Goal: Transaction & Acquisition: Purchase product/service

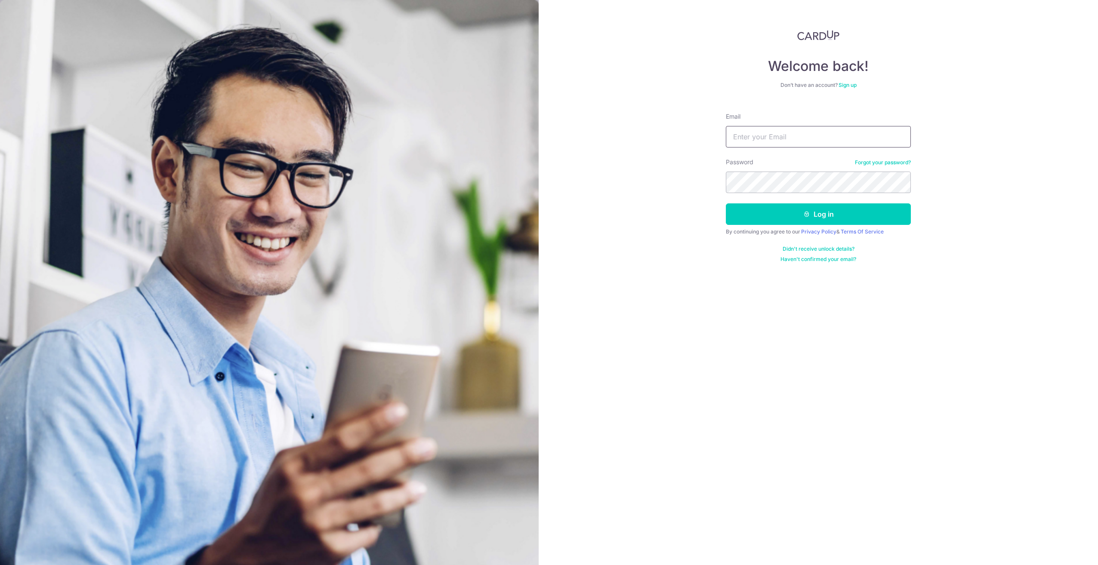
click at [783, 128] on input "Email" at bounding box center [818, 137] width 185 height 22
type input "ZALIFABTEITHNIN@GMAIL.COM"
click at [726, 204] on button "Log in" at bounding box center [818, 215] width 185 height 22
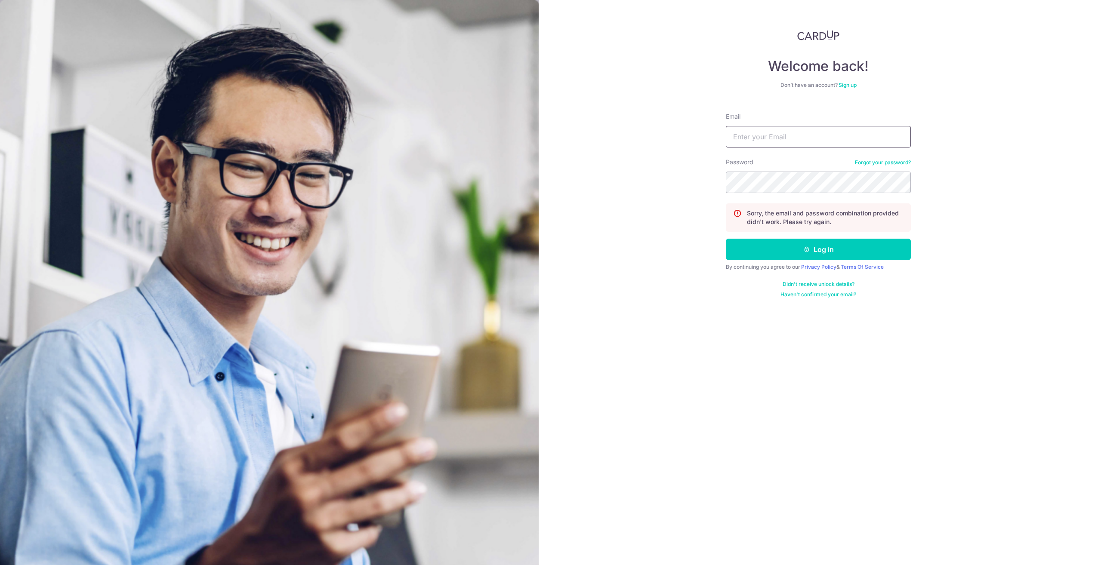
click at [763, 139] on input "Email" at bounding box center [818, 137] width 185 height 22
type input "[EMAIL_ADDRESS][DOMAIN_NAME]"
click at [726, 239] on button "Log in" at bounding box center [818, 250] width 185 height 22
click at [877, 161] on link "Forgot your password?" at bounding box center [883, 162] width 56 height 7
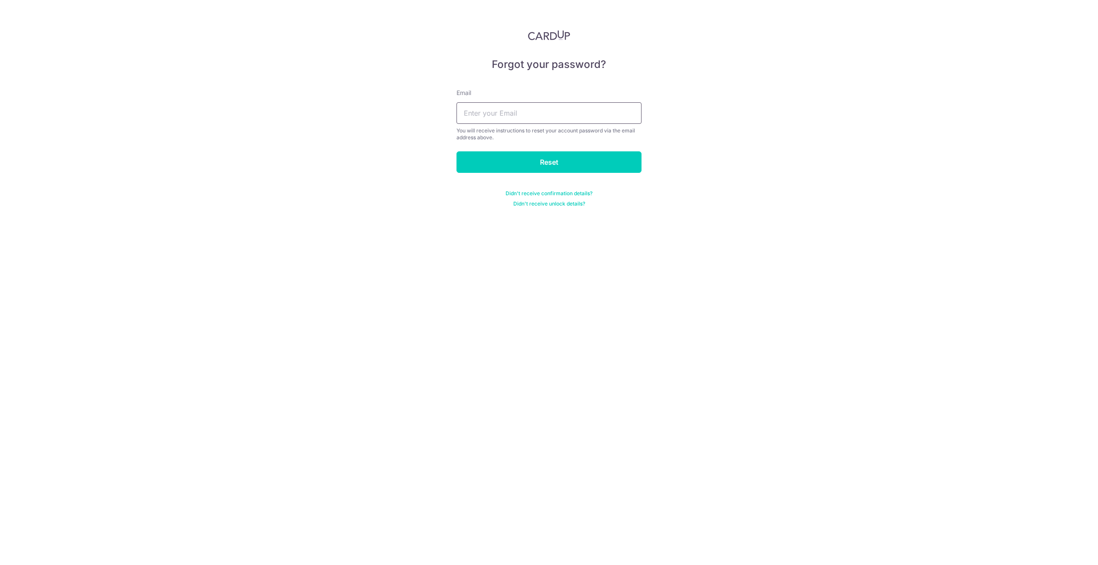
click at [487, 112] on input "text" at bounding box center [549, 113] width 185 height 22
type input "Zalifabteithnin@gmail.com"
click at [499, 163] on input "Reset" at bounding box center [549, 162] width 185 height 22
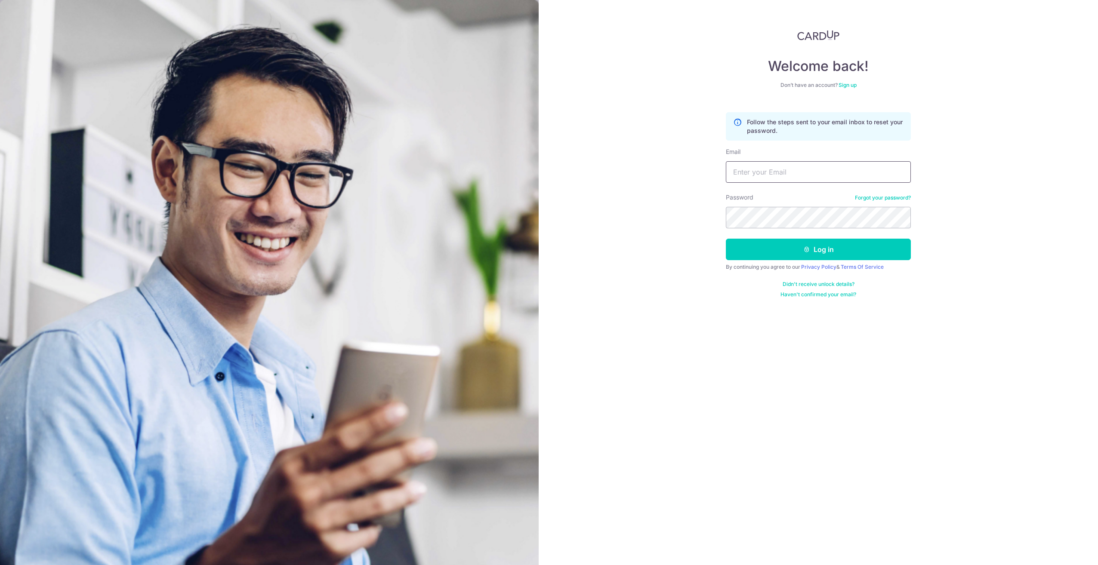
click at [789, 176] on input "Email" at bounding box center [818, 172] width 185 height 22
type input "[EMAIL_ADDRESS][DOMAIN_NAME]"
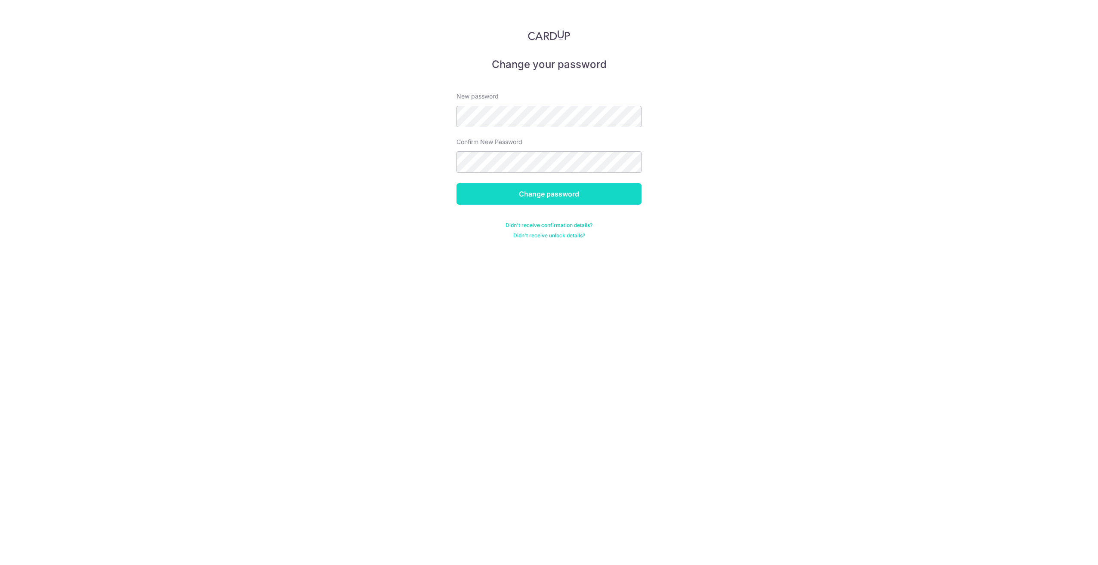
click at [581, 197] on input "Change password" at bounding box center [549, 194] width 185 height 22
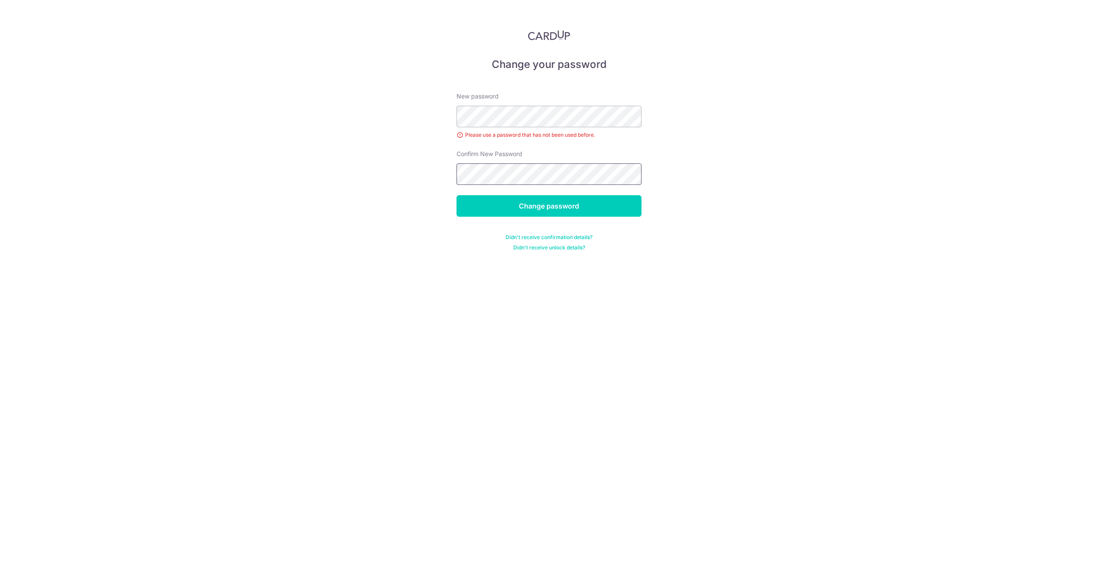
click at [457, 195] on input "Change password" at bounding box center [549, 206] width 185 height 22
click at [530, 127] on form "New password Confirm New Password Confirm password should match with new passwo…" at bounding box center [549, 167] width 185 height 170
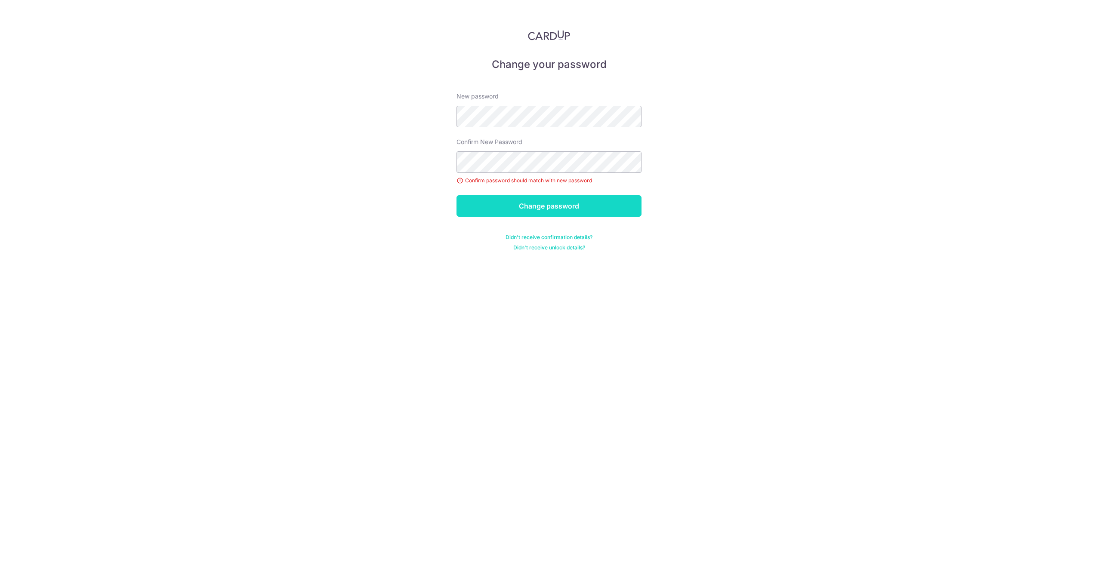
click at [598, 210] on input "Change password" at bounding box center [549, 206] width 185 height 22
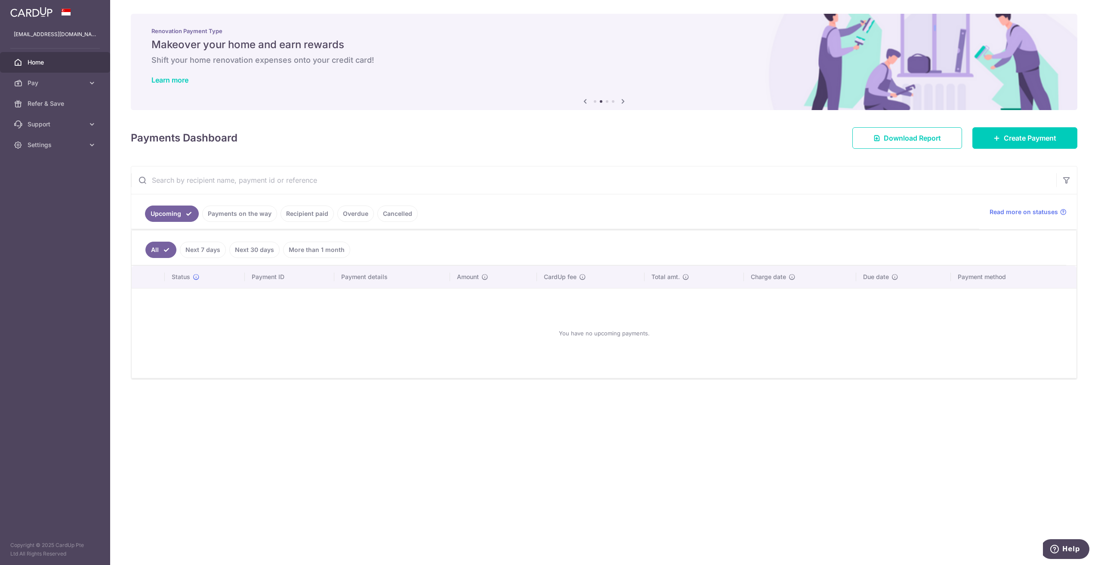
click at [204, 302] on div "You have no upcoming payments." at bounding box center [604, 334] width 924 height 76
click at [73, 80] on span "Pay" at bounding box center [56, 83] width 57 height 9
click at [80, 102] on span "Payments" at bounding box center [56, 103] width 57 height 9
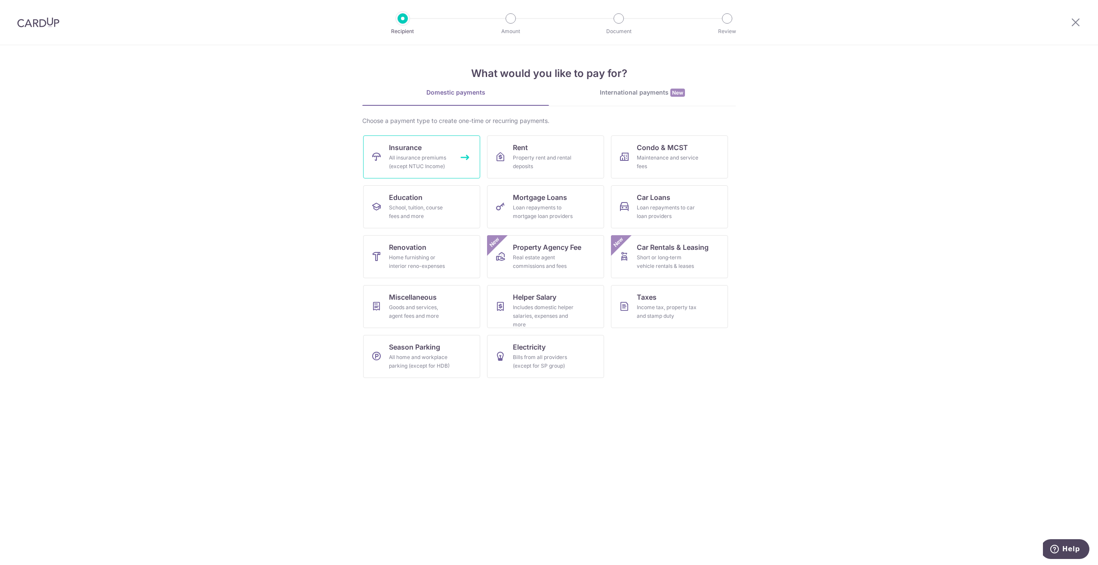
click at [416, 167] on div "All insurance premiums (except NTUC Income)" at bounding box center [420, 162] width 62 height 17
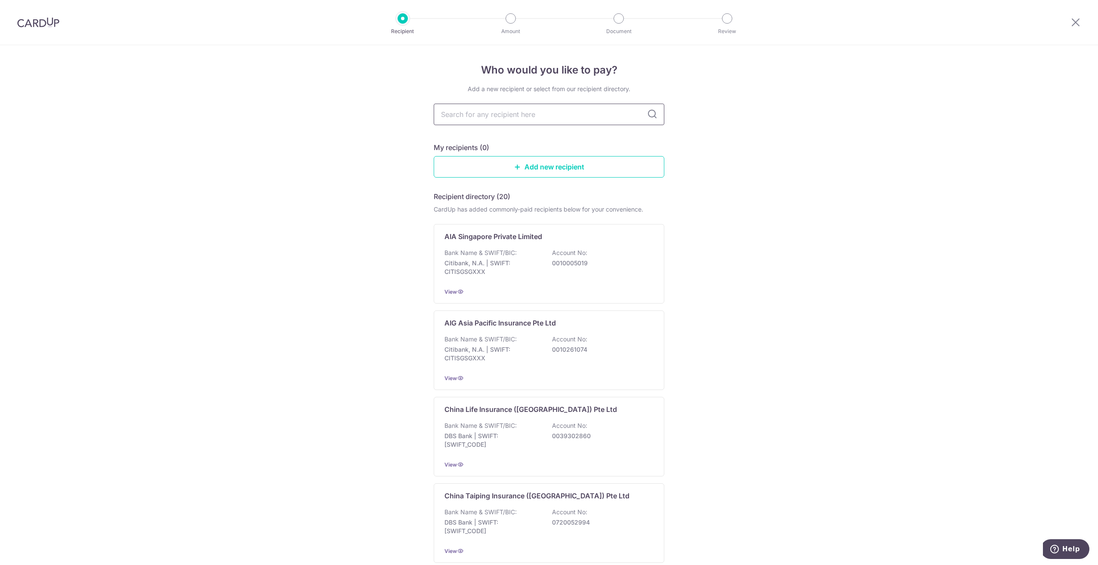
click at [522, 118] on input "text" at bounding box center [549, 115] width 231 height 22
type input "PRUDEN"
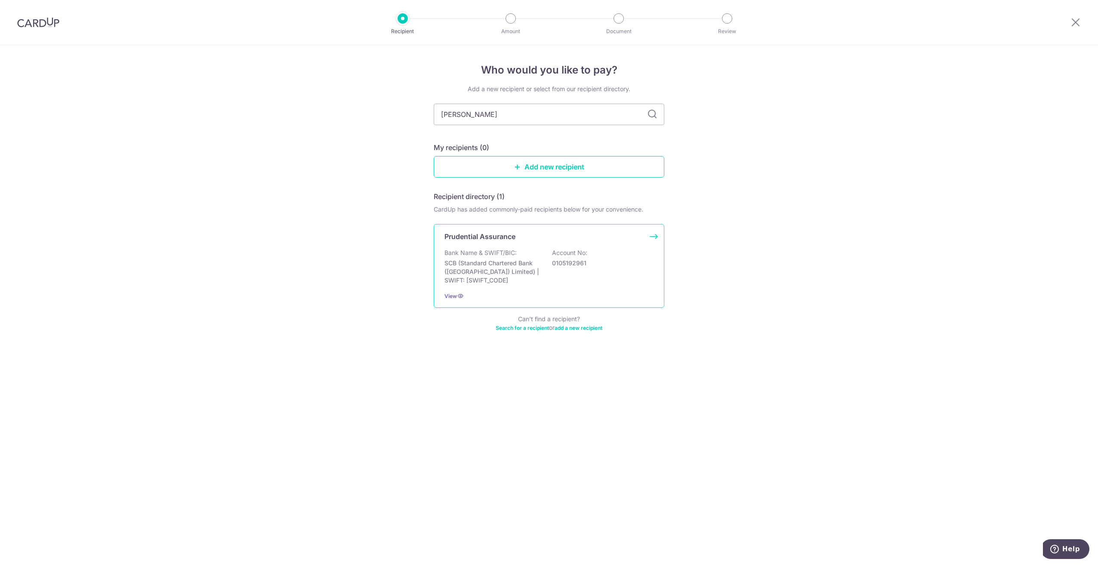
click at [514, 274] on p "SCB (Standard Chartered Bank (Singapore) Limited) | SWIFT: SCBLSG22XXX" at bounding box center [493, 272] width 96 height 26
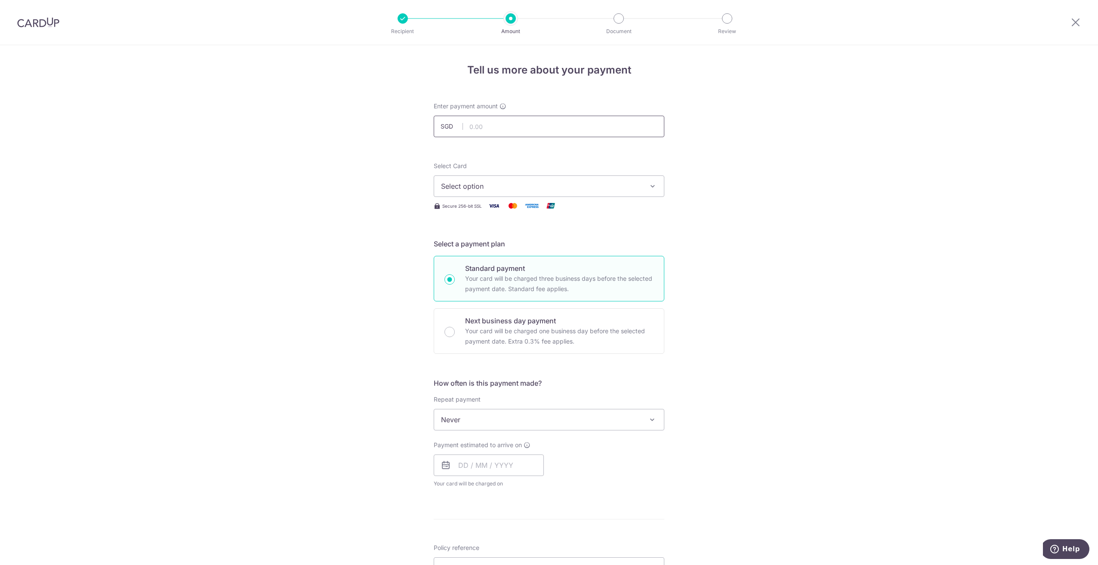
click at [489, 123] on input "text" at bounding box center [549, 127] width 231 height 22
type input "119.00"
click at [460, 183] on span "Select option" at bounding box center [541, 186] width 201 height 10
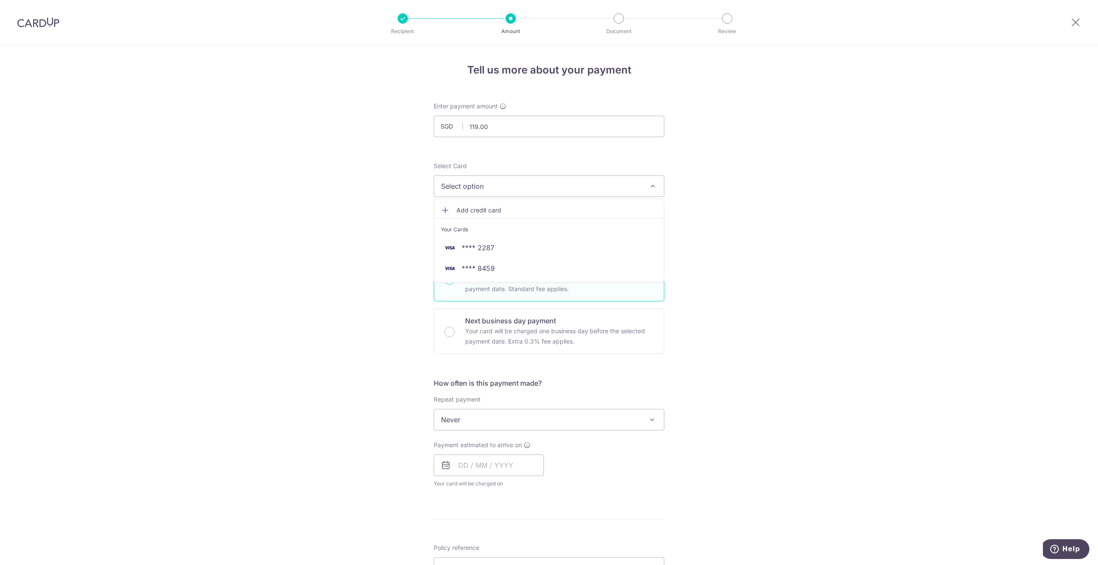
click at [394, 245] on div "Tell us more about your payment Enter payment amount SGD 119.00 119.00 Select C…" at bounding box center [549, 434] width 1098 height 779
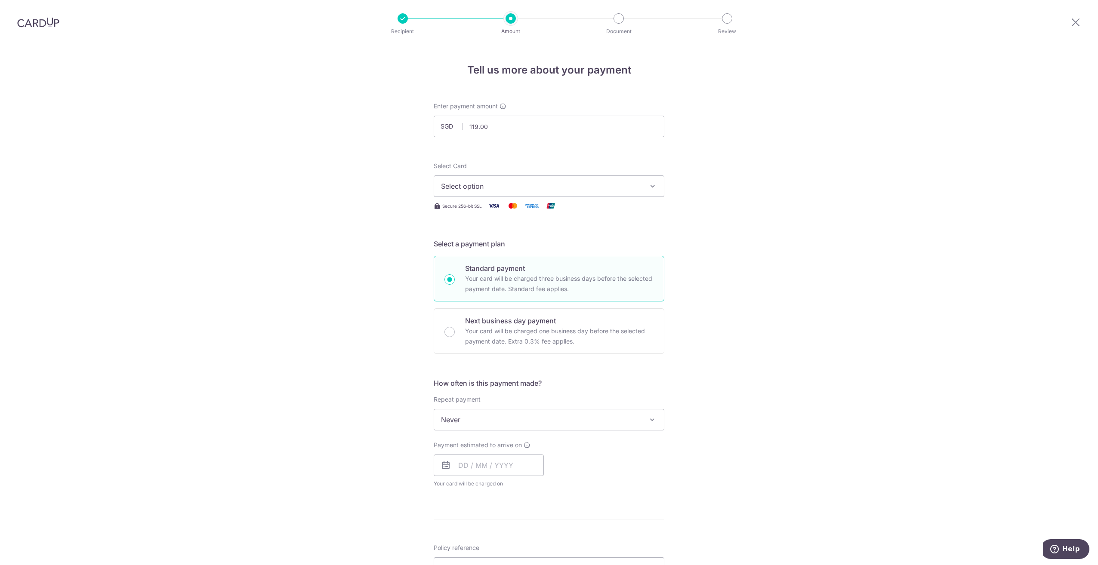
click at [481, 184] on span "Select option" at bounding box center [541, 186] width 201 height 10
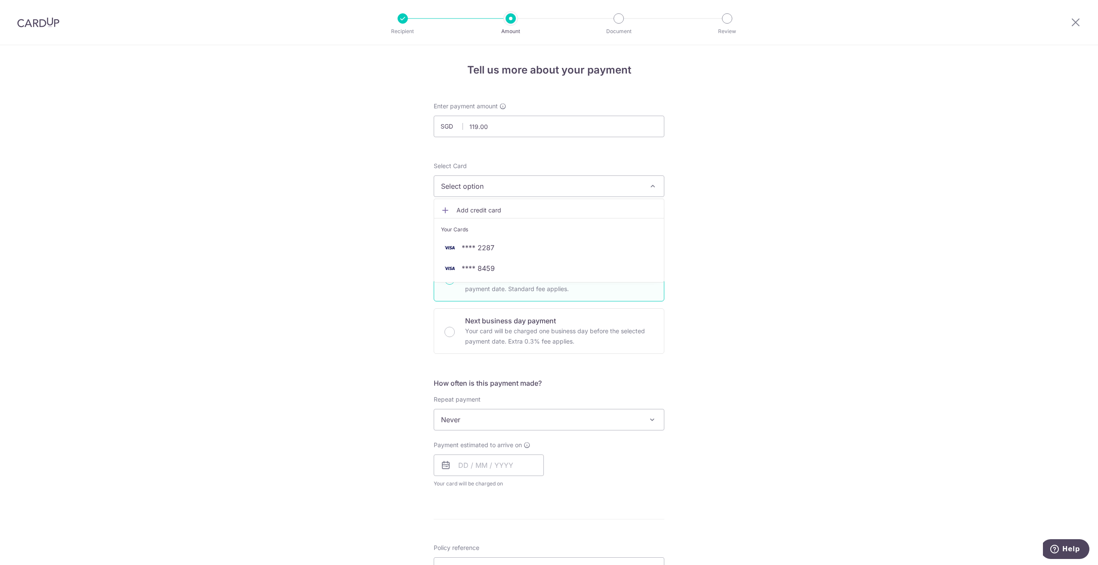
click at [49, 27] on img at bounding box center [38, 22] width 42 height 10
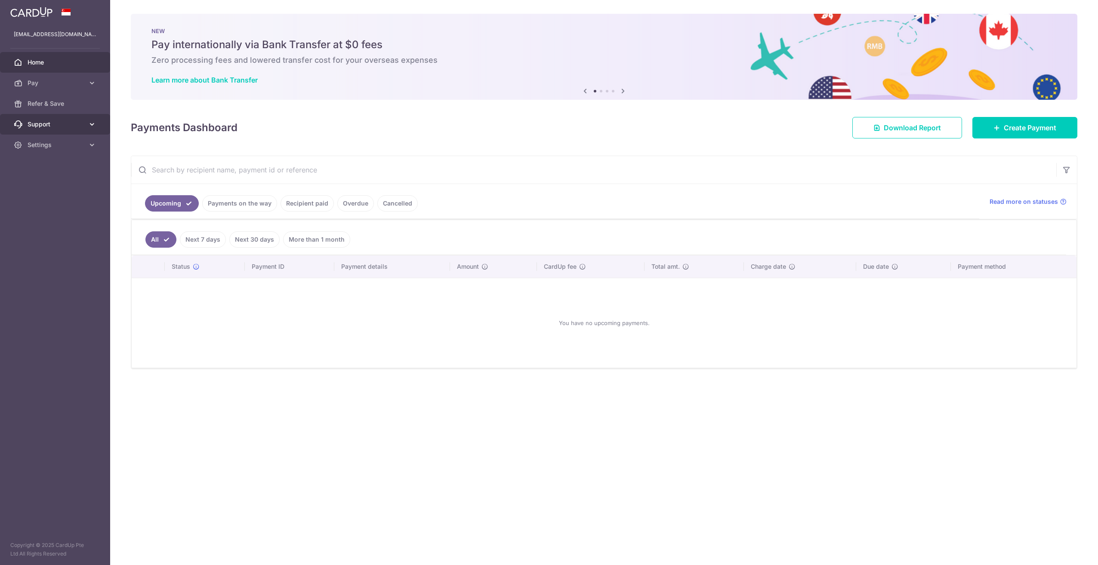
click at [61, 124] on span "Support" at bounding box center [56, 124] width 57 height 9
click at [60, 143] on span "FAQ" at bounding box center [56, 145] width 57 height 9
click at [64, 78] on link "Pay" at bounding box center [55, 83] width 110 height 21
click at [63, 105] on span "Payments" at bounding box center [56, 103] width 57 height 9
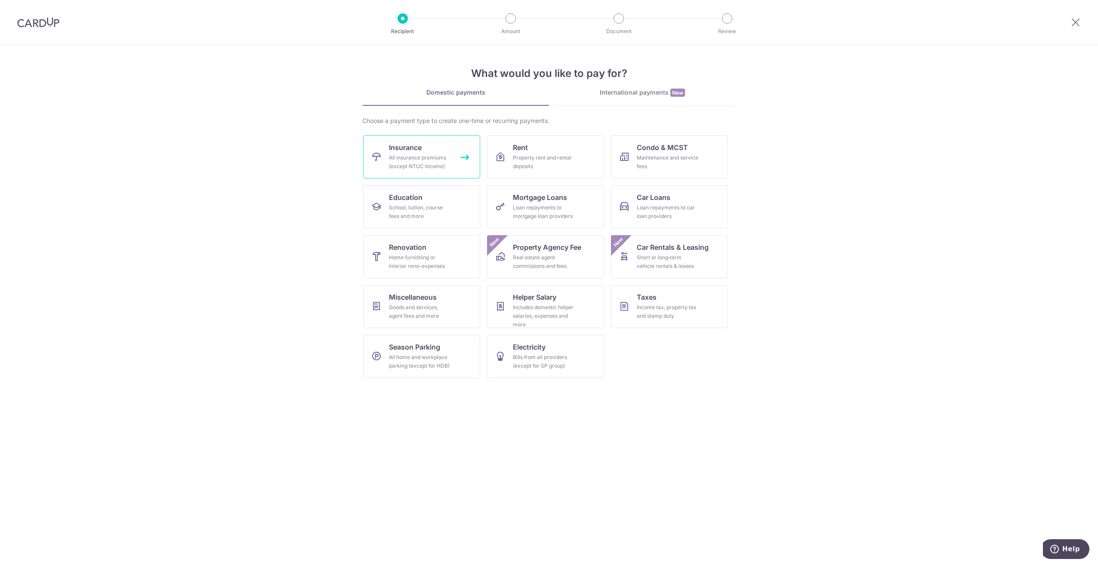
click at [441, 160] on div "All insurance premiums (except NTUC Income)" at bounding box center [420, 162] width 62 height 17
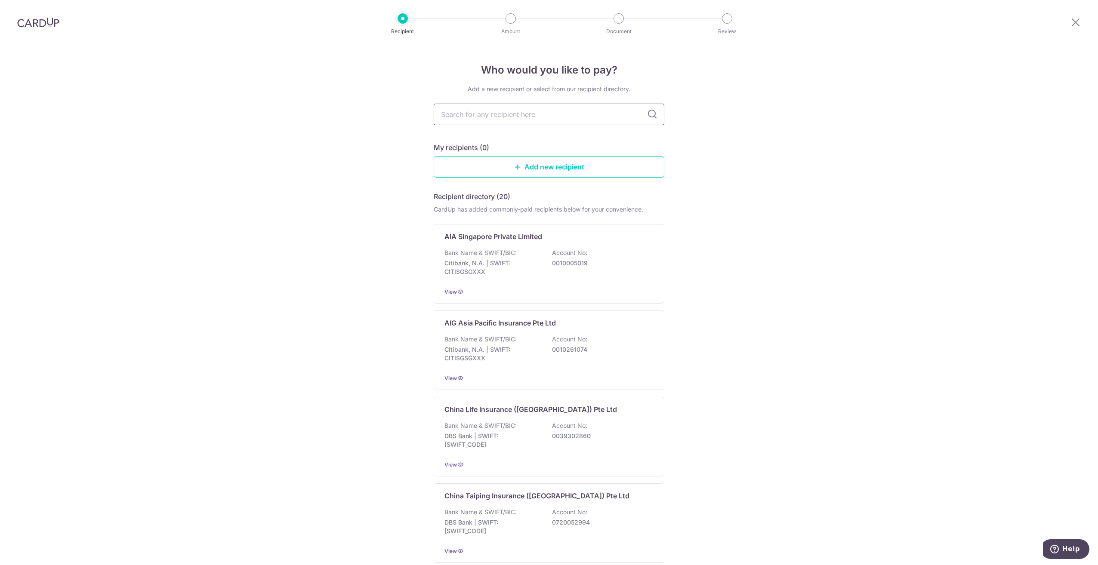
click at [491, 111] on input "text" at bounding box center [549, 115] width 231 height 22
type input "prudential"
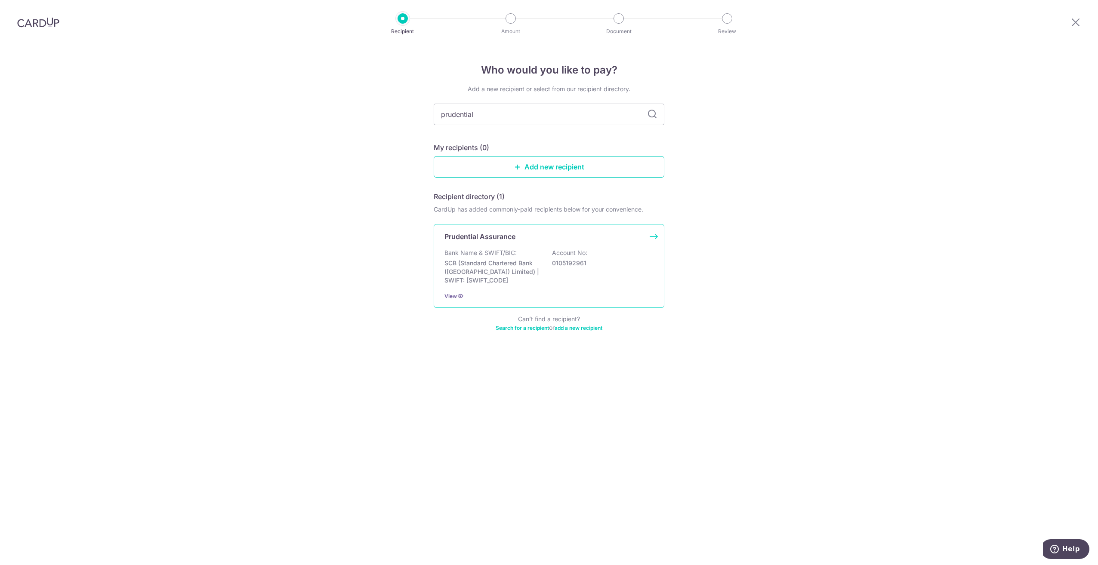
click at [482, 242] on div "Prudential Assurance Bank Name & SWIFT/BIC: SCB (Standard Chartered Bank (Singa…" at bounding box center [549, 266] width 231 height 84
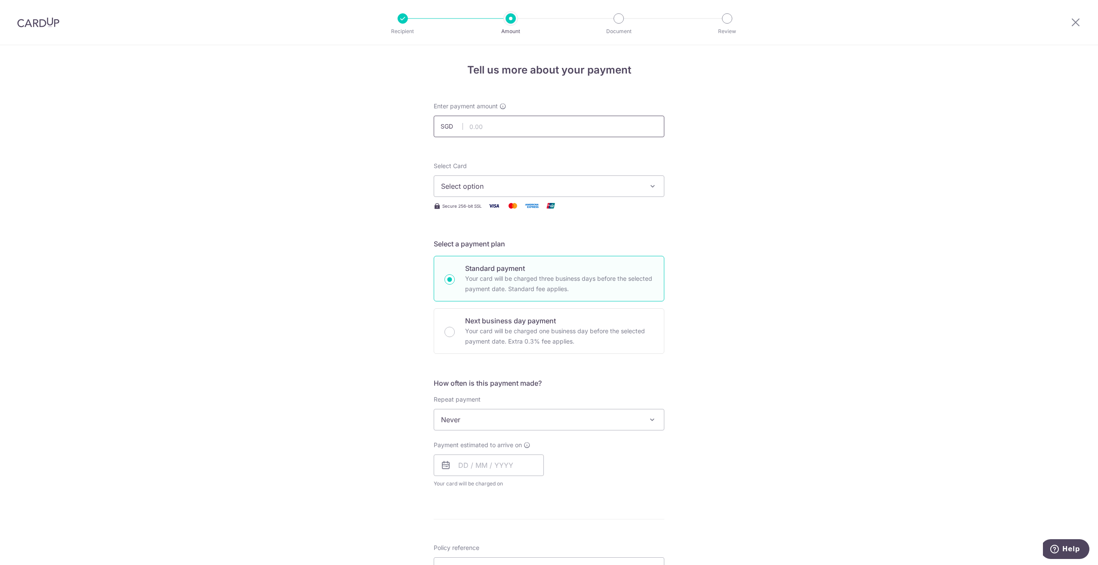
click at [491, 127] on input "text" at bounding box center [549, 127] width 231 height 22
type input "119.00"
click at [506, 190] on span "Select option" at bounding box center [541, 186] width 201 height 10
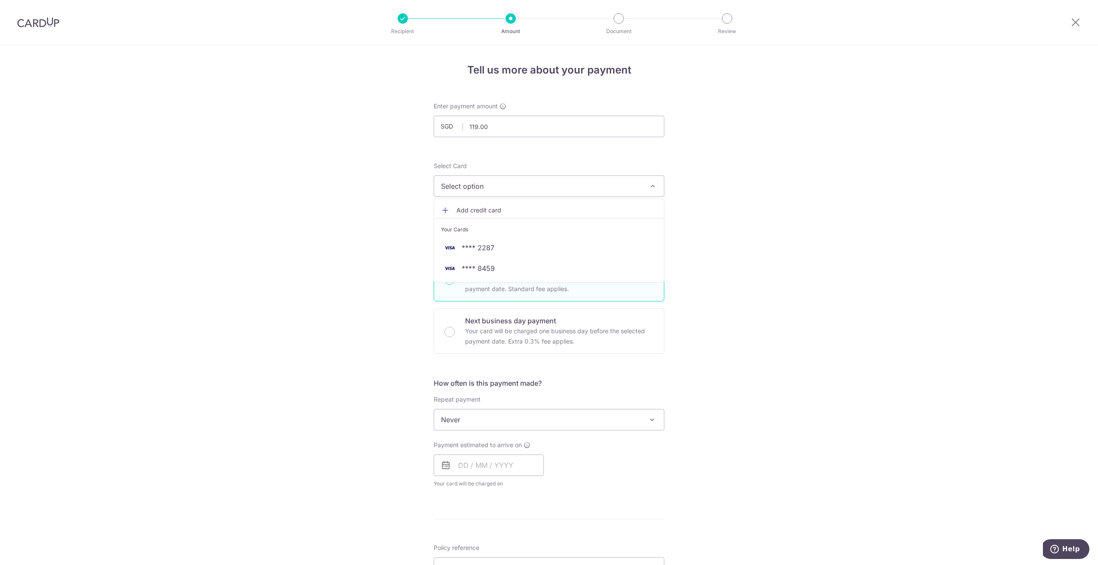
click at [499, 213] on span "Add credit card" at bounding box center [557, 210] width 201 height 9
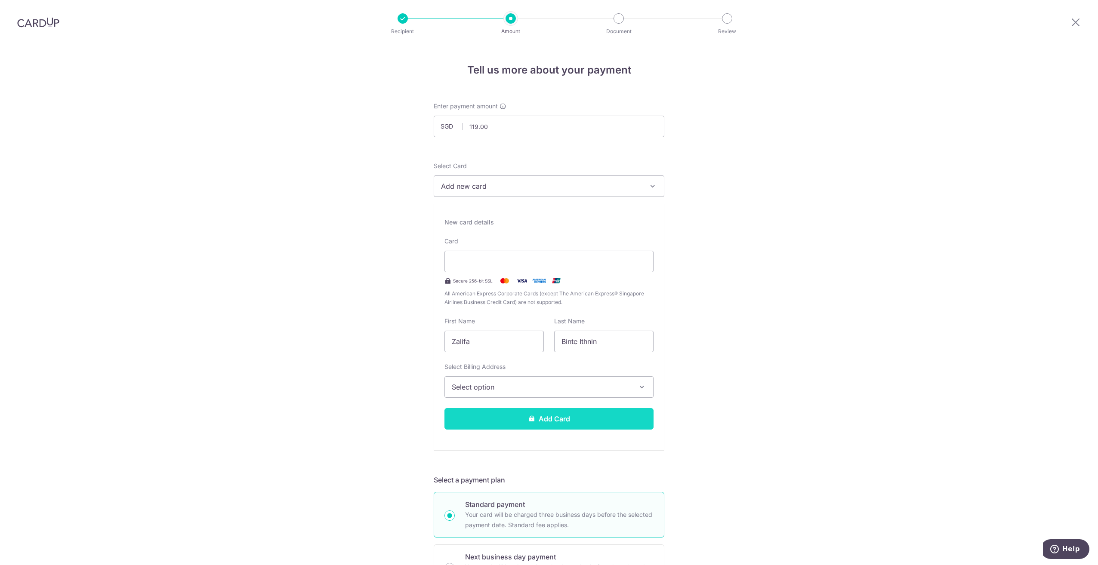
click at [541, 411] on button "Add Card" at bounding box center [549, 419] width 209 height 22
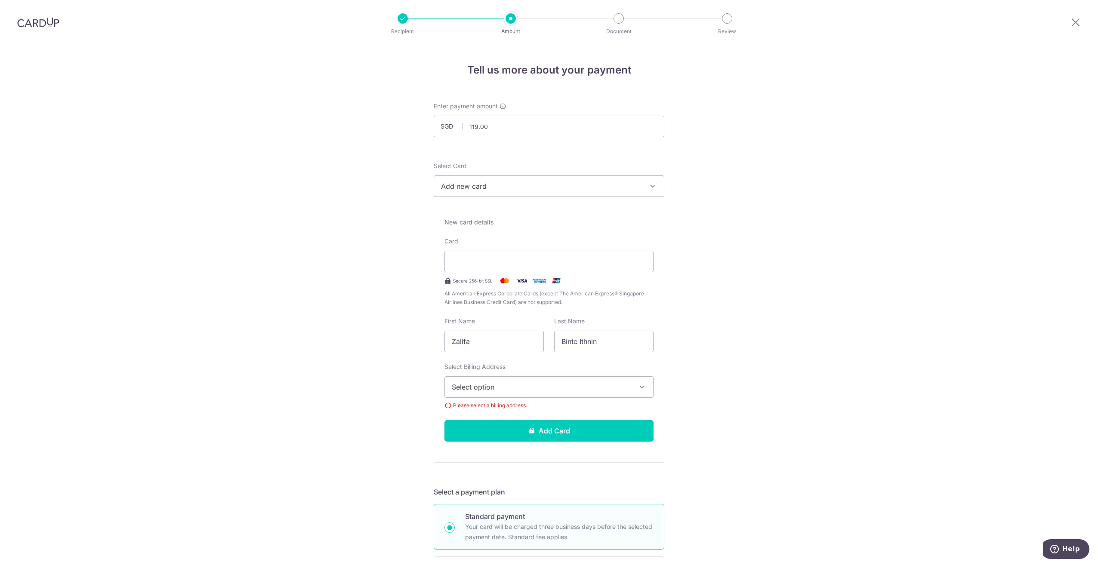
click at [544, 394] on button "Select option" at bounding box center [549, 388] width 209 height 22
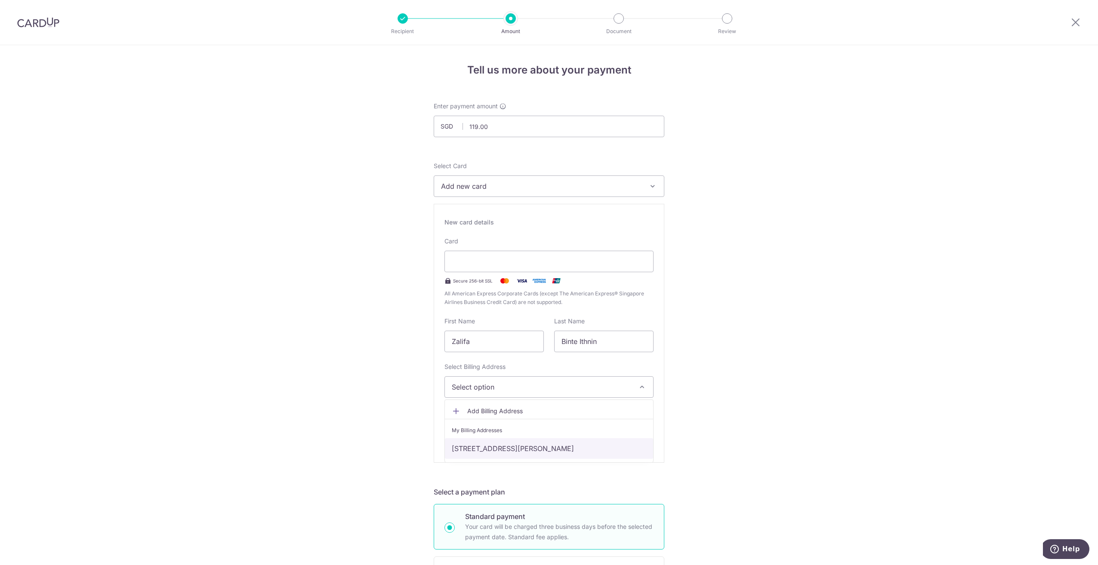
click at [525, 447] on link "458 Segar Rd , #07-141, Singapore, Singapore, Singapore-670458" at bounding box center [549, 449] width 208 height 21
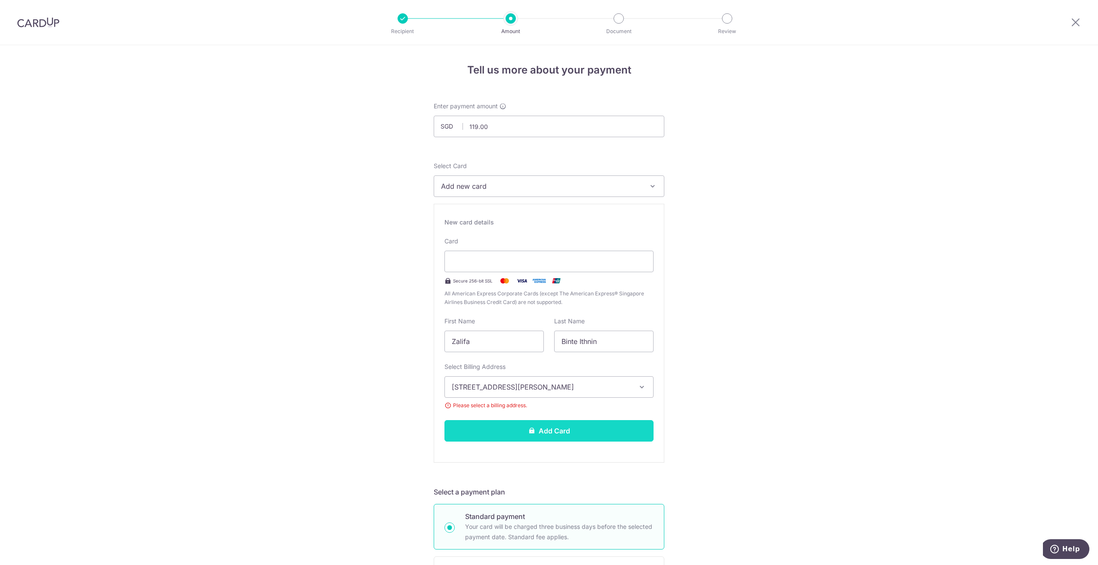
click at [525, 436] on button "Add Card" at bounding box center [549, 431] width 209 height 22
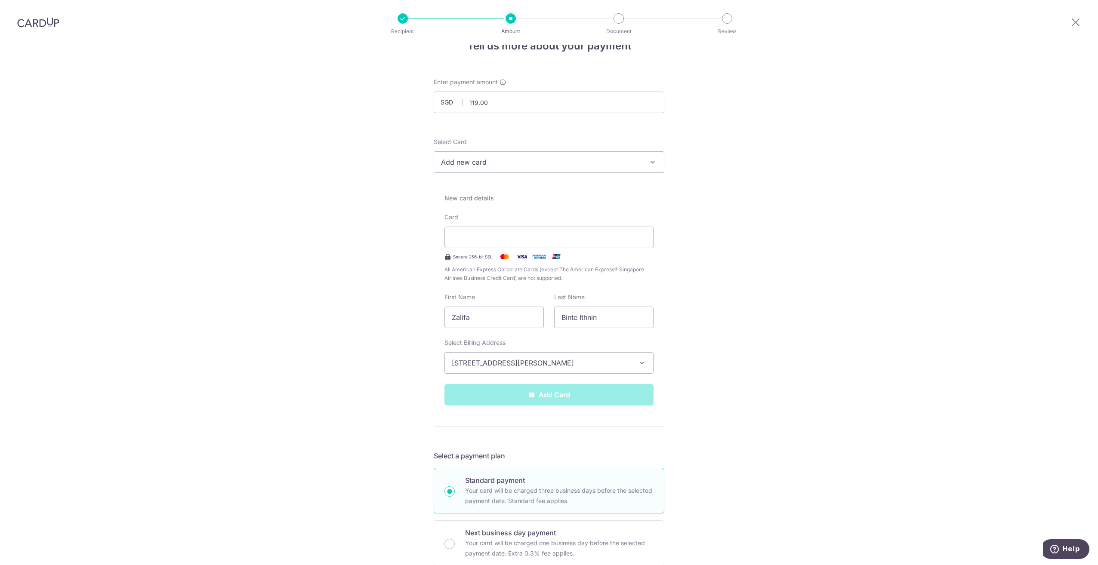
scroll to position [43, 0]
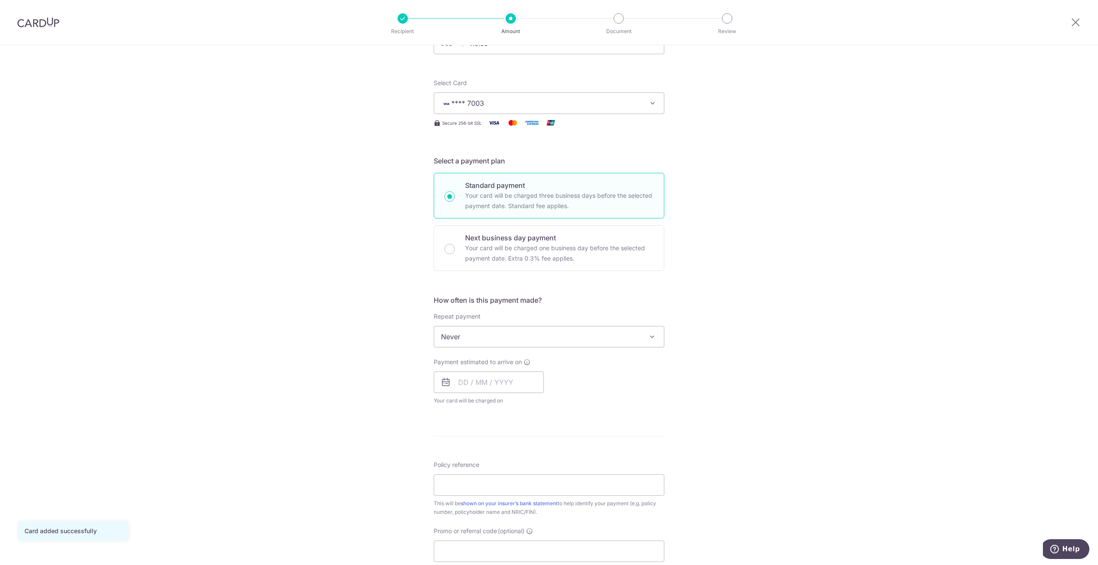
scroll to position [86, 0]
click at [489, 342] on span "Never" at bounding box center [549, 334] width 230 height 21
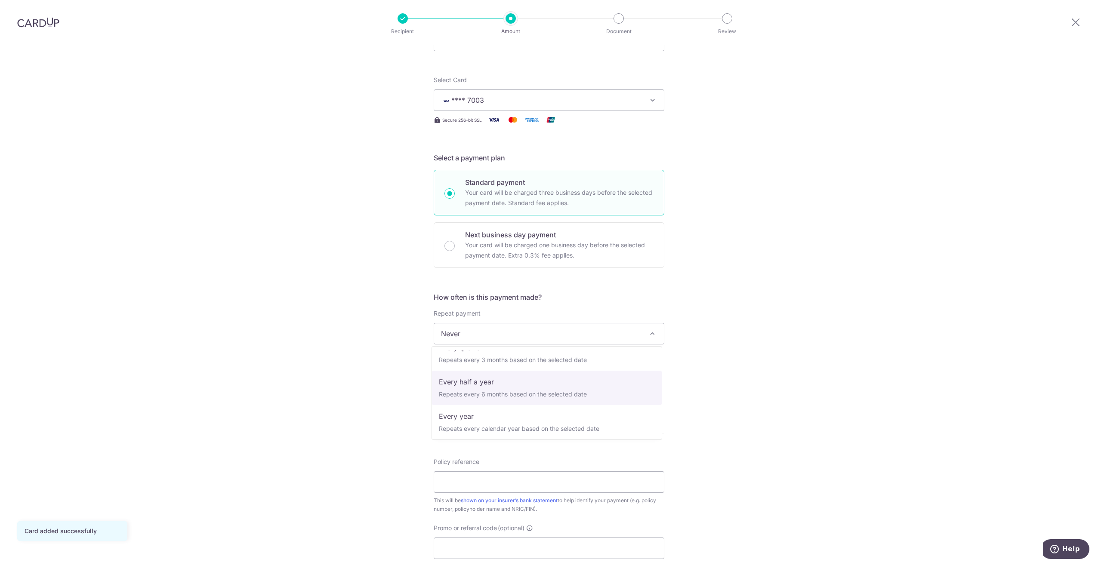
scroll to position [121, 0]
select select "6"
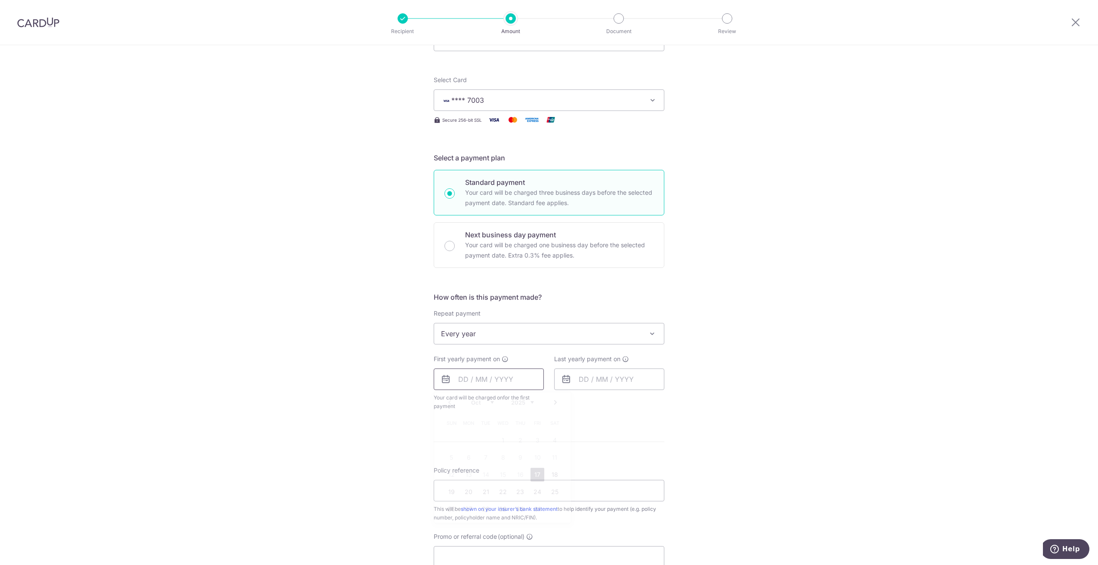
click at [497, 375] on input "text" at bounding box center [489, 380] width 110 height 22
click at [467, 493] on link "20" at bounding box center [469, 492] width 14 height 14
type input "[DATE]"
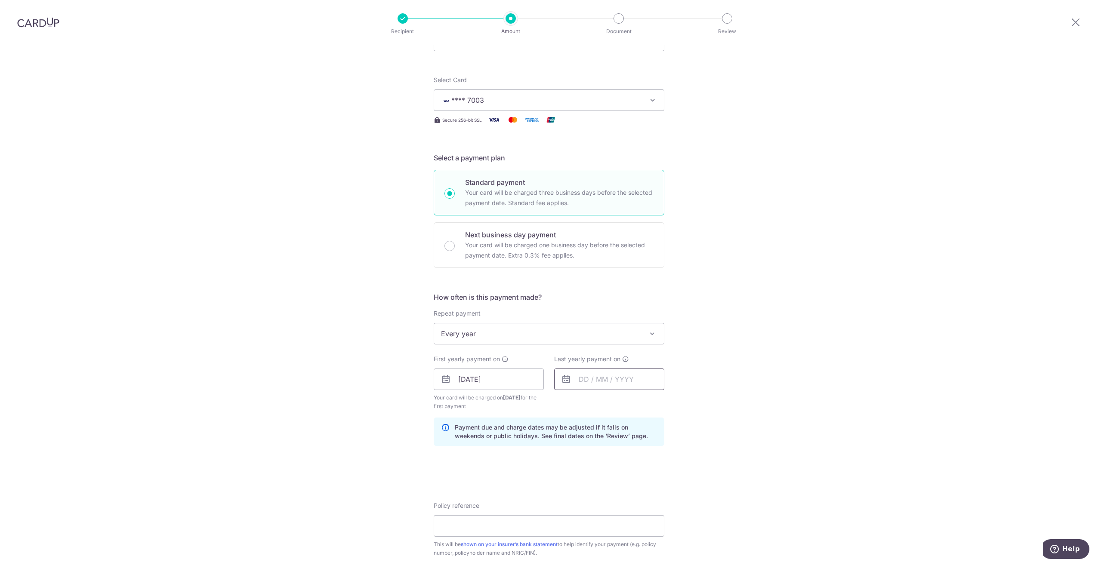
click at [596, 376] on input "text" at bounding box center [609, 380] width 110 height 22
click at [651, 406] on div "Oct Nov [DATE] 2026 2027 2028 2029 2030 2031 2032 2033 2034 2035" at bounding box center [623, 402] width 63 height 7
click at [651, 404] on select "2025 2026 2027 2028 2029 2030 2031 2032 2033 2034 2035" at bounding box center [643, 402] width 23 height 7
click at [651, 443] on link "2" at bounding box center [658, 441] width 14 height 14
click at [605, 380] on input "[DATE]" at bounding box center [609, 380] width 110 height 22
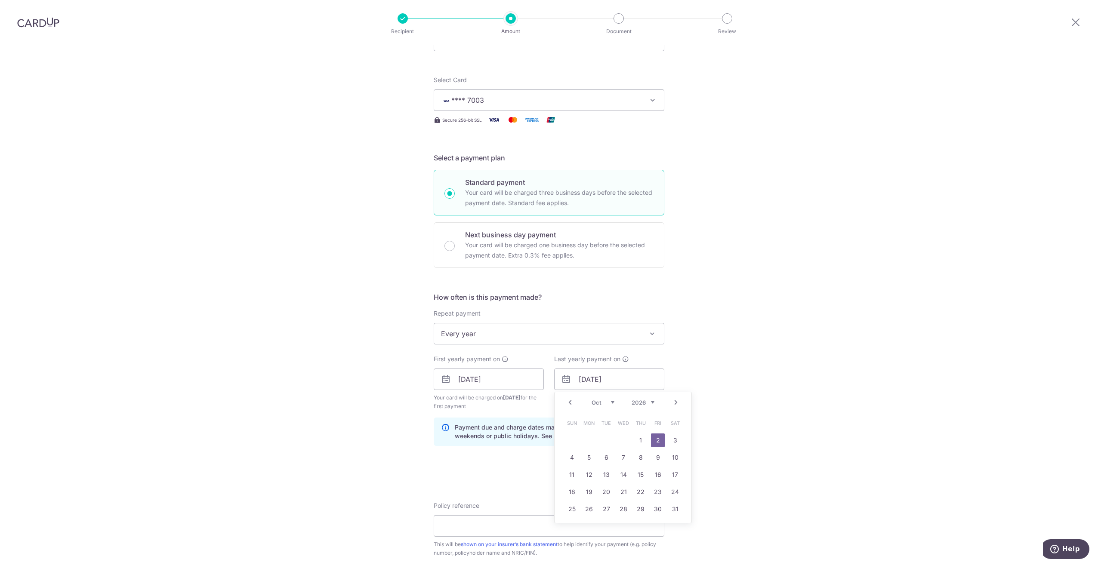
click at [607, 404] on select "Jan Feb Mar Apr May Jun [DATE] Aug Sep Oct Nov Dec" at bounding box center [603, 402] width 23 height 7
click at [593, 474] on link "14" at bounding box center [589, 475] width 14 height 14
type input "[DATE]"
click at [739, 392] on div "Tell us more about your payment Enter payment amount SGD 119.00 119.00 Card add…" at bounding box center [549, 388] width 1098 height 858
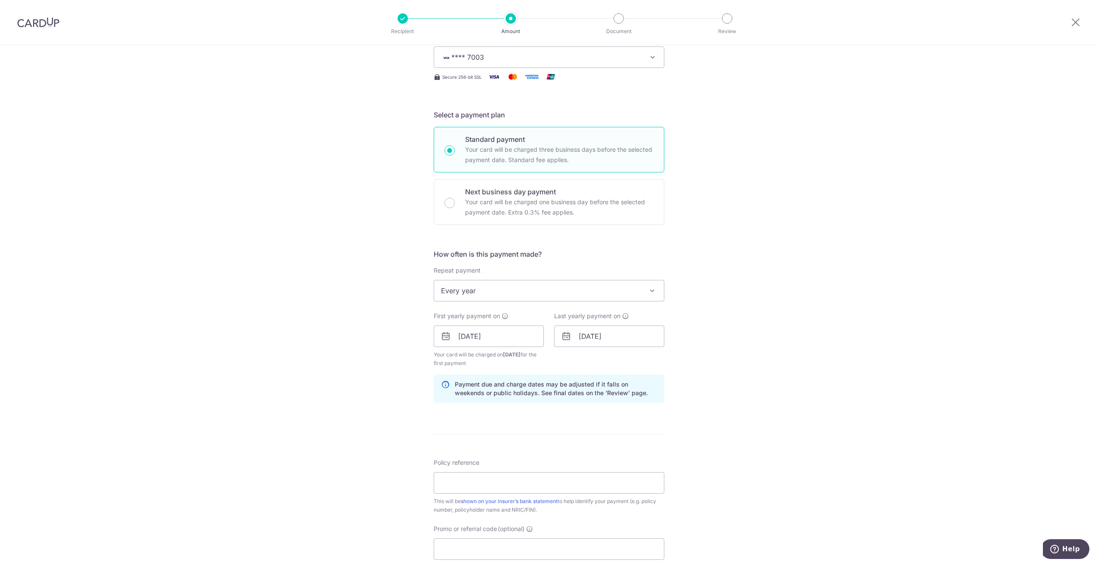
scroll to position [172, 0]
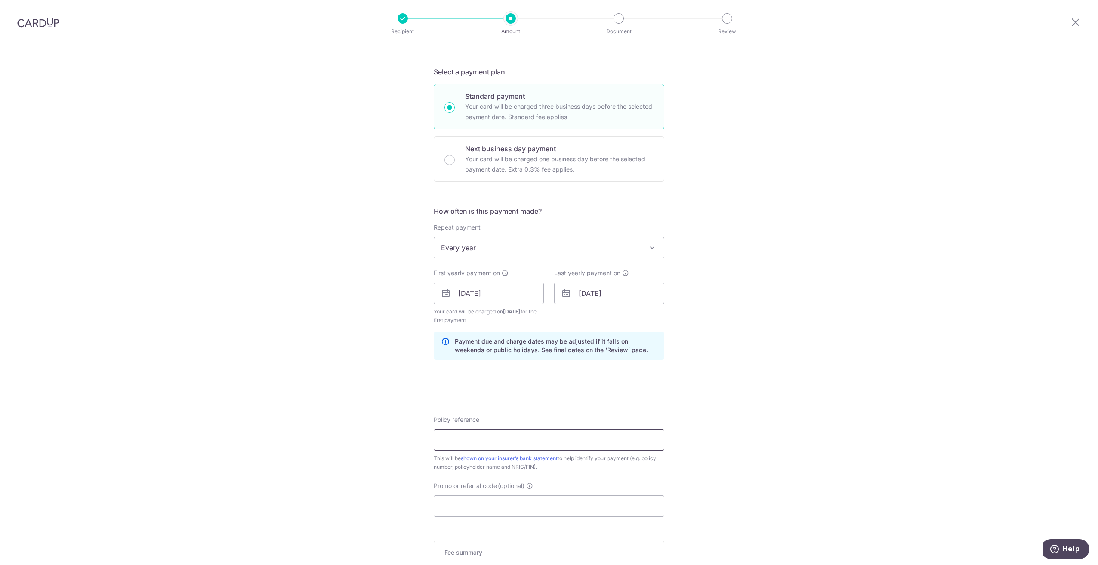
click at [577, 429] on input "Policy reference" at bounding box center [549, 440] width 231 height 22
type input "72329004"
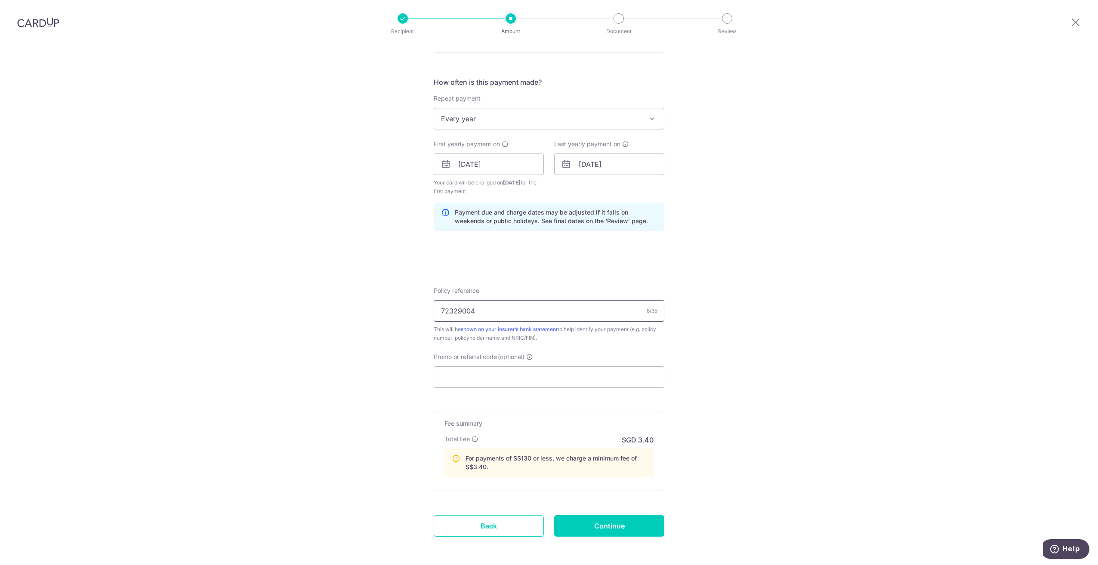
scroll to position [337, 0]
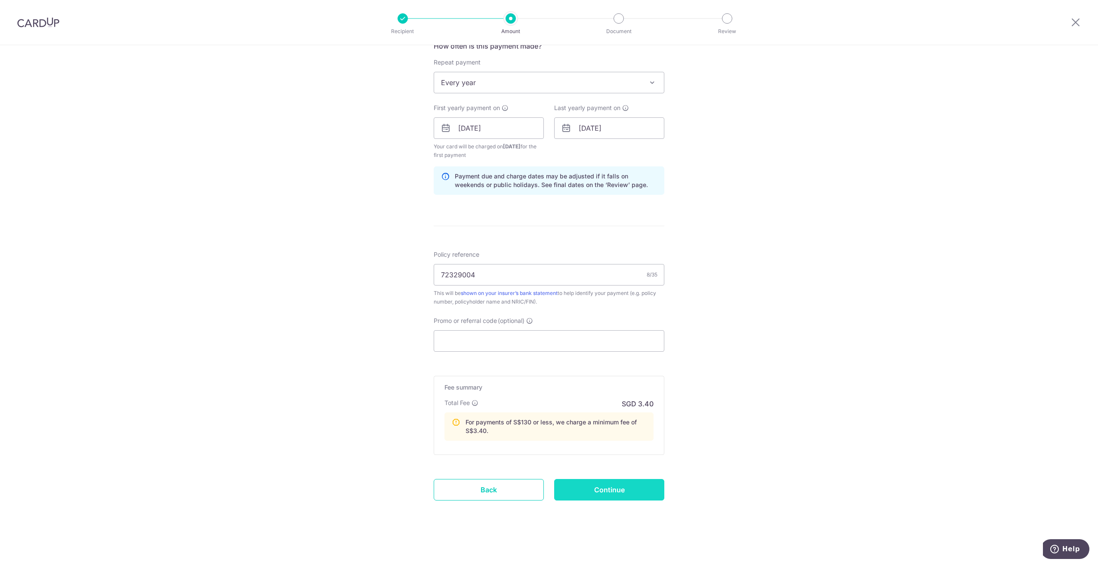
click at [602, 492] on input "Continue" at bounding box center [609, 490] width 110 height 22
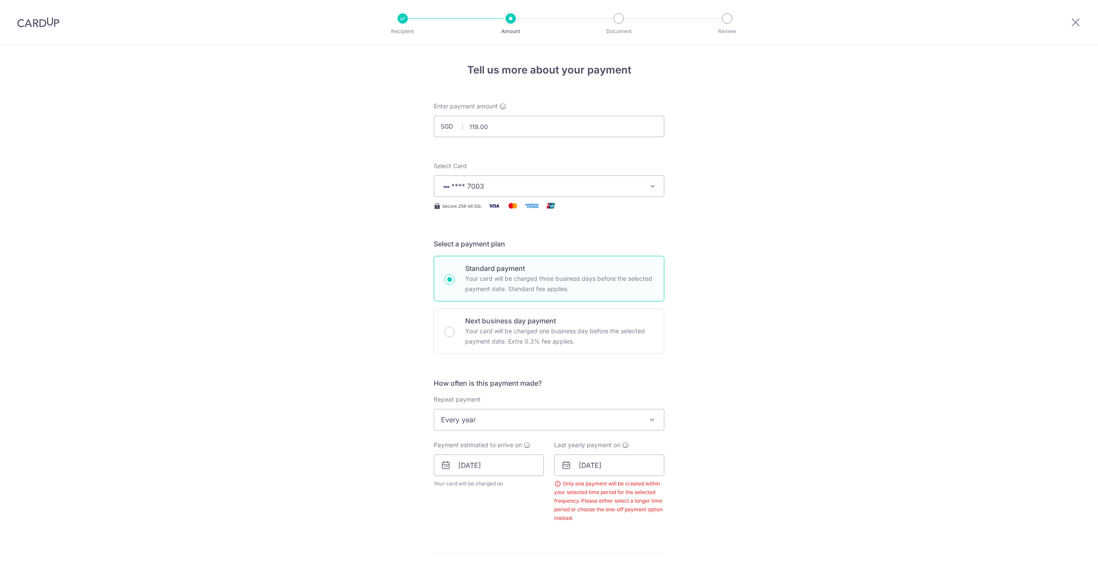
scroll to position [328, 0]
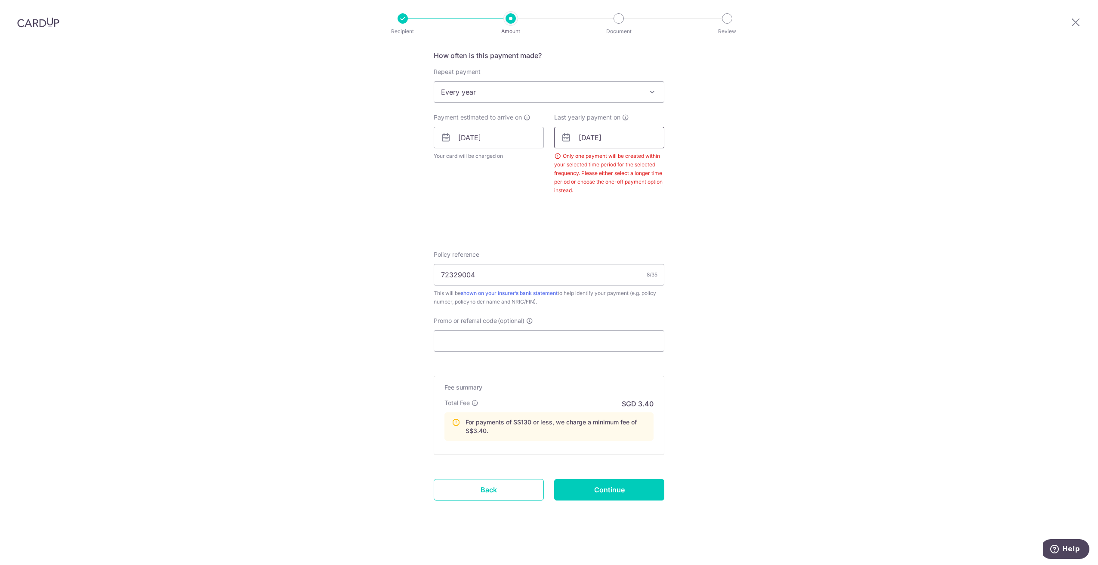
click at [612, 141] on input "14/09/2026" at bounding box center [609, 138] width 110 height 22
click at [643, 162] on select "2025 2026 2027 2028 2029 2030 2031 2032 2033 2034 2035" at bounding box center [643, 161] width 23 height 7
click at [616, 140] on input "14/09/2026" at bounding box center [609, 138] width 110 height 22
click at [639, 163] on select "2025 2026 2027 2028 2029 2030 2031 2032 2033 2034 2035" at bounding box center [643, 161] width 23 height 7
click at [632, 158] on select "2025 2026 2027 2028 2029 2030 2031 2032 2033 2034 2035" at bounding box center [643, 161] width 23 height 7
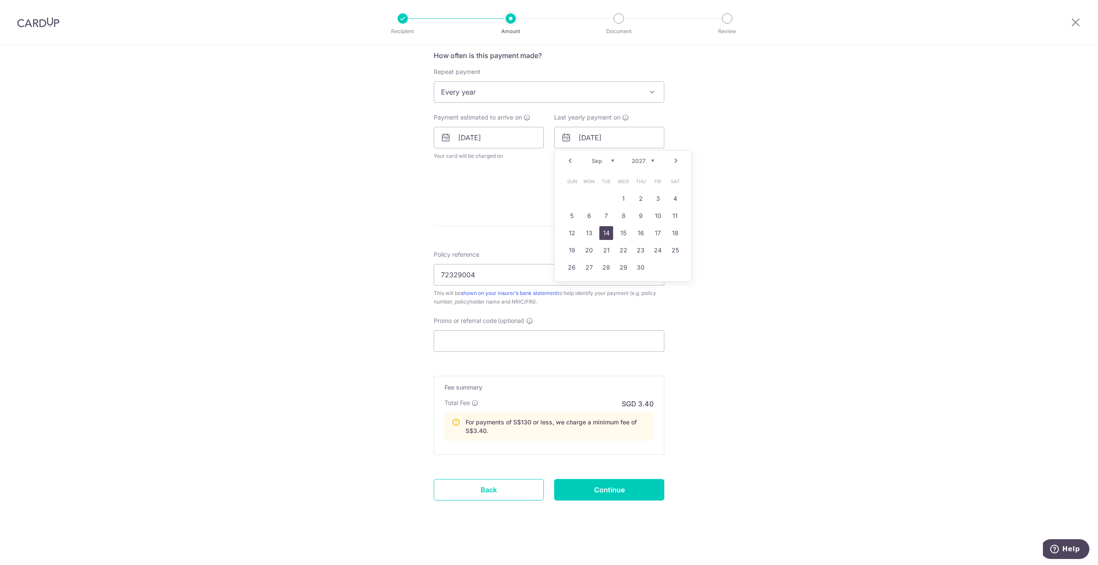
click at [603, 230] on link "14" at bounding box center [606, 233] width 14 height 14
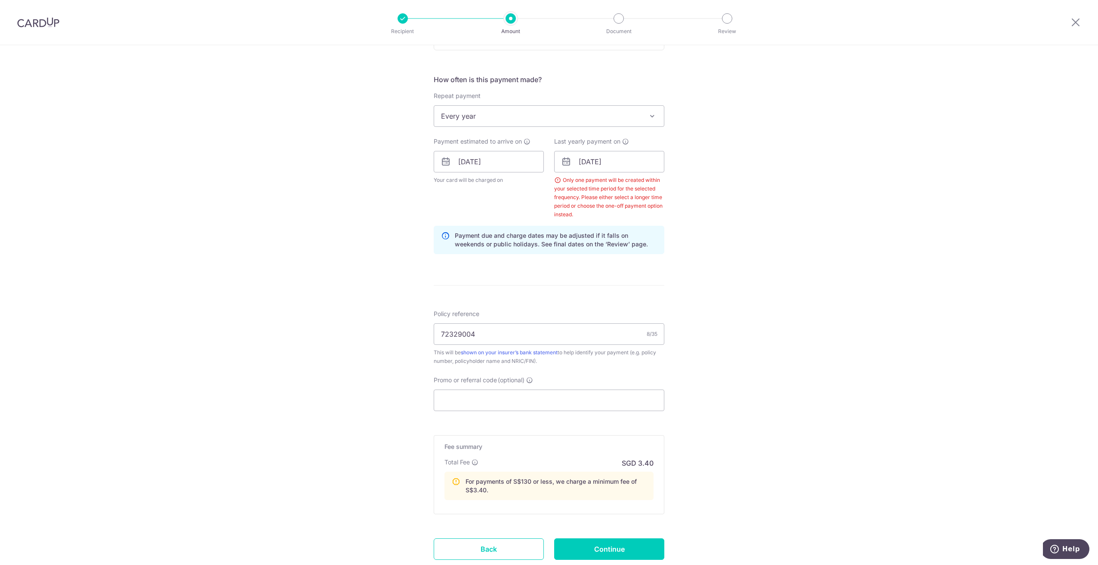
scroll to position [285, 0]
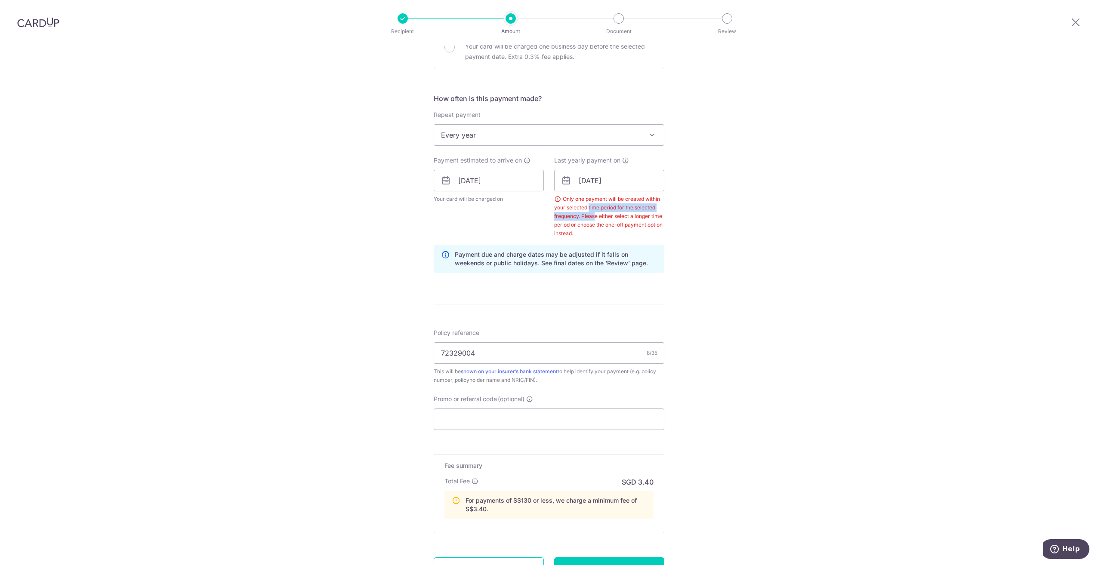
drag, startPoint x: 587, startPoint y: 204, endPoint x: 592, endPoint y: 218, distance: 14.3
click at [592, 218] on div "Only one payment will be created within your selected time period for the selec…" at bounding box center [609, 216] width 110 height 43
drag, startPoint x: 594, startPoint y: 229, endPoint x: 589, endPoint y: 206, distance: 23.8
click at [589, 206] on div "Only one payment will be created within your selected time period for the selec…" at bounding box center [609, 216] width 110 height 43
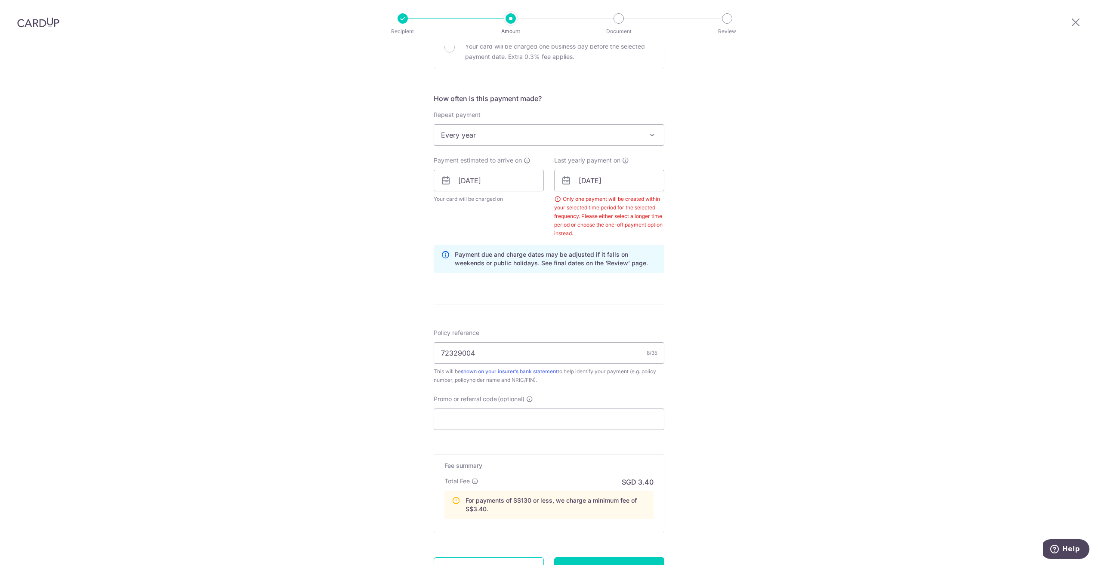
click at [589, 206] on div "Only one payment will be created within your selected time period for the selec…" at bounding box center [609, 216] width 110 height 43
drag, startPoint x: 584, startPoint y: 205, endPoint x: 585, endPoint y: 225, distance: 19.9
click at [585, 225] on div "Only one payment will be created within your selected time period for the selec…" at bounding box center [609, 216] width 110 height 43
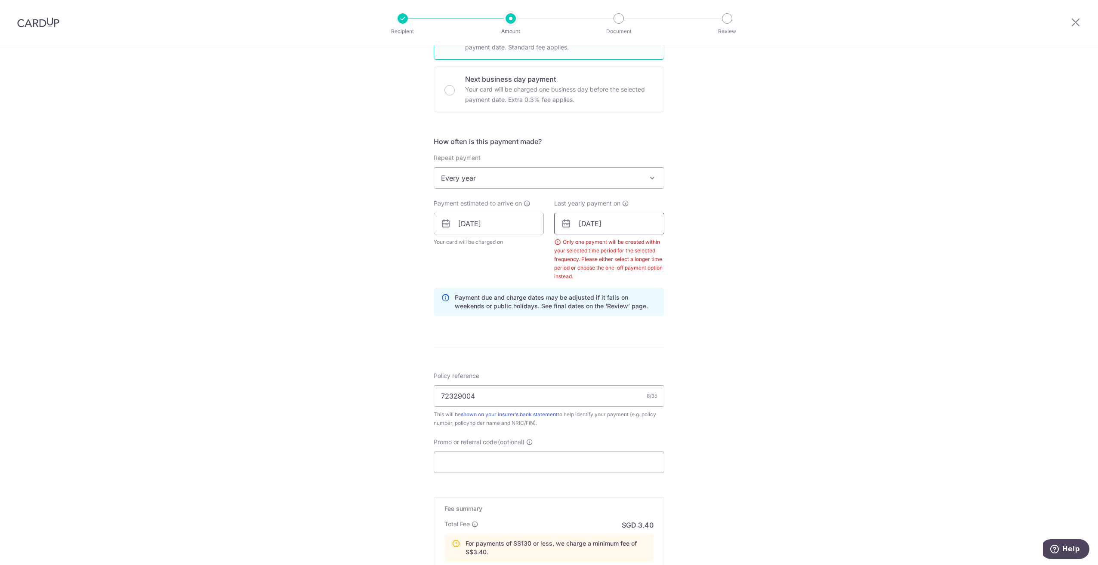
click at [602, 222] on input "14/09/2027" at bounding box center [609, 224] width 110 height 22
click at [607, 245] on select "Jan Feb Mar Apr May Jun Jul Aug Sep Oct Nov Dec" at bounding box center [603, 247] width 23 height 7
click at [584, 301] on link "4" at bounding box center [589, 302] width 14 height 14
click at [559, 188] on span "Every year" at bounding box center [549, 178] width 231 height 22
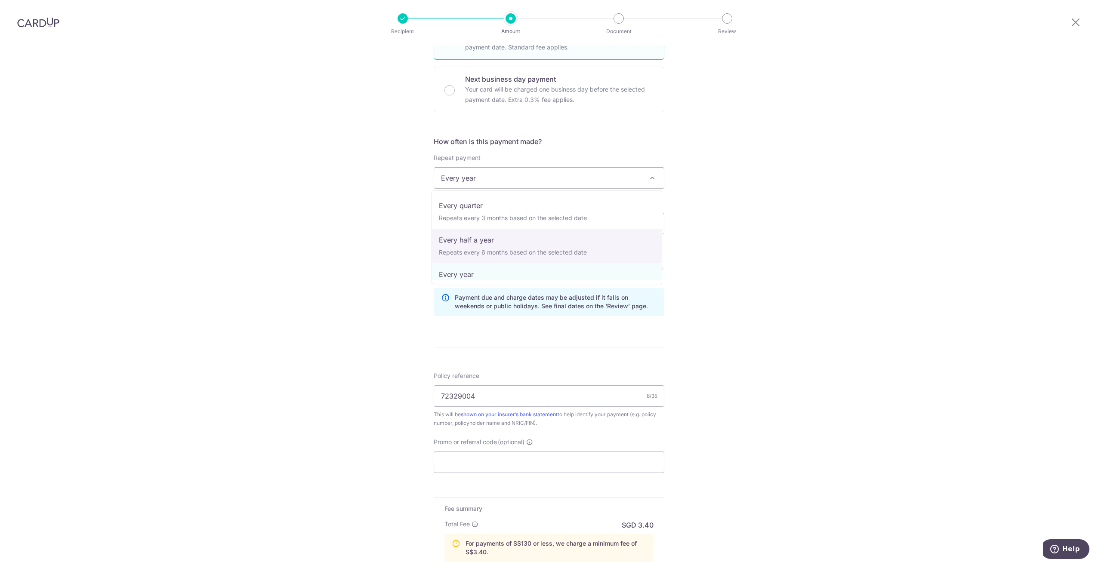
scroll to position [121, 0]
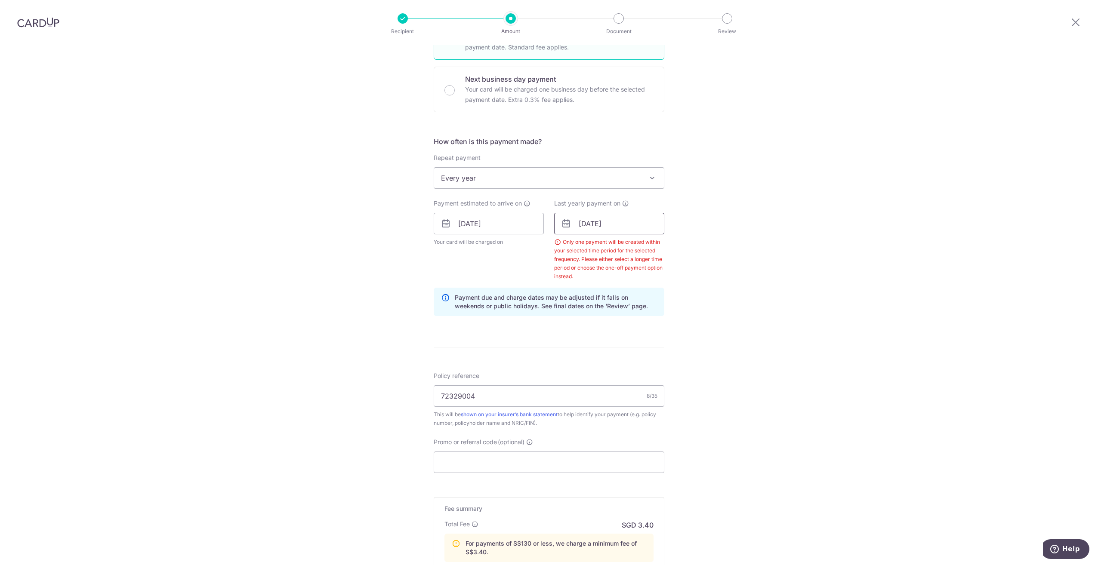
click at [601, 221] on input "04/10/2027" at bounding box center [609, 224] width 110 height 22
click at [635, 247] on select "2025 2026 2027 2028 2029 2030 2031 2032 2033 2034 2035" at bounding box center [643, 247] width 23 height 7
click at [635, 354] on link "30" at bounding box center [641, 354] width 14 height 14
type input "30/10/2025"
click at [588, 335] on form "Enter payment amount SGD 119.00 119.00 Select Card **** 7003 Add credit card Yo…" at bounding box center [549, 253] width 231 height 786
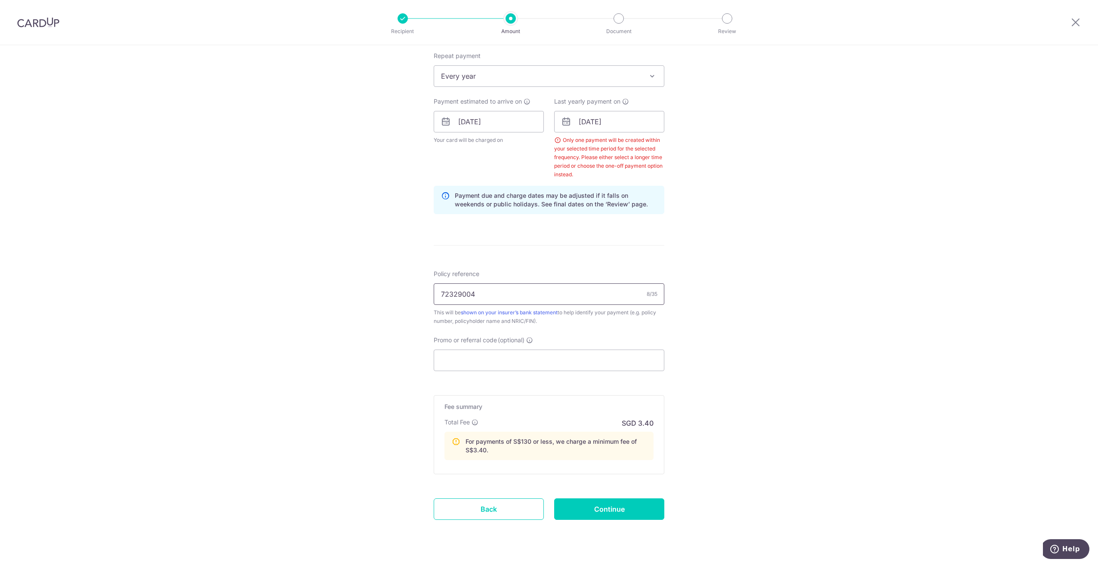
scroll to position [363, 0]
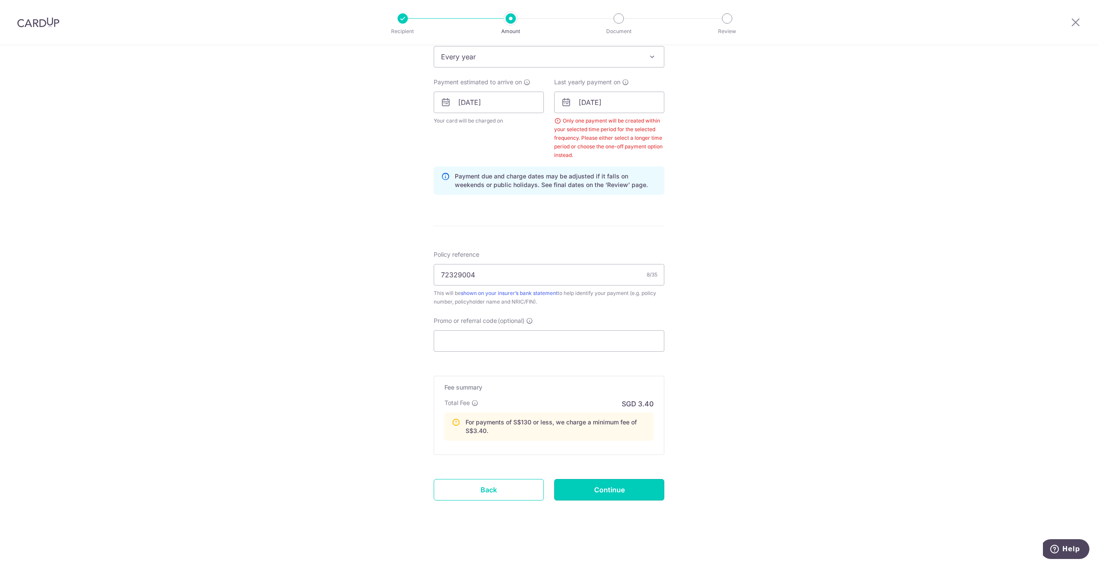
click at [613, 491] on input "Continue" at bounding box center [609, 490] width 110 height 22
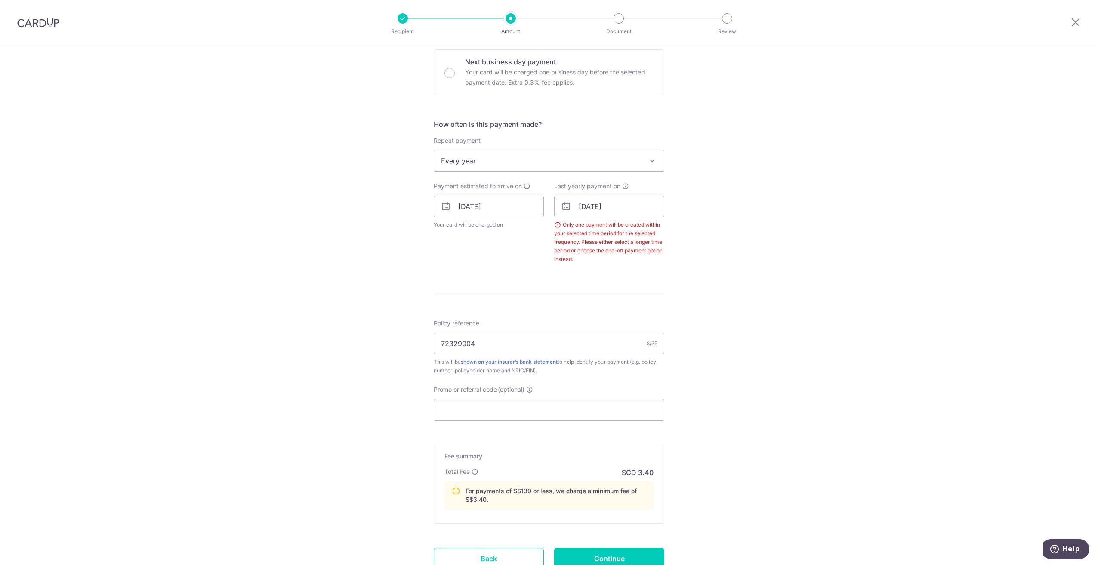
scroll to position [242, 0]
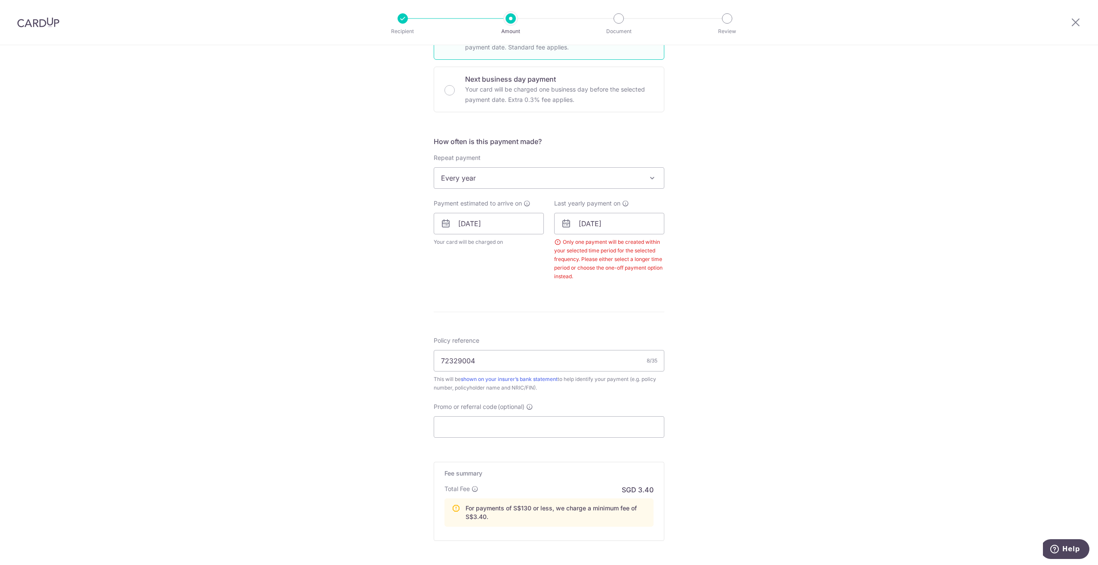
click at [514, 177] on span "Every year" at bounding box center [549, 178] width 230 height 21
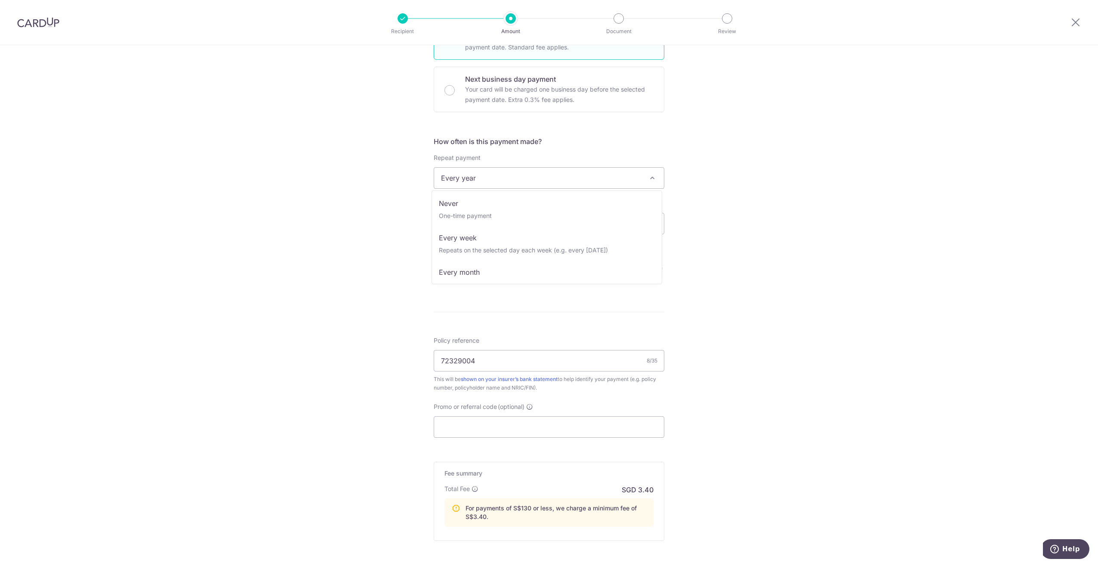
scroll to position [0, 0]
select select "1"
click at [486, 225] on input "20/10/2025" at bounding box center [489, 224] width 110 height 22
click at [537, 320] on link "17" at bounding box center [538, 319] width 14 height 14
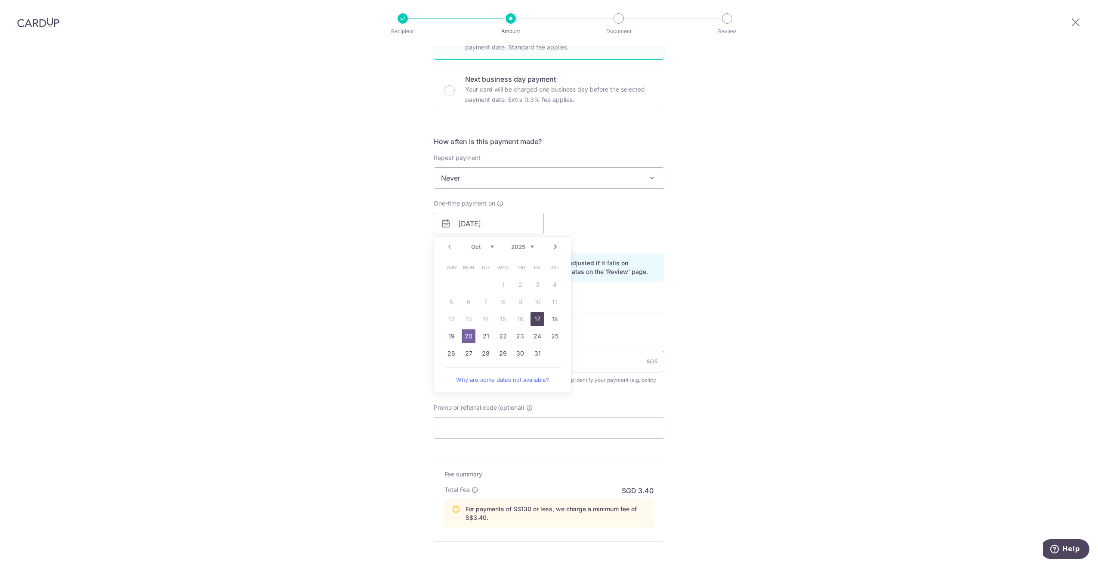
type input "17/10/2025"
click at [578, 317] on form "Enter payment amount SGD 119.00 119.00 Select Card **** 7003 Add credit card Yo…" at bounding box center [549, 236] width 231 height 752
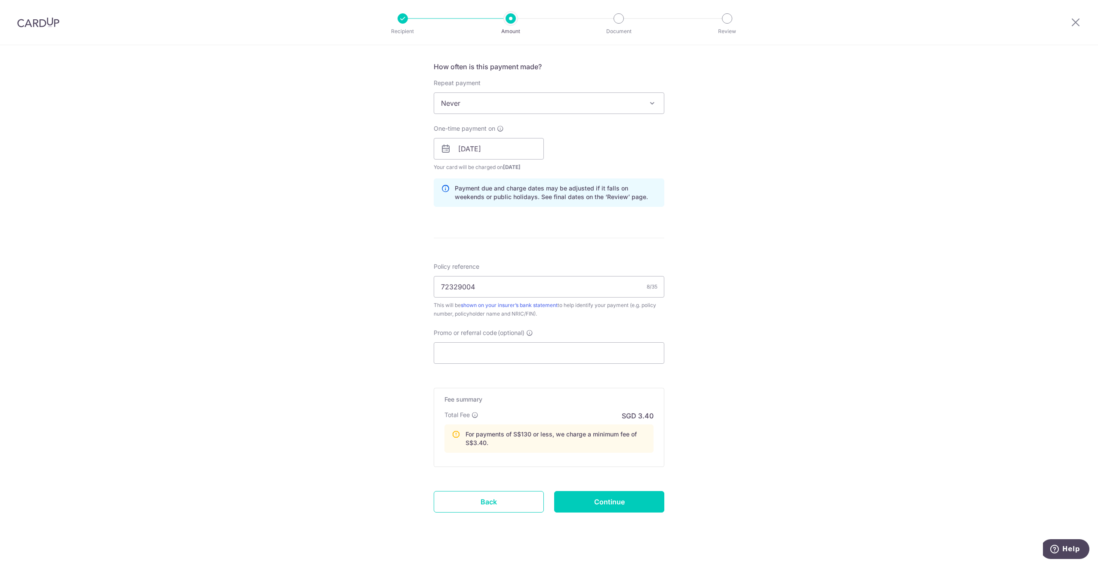
scroll to position [329, 0]
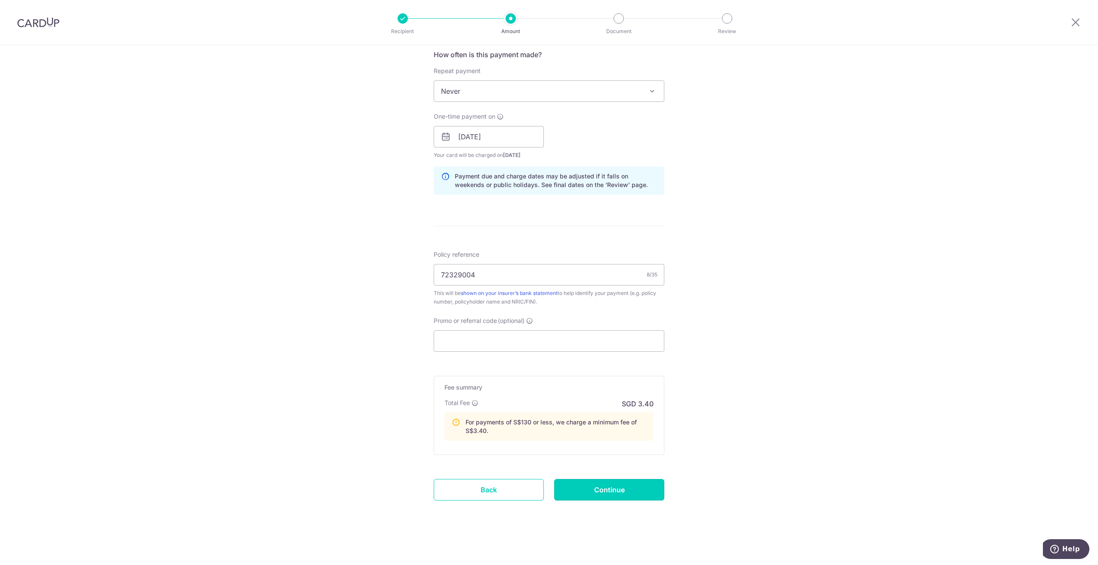
click at [618, 493] on input "Continue" at bounding box center [609, 490] width 110 height 22
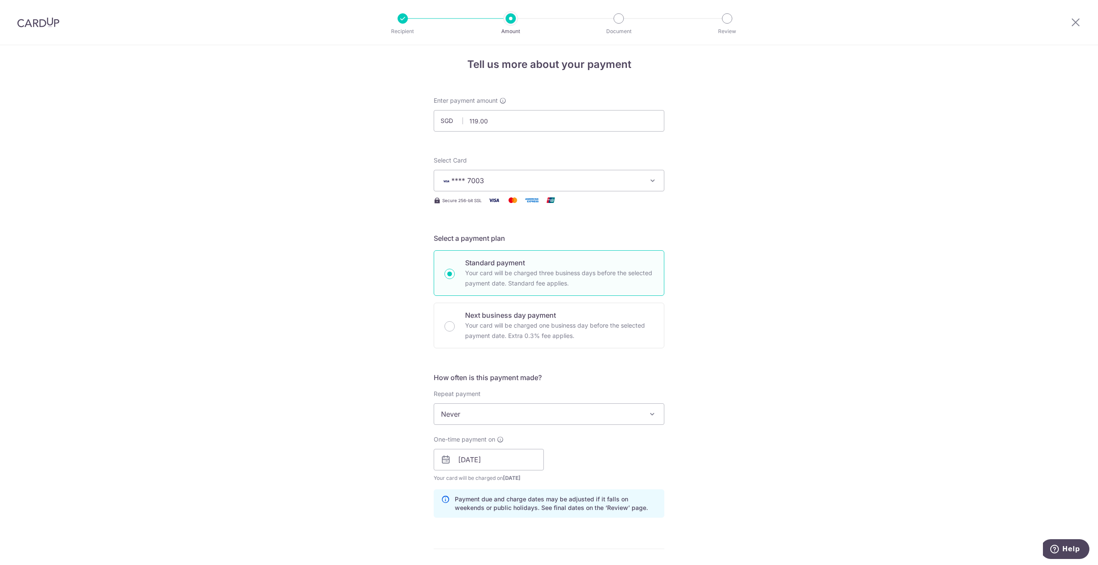
scroll to position [0, 0]
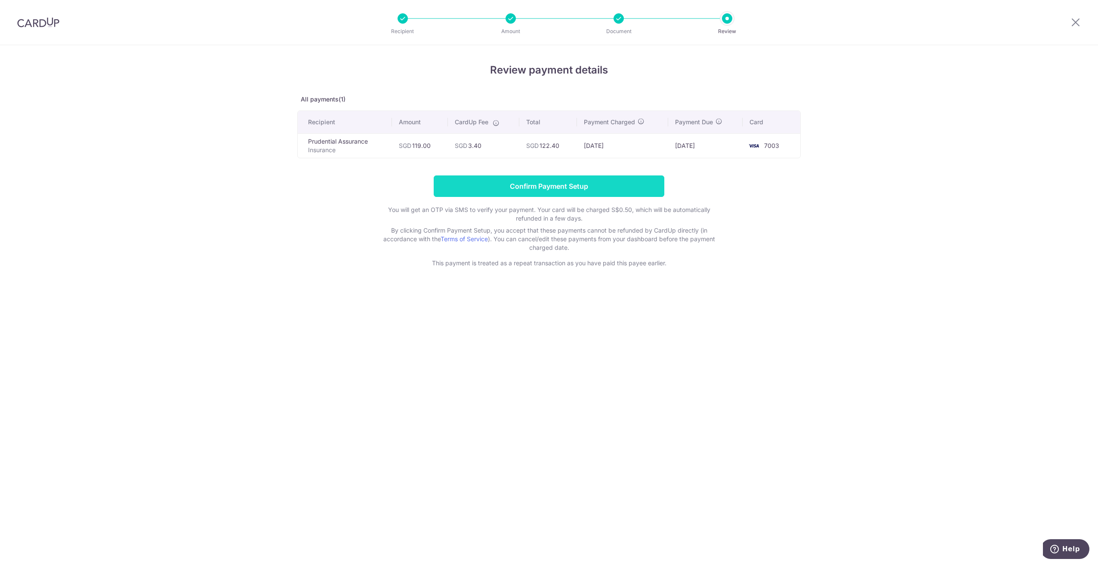
click at [576, 191] on input "Confirm Payment Setup" at bounding box center [549, 187] width 231 height 22
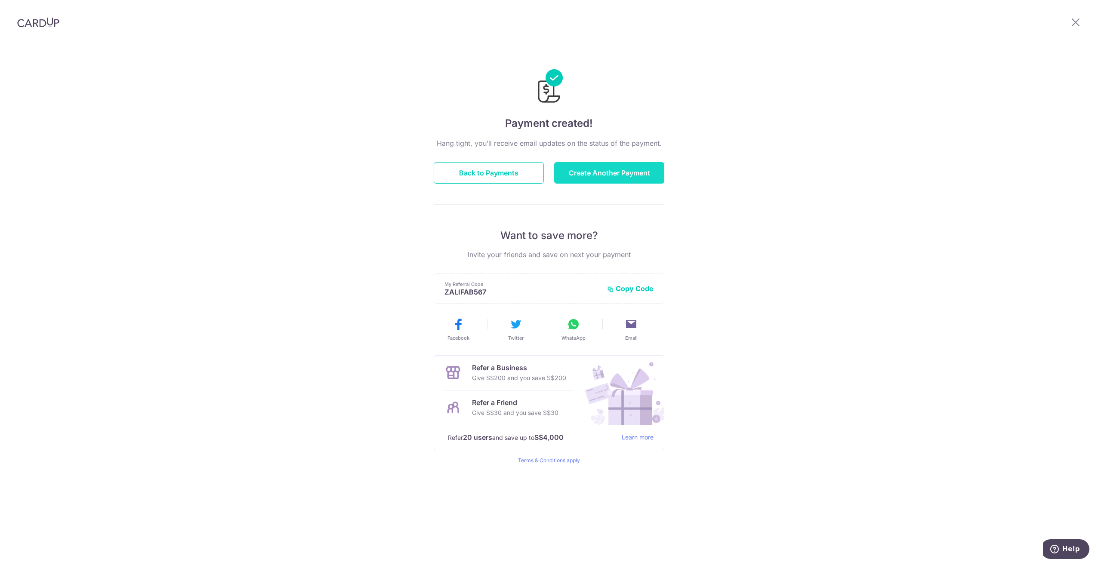
click at [605, 171] on button "Create Another Payment" at bounding box center [609, 173] width 110 height 22
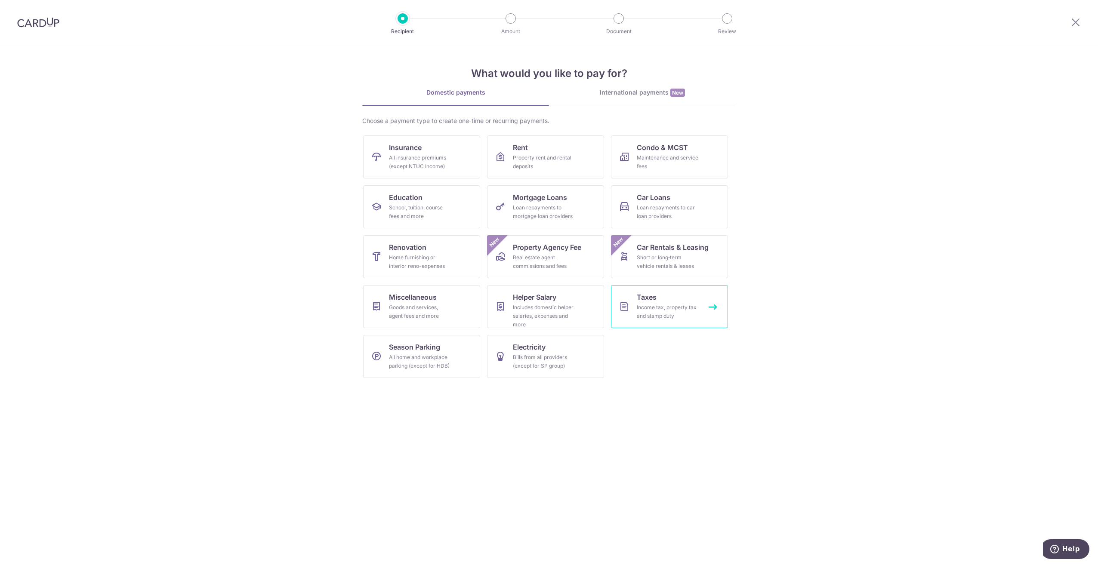
click at [623, 312] on link "Taxes Income tax, property tax and stamp duty" at bounding box center [669, 306] width 117 height 43
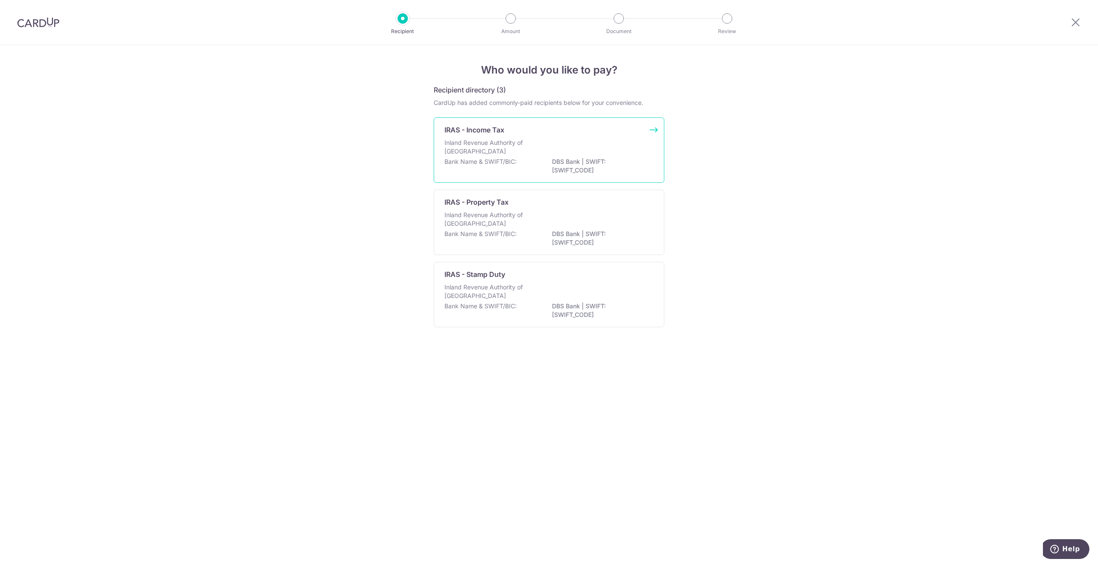
click at [567, 158] on p "DBS Bank | SWIFT: [SWIFT_CODE]" at bounding box center [600, 166] width 96 height 17
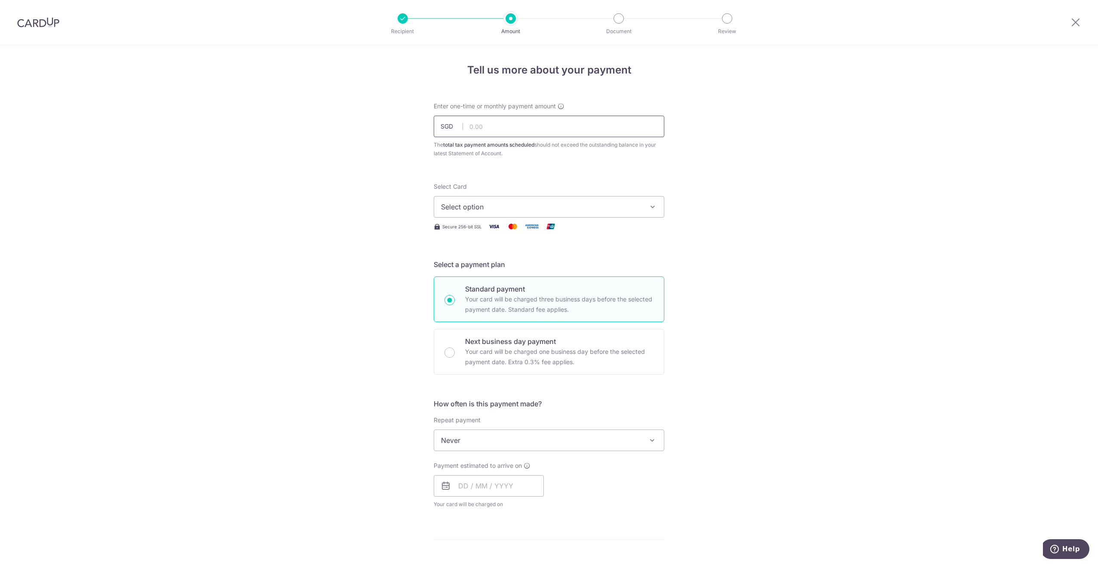
click at [535, 128] on input "text" at bounding box center [549, 127] width 231 height 22
click at [529, 211] on span "Select option" at bounding box center [541, 207] width 201 height 10
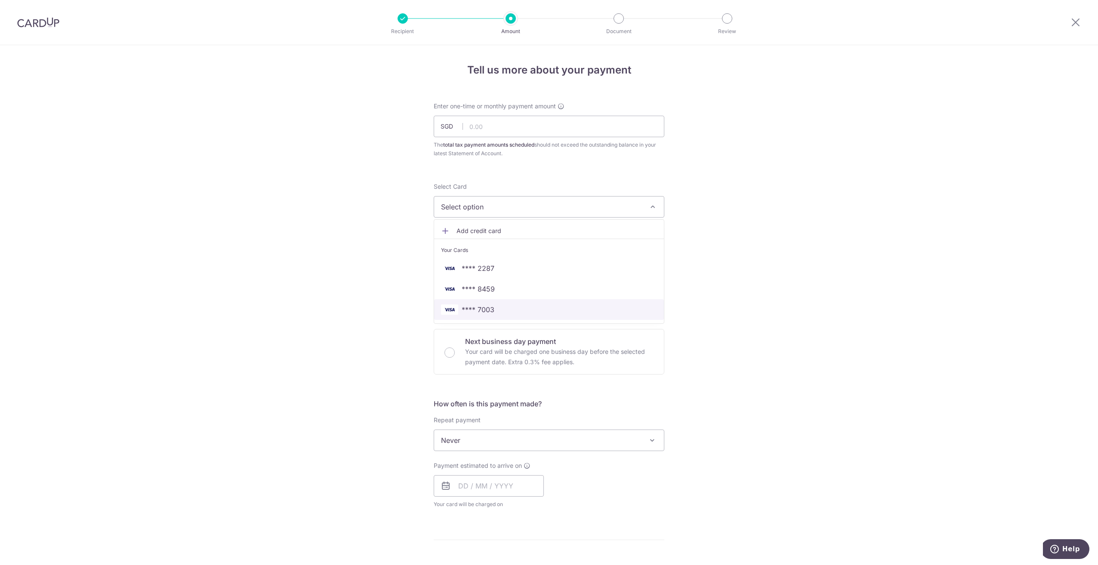
drag, startPoint x: 491, startPoint y: 309, endPoint x: 496, endPoint y: 301, distance: 9.8
click at [491, 309] on span "**** 7003" at bounding box center [478, 310] width 33 height 10
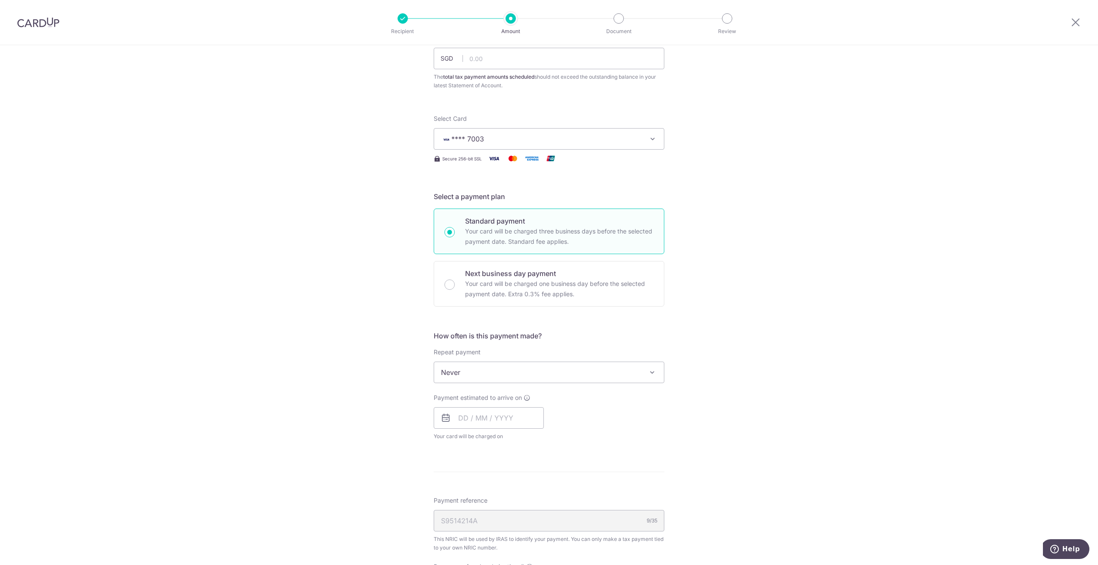
scroll to position [129, 0]
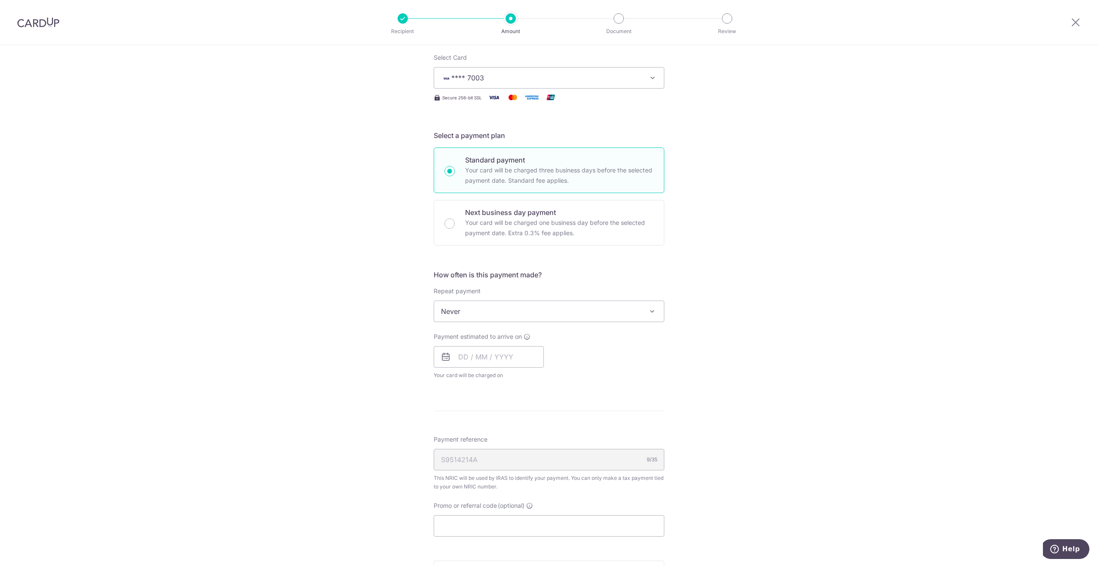
click at [458, 312] on span "Never" at bounding box center [549, 311] width 230 height 21
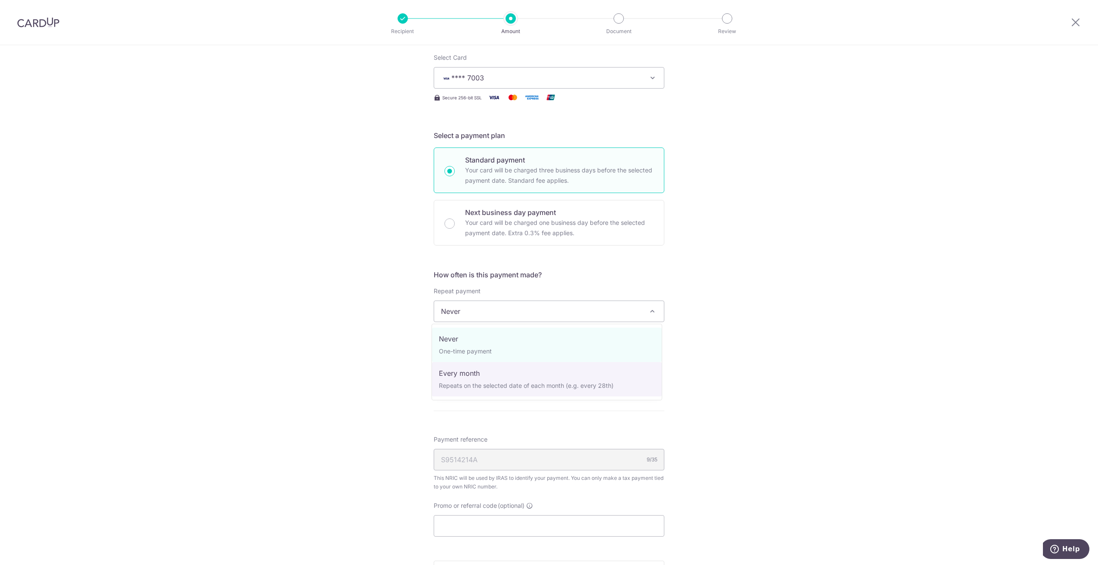
select select "3"
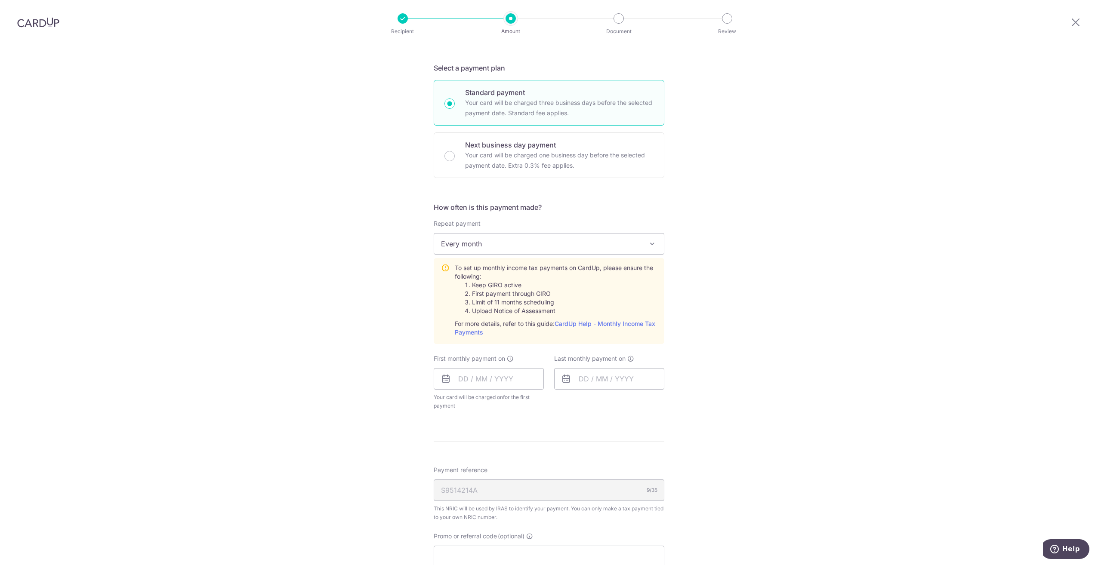
scroll to position [215, 0]
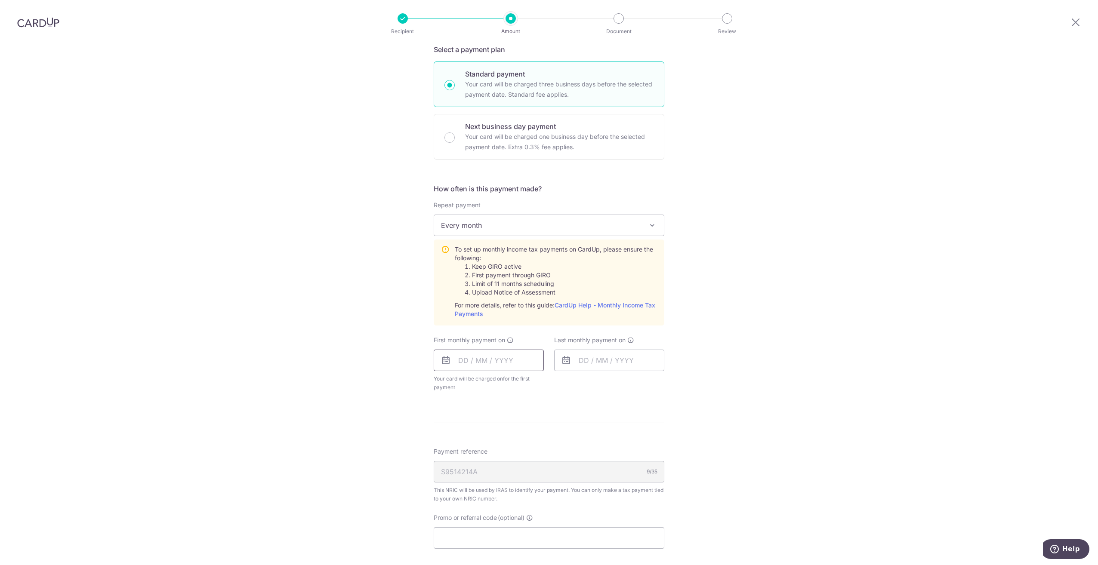
click at [467, 363] on input "text" at bounding box center [489, 361] width 110 height 22
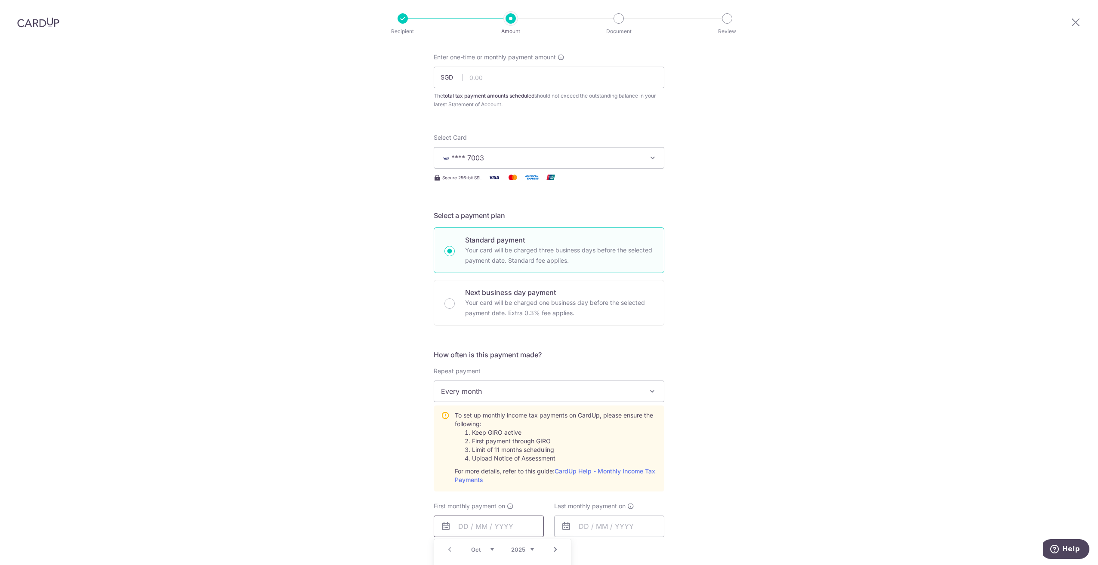
scroll to position [43, 0]
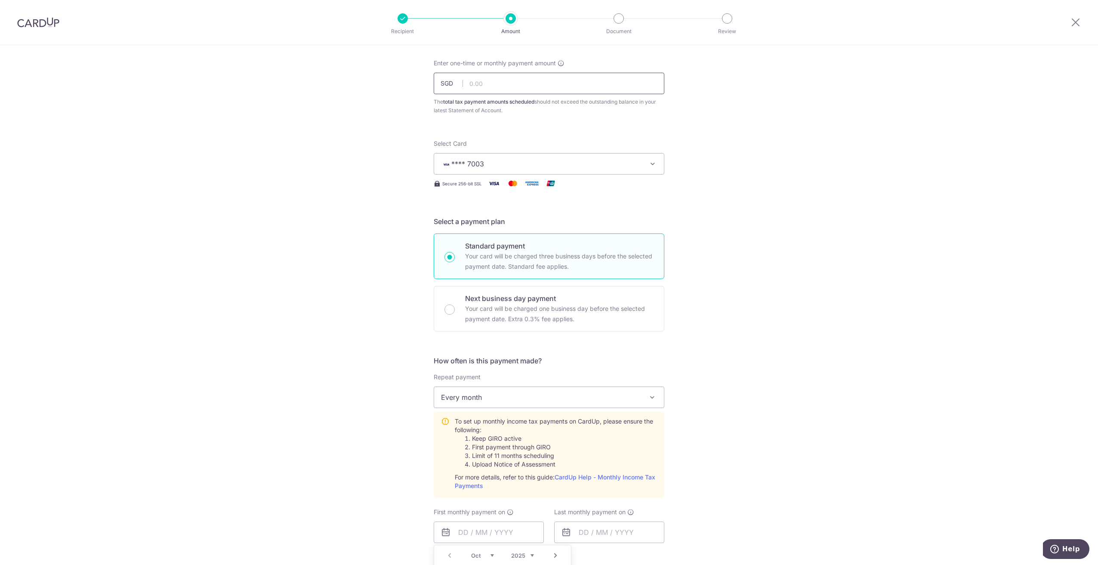
click at [481, 87] on input "text" at bounding box center [549, 84] width 231 height 22
type input "173.09"
click at [482, 399] on span "Every month" at bounding box center [549, 397] width 230 height 21
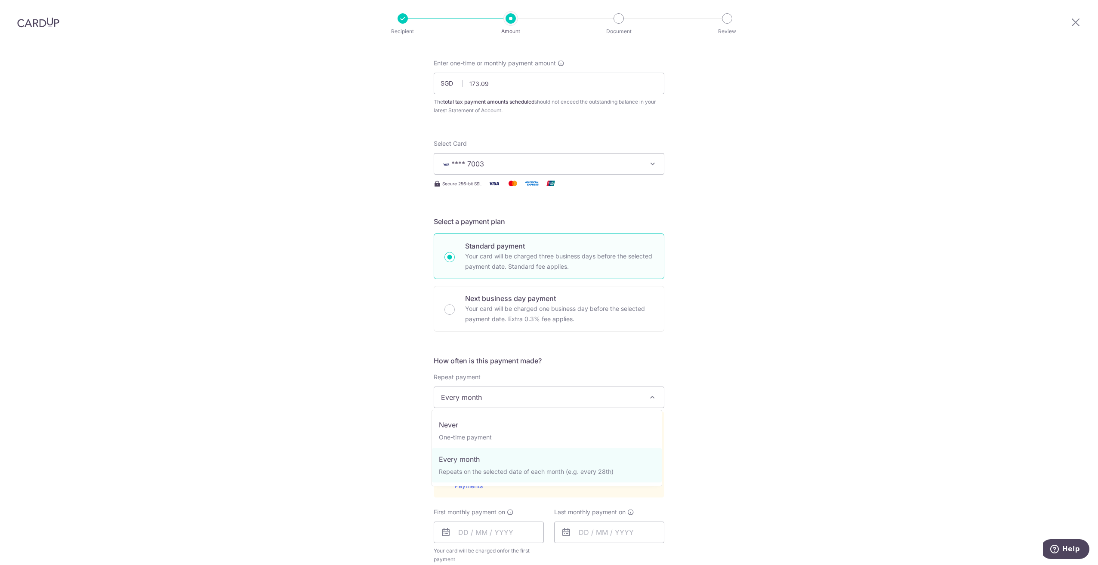
click at [418, 405] on div "Tell us more about your payment Enter one-time or monthly payment amount SGD 17…" at bounding box center [549, 450] width 1098 height 897
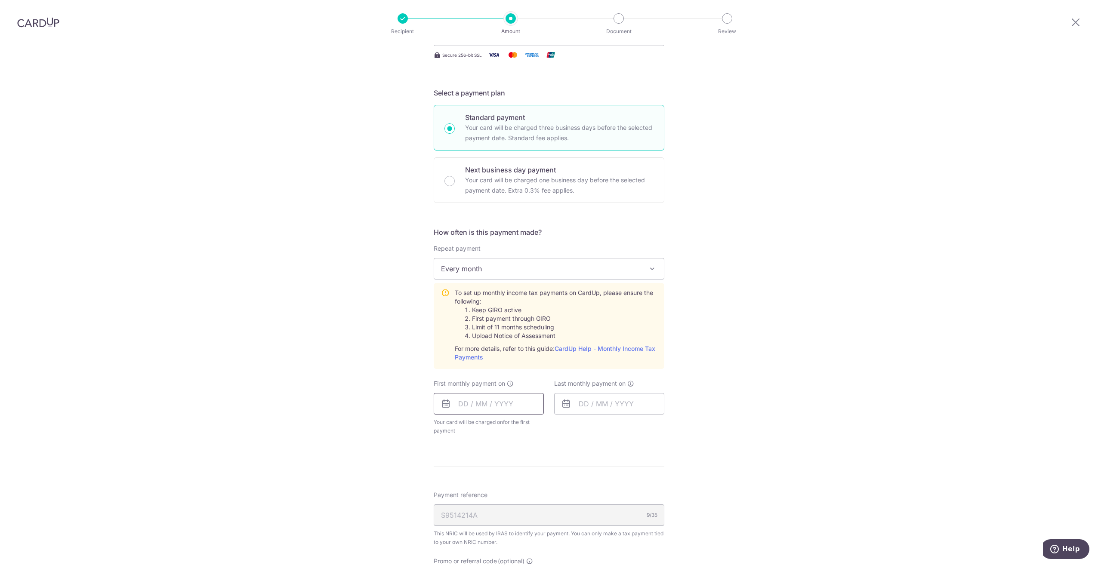
scroll to position [172, 0]
click at [460, 395] on input "text" at bounding box center [489, 404] width 110 height 22
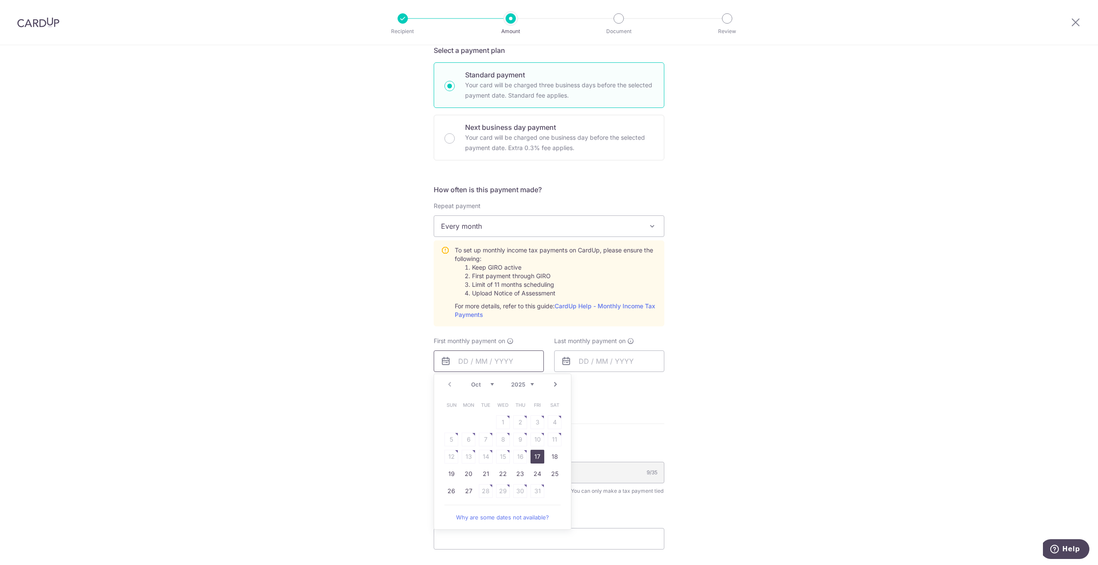
scroll to position [215, 0]
click at [488, 385] on select "Oct Nov Dec" at bounding box center [482, 383] width 23 height 7
click at [521, 441] on table "Sun Mon Tue Wed Thu Fri Sat 1 2 3 4 5 6 7 8 9 10 11 12 13 14 15 16 17 18 19 20 …" at bounding box center [503, 456] width 121 height 121
click at [531, 439] on link "7" at bounding box center [538, 439] width 14 height 14
type input "07/11/2025"
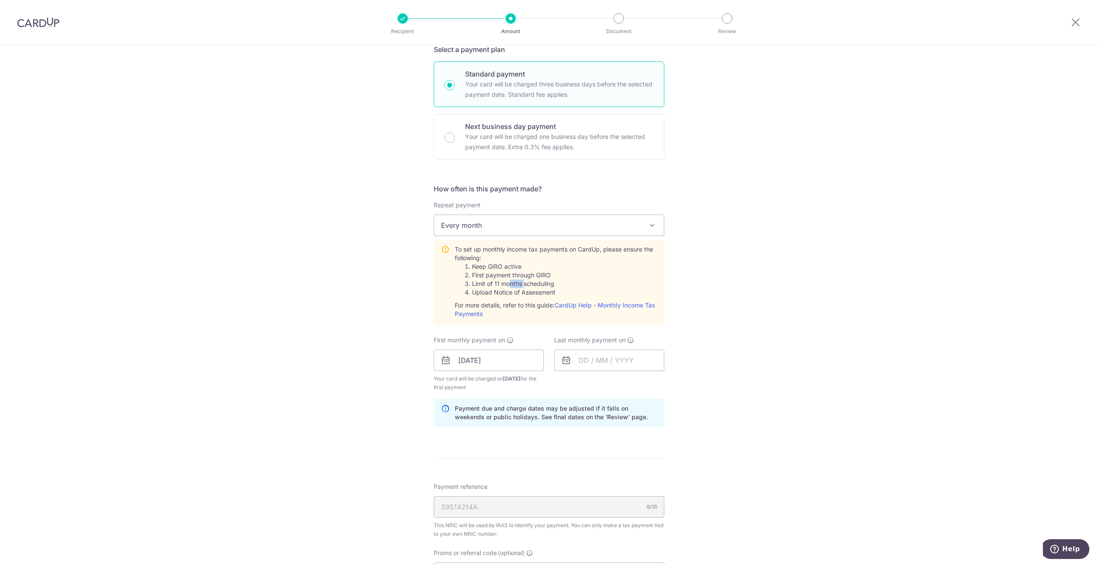
drag, startPoint x: 507, startPoint y: 280, endPoint x: 522, endPoint y: 280, distance: 15.1
click at [522, 280] on li "Limit of 11 months scheduling" at bounding box center [564, 284] width 185 height 9
drag, startPoint x: 503, startPoint y: 281, endPoint x: 528, endPoint y: 288, distance: 25.9
click at [528, 288] on li "Limit of 11 months scheduling" at bounding box center [564, 284] width 185 height 9
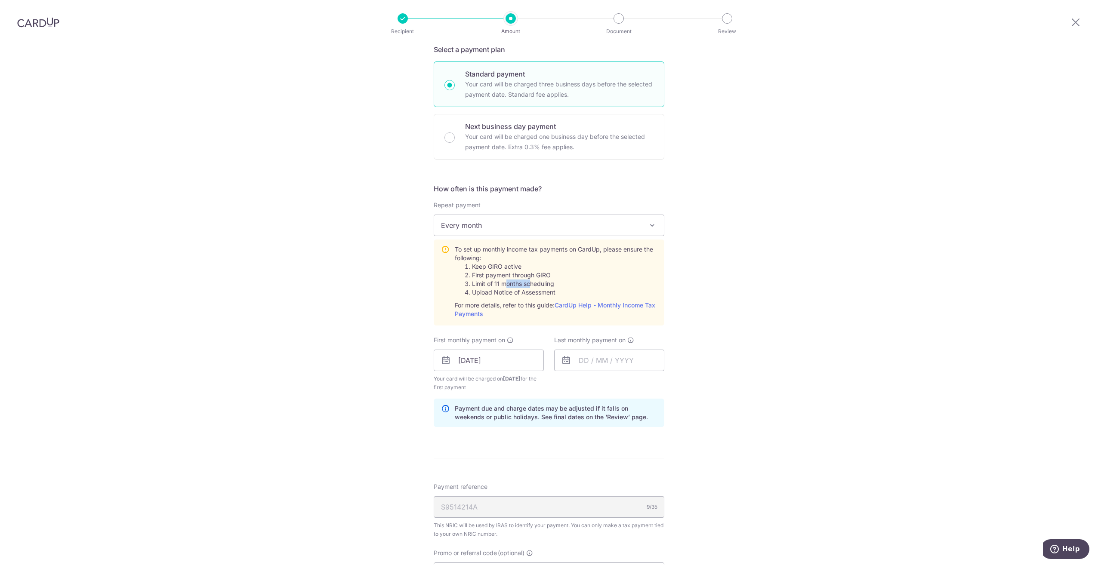
click at [528, 288] on li "Limit of 11 months scheduling" at bounding box center [564, 284] width 185 height 9
click at [606, 358] on input "text" at bounding box center [609, 361] width 110 height 22
click at [633, 385] on select "2025 2026" at bounding box center [643, 383] width 23 height 7
click at [600, 382] on select "Jan Feb Mar Apr May Jun Jul Aug Sep Oct Nov" at bounding box center [603, 383] width 23 height 7
click at [640, 421] on table "Sun Mon Tue Wed Thu Fri Sat 1 2 3 4 5 6 7 8 9 10 11 12 13 14 15 16 17 18 19 20 …" at bounding box center [623, 447] width 121 height 103
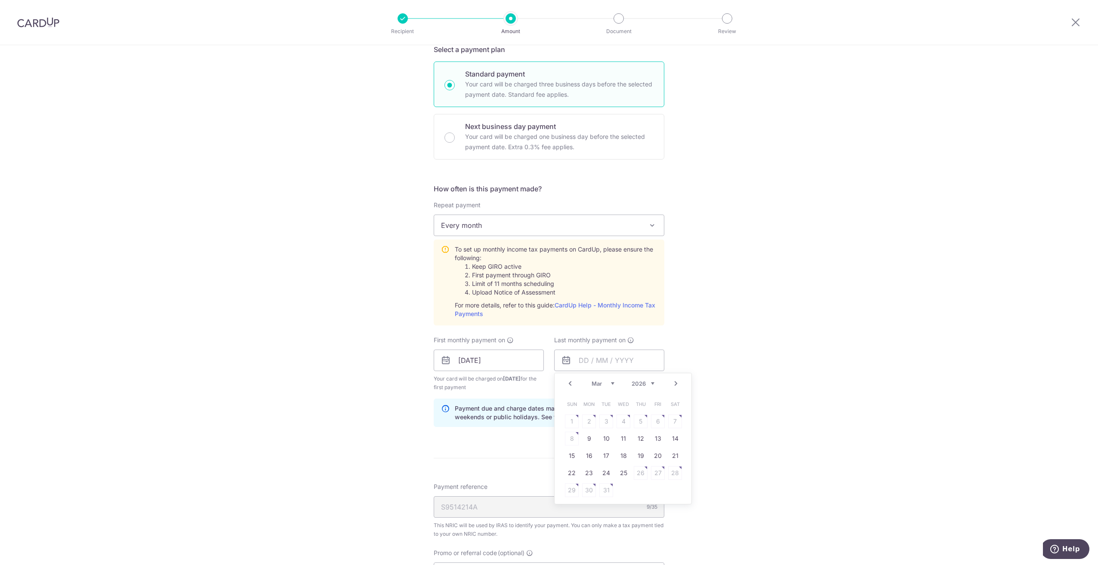
click at [640, 421] on table "Sun Mon Tue Wed Thu Fri Sat 1 2 3 4 5 6 7 8 9 10 11 12 13 14 15 16 17 18 19 20 …" at bounding box center [623, 447] width 121 height 103
click at [644, 417] on table "Sun Mon Tue Wed Thu Fri Sat 1 2 3 4 5 6 7 8 9 10 11 12 13 14 15 16 17 18 19 20 …" at bounding box center [623, 447] width 121 height 103
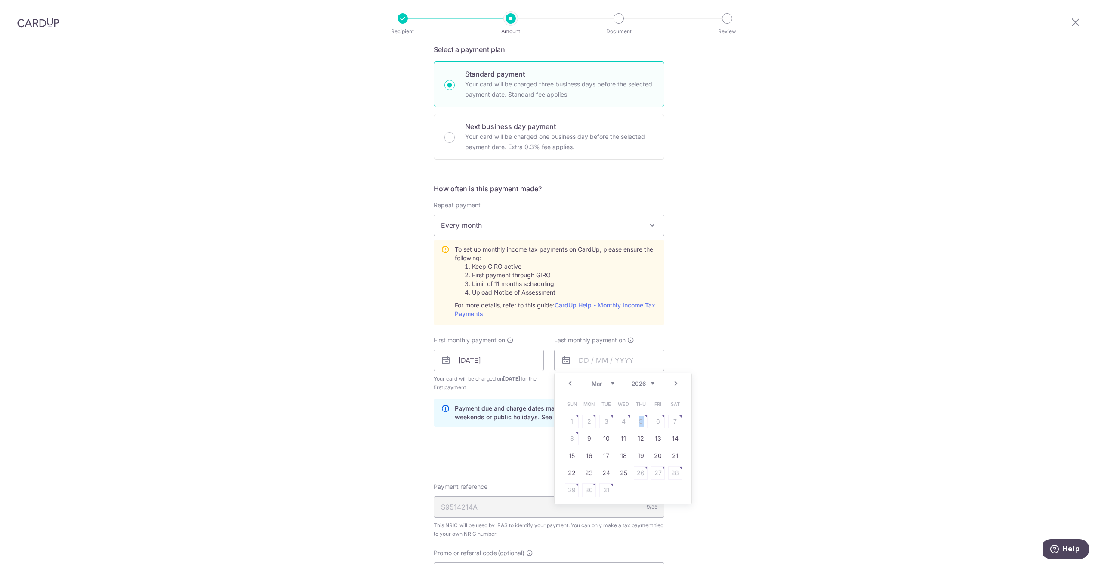
click at [644, 417] on table "Sun Mon Tue Wed Thu Fri Sat 1 2 3 4 5 6 7 8 9 10 11 12 13 14 15 16 17 18 19 20 …" at bounding box center [623, 447] width 121 height 103
click at [635, 418] on table "Sun Mon Tue Wed Thu Fri Sat 1 2 3 4 5 6 7 8 9 10 11 12 13 14 15 16 17 18 19 20 …" at bounding box center [623, 447] width 121 height 103
click at [599, 383] on select "Jan Feb Mar Apr May Jun Jul Aug Sep Oct Nov" at bounding box center [603, 383] width 23 height 7
click at [588, 476] on link "23" at bounding box center [589, 474] width 14 height 14
type input "23/02/2026"
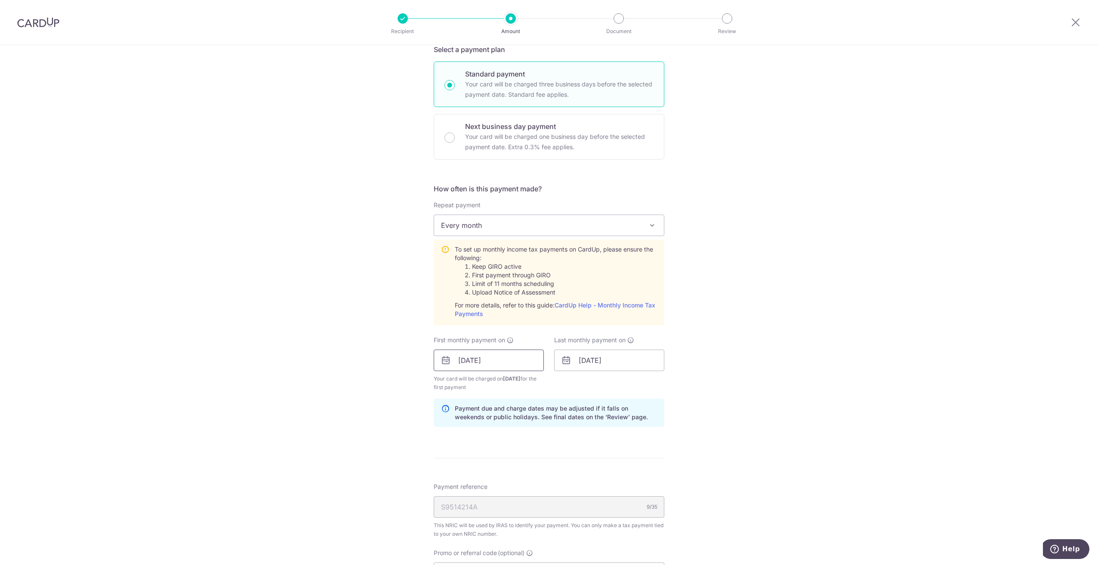
click at [504, 359] on input "07/11/2025" at bounding box center [489, 361] width 110 height 22
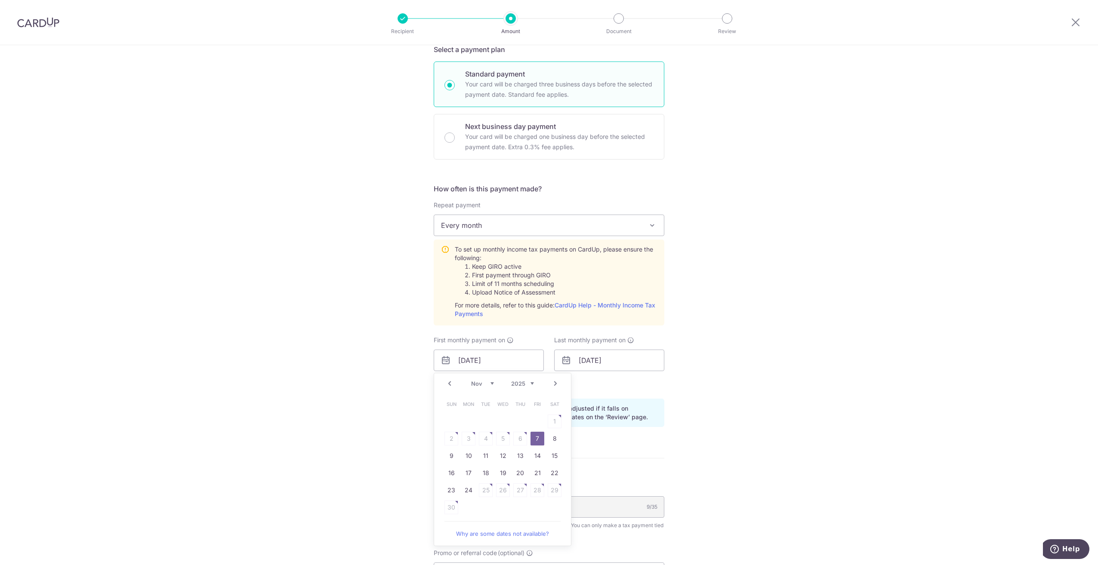
click at [519, 438] on table "Sun Mon Tue Wed Thu Fri Sat 1 2 3 4 5 6 7 8 9 10 11 12 13 14 15 16 17 18 19 20 …" at bounding box center [503, 456] width 121 height 121
click at [535, 438] on link "7" at bounding box center [538, 439] width 14 height 14
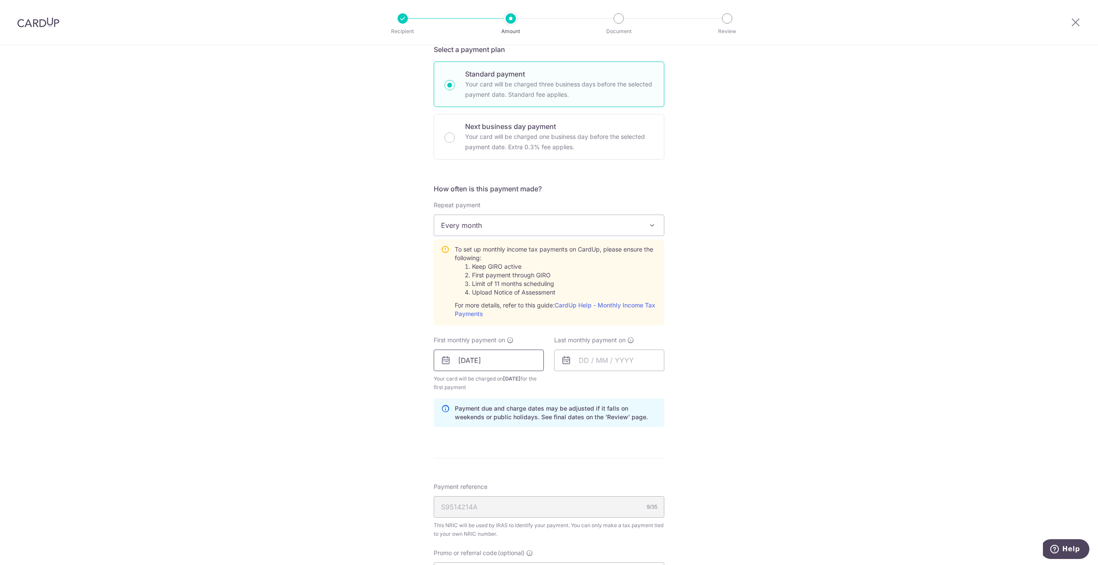
click at [479, 360] on input "07/11/2025" at bounding box center [489, 361] width 110 height 22
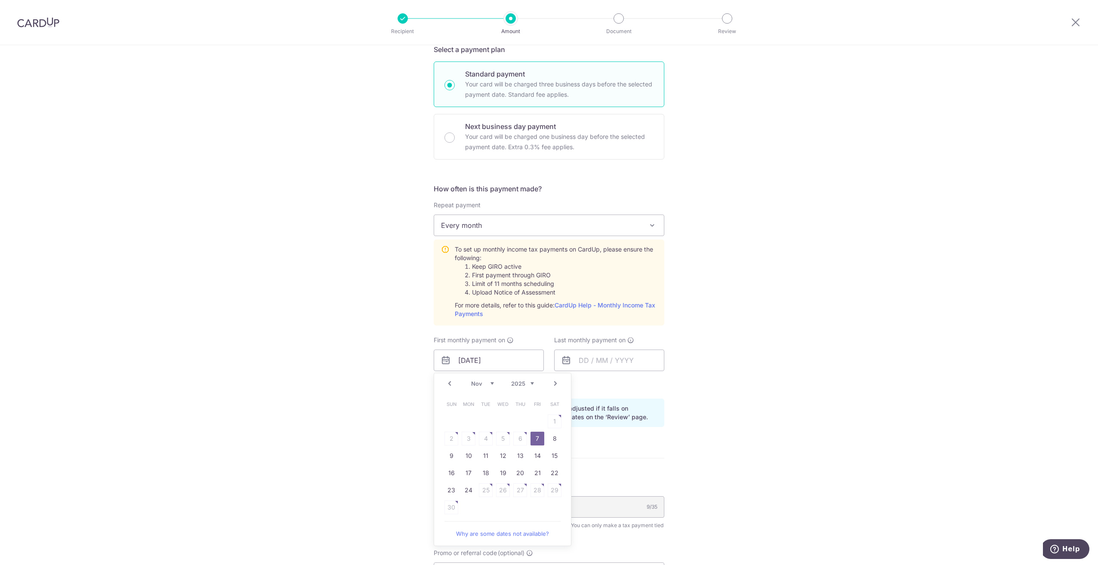
click at [478, 385] on select "Oct Nov Dec" at bounding box center [482, 383] width 23 height 7
click at [463, 489] on link "27" at bounding box center [469, 491] width 14 height 14
type input "[DATE]"
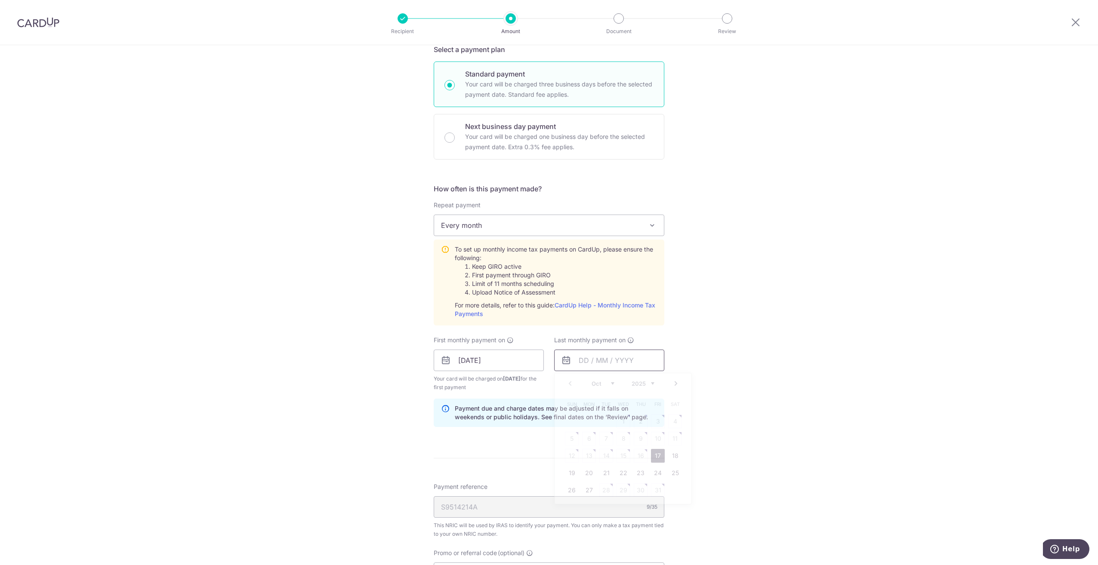
click at [597, 359] on input "text" at bounding box center [609, 361] width 110 height 22
click at [635, 383] on select "2025 2026" at bounding box center [643, 383] width 23 height 7
click at [609, 382] on select "Jan Feb Mar Apr May Jun Jul Aug Sep Oct Nov" at bounding box center [603, 383] width 23 height 7
click at [594, 388] on div "Prev Next Jan Feb Mar Apr May Jun Jul Aug Sep Oct Nov 2025 2026" at bounding box center [623, 384] width 137 height 21
click at [599, 383] on select "Jan Feb Mar Apr May Jun Jul Aug Sep Oct Nov" at bounding box center [603, 383] width 23 height 7
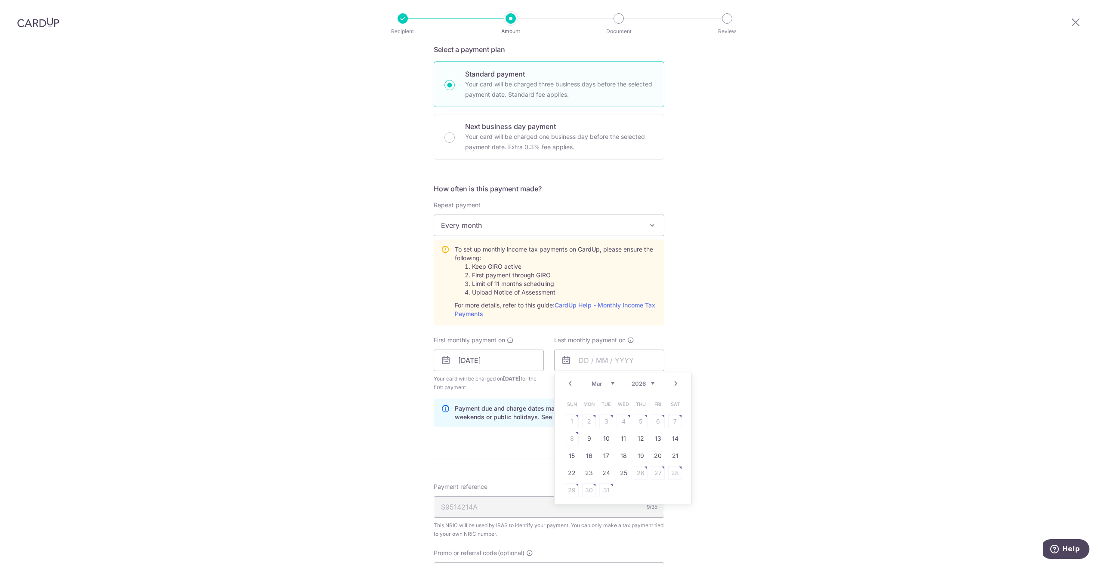
click at [599, 384] on select "Jan Feb Mar Apr May Jun Jul Aug Sep Oct Nov" at bounding box center [603, 383] width 23 height 7
click at [590, 473] on link "23" at bounding box center [589, 474] width 14 height 14
type input "23/02/2026"
click at [599, 460] on form "Enter one-time or monthly payment amount SGD 173.09 173.09 The total tax paymen…" at bounding box center [549, 304] width 231 height 835
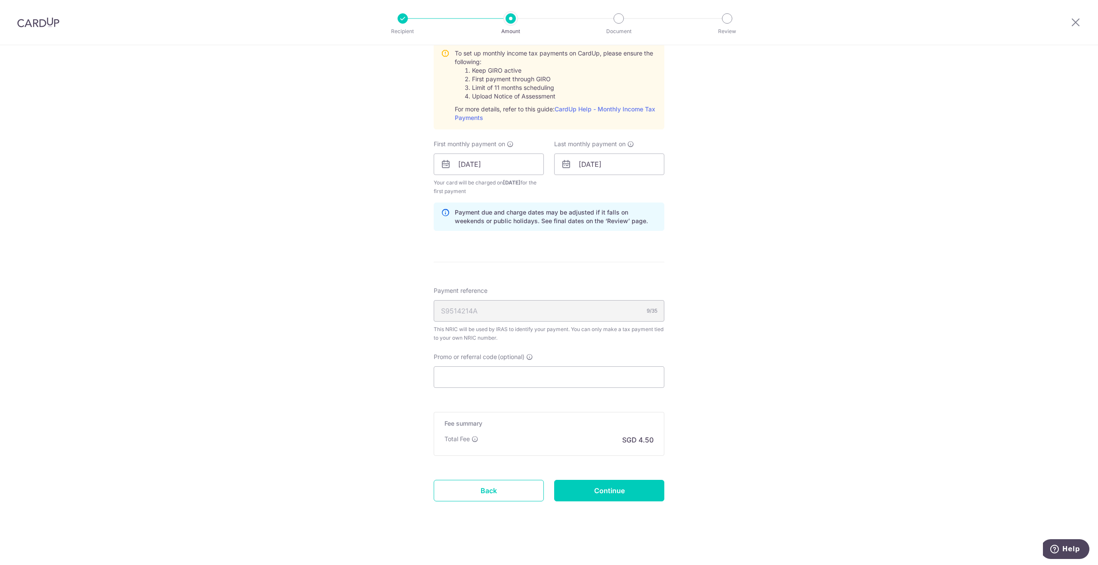
scroll to position [412, 0]
click at [596, 489] on input "Continue" at bounding box center [609, 490] width 110 height 22
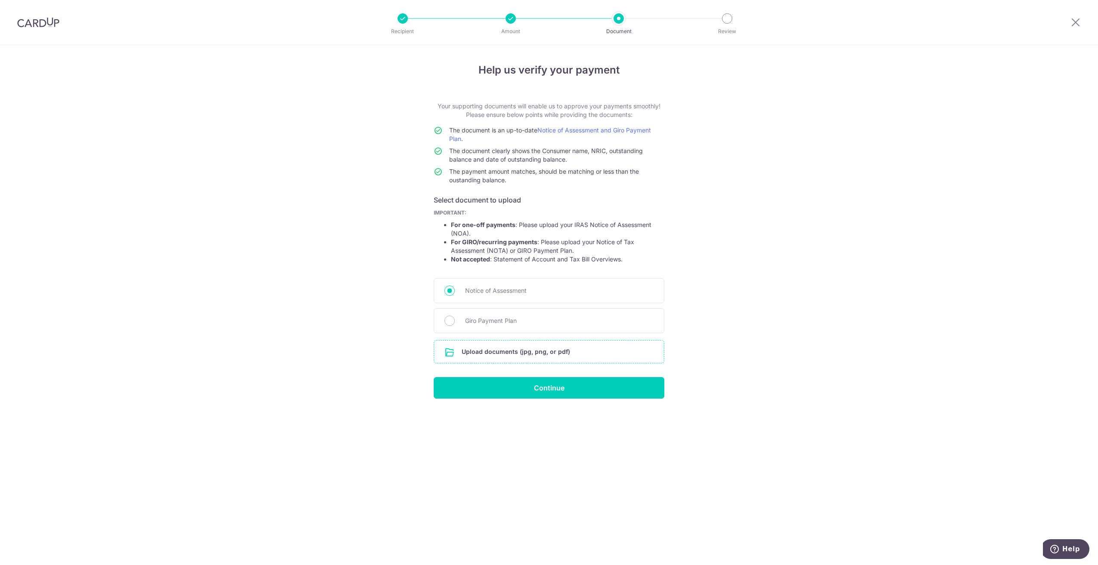
click at [531, 355] on input "file" at bounding box center [549, 352] width 230 height 22
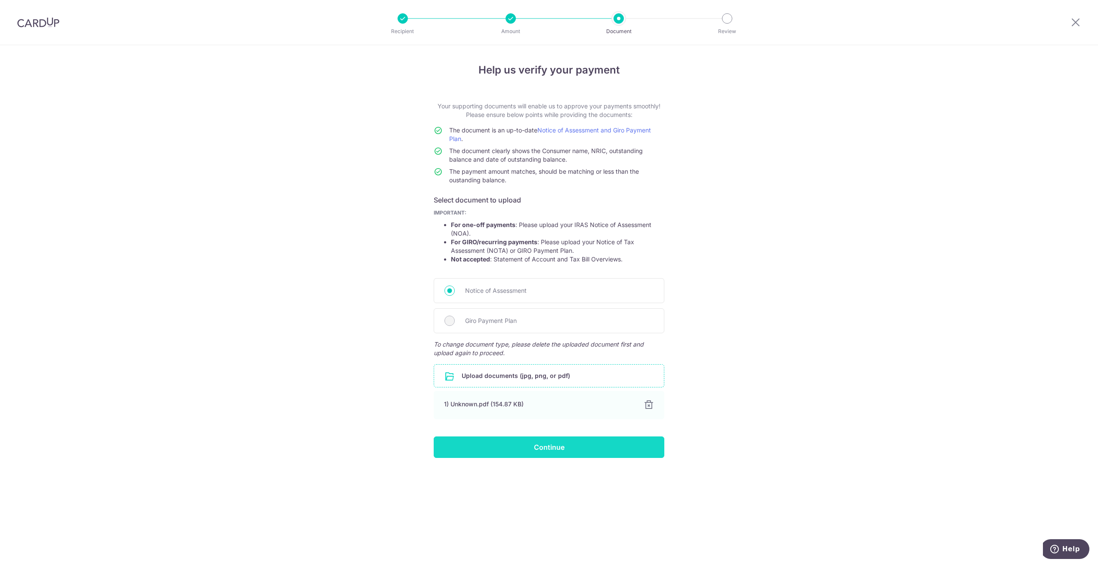
click at [551, 454] on input "Continue" at bounding box center [549, 448] width 231 height 22
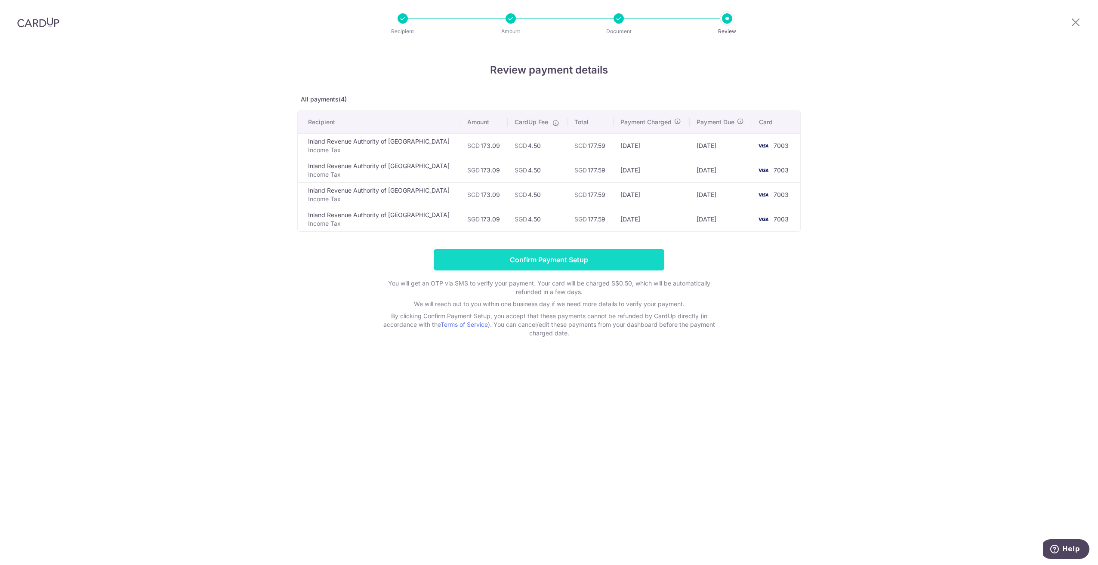
click at [469, 251] on input "Confirm Payment Setup" at bounding box center [549, 260] width 231 height 22
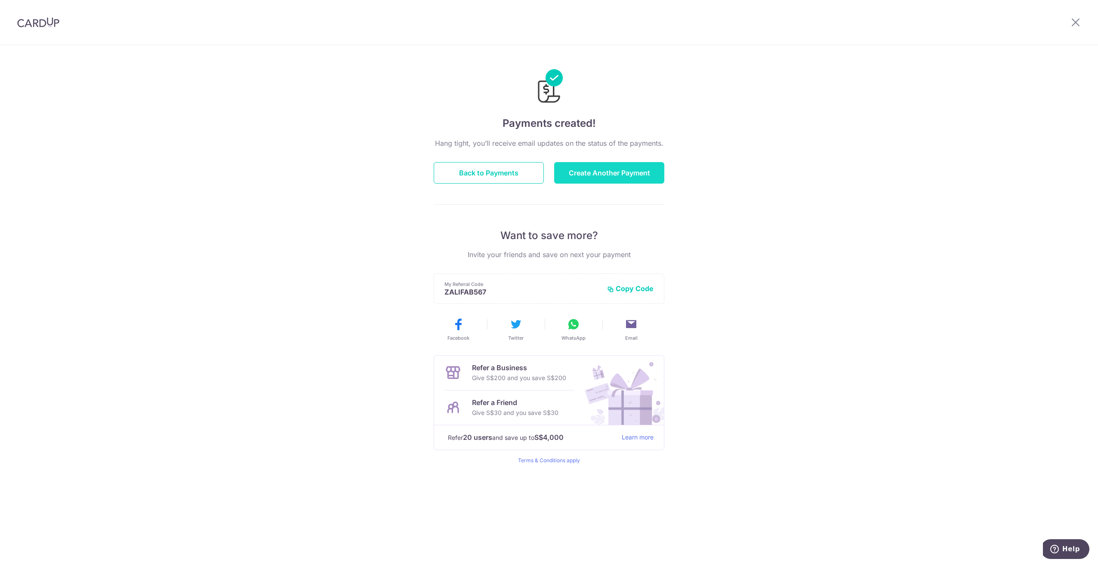
click at [601, 170] on button "Create Another Payment" at bounding box center [609, 173] width 110 height 22
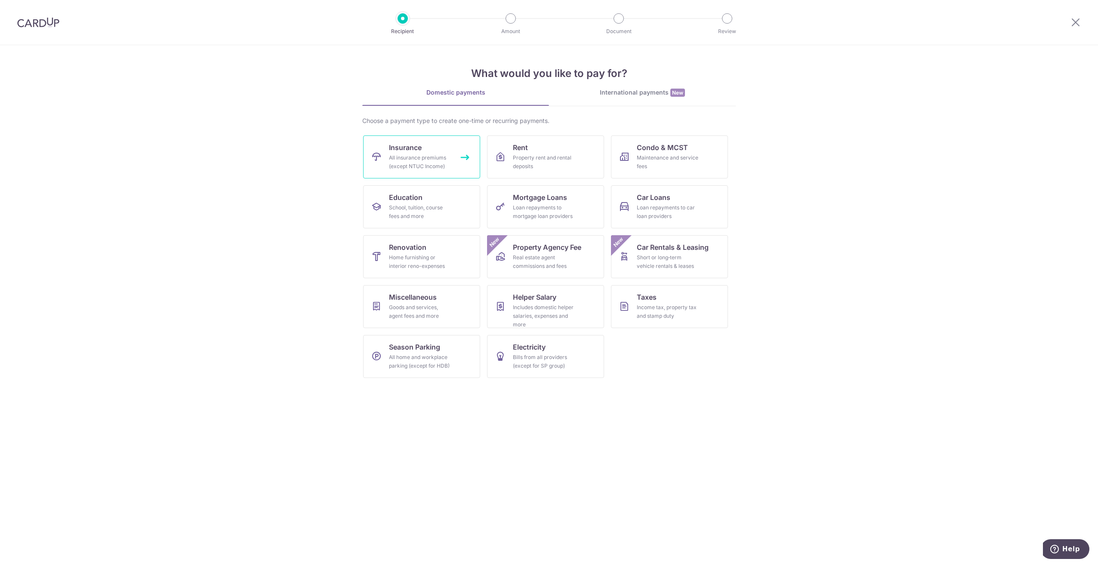
click at [395, 158] on div "All insurance premiums (except NTUC Income)" at bounding box center [420, 162] width 62 height 17
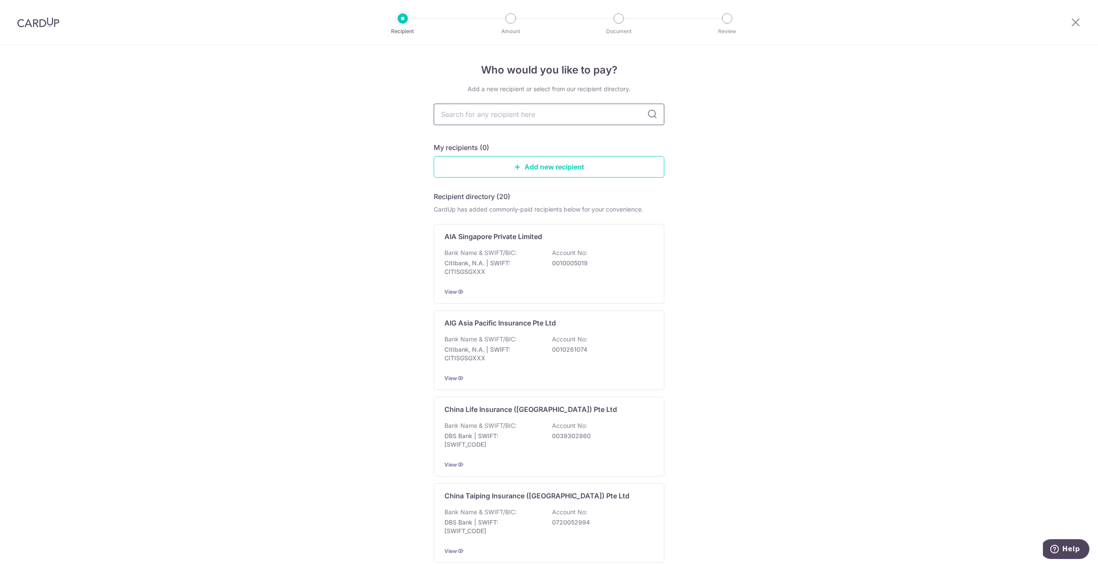
click at [477, 111] on input "text" at bounding box center [549, 115] width 231 height 22
type input "prudential"
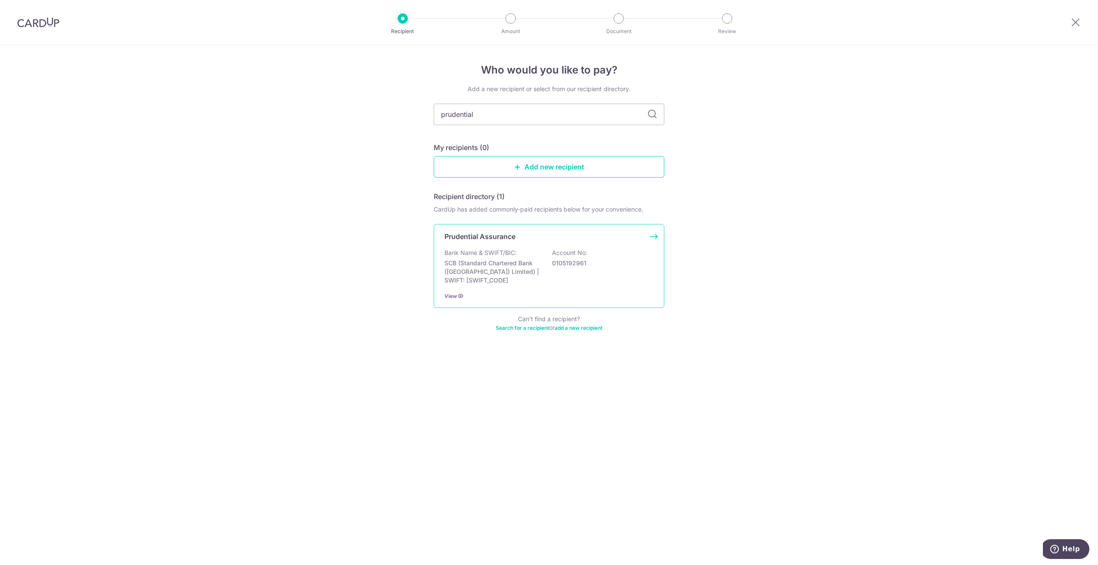
click at [483, 246] on div "Prudential Assurance Bank Name & SWIFT/BIC: SCB (Standard Chartered Bank (Singa…" at bounding box center [549, 266] width 231 height 84
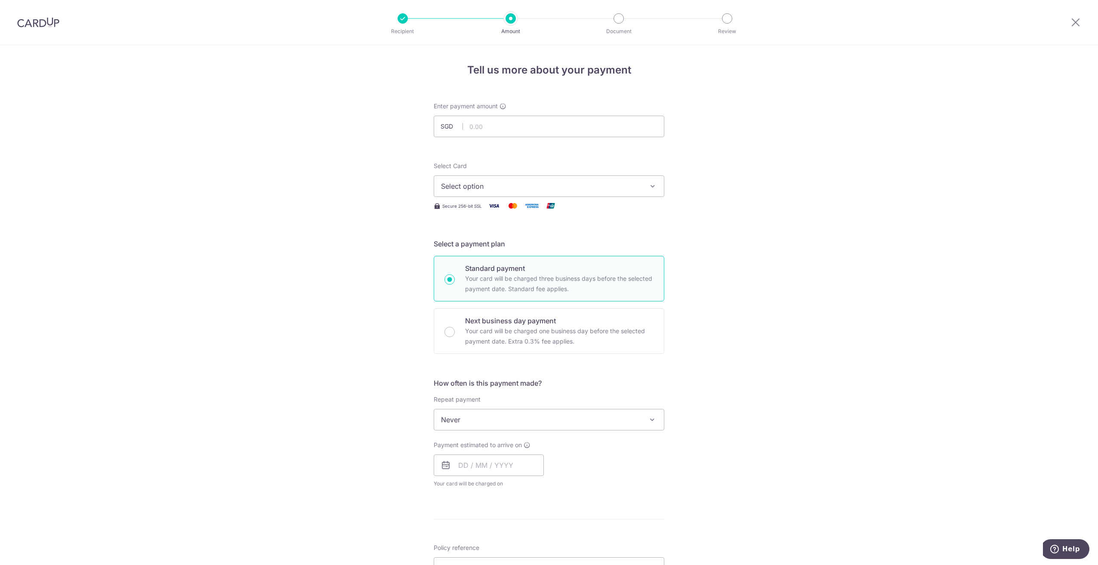
click at [473, 183] on span "Select option" at bounding box center [541, 186] width 201 height 10
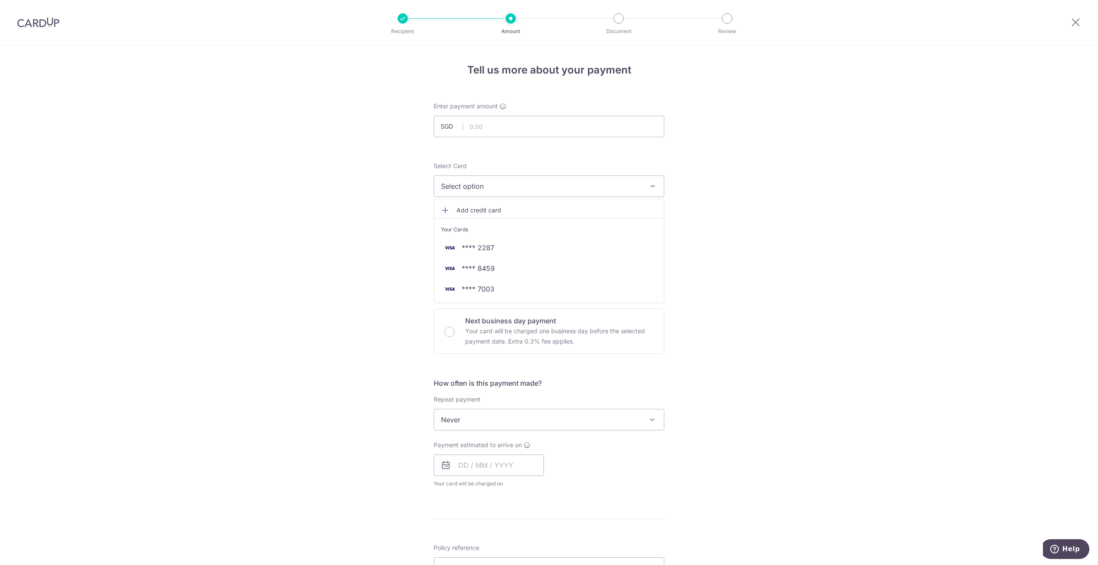
click at [380, 314] on div "Tell us more about your payment Enter payment amount SGD Select Card Select opt…" at bounding box center [549, 434] width 1098 height 779
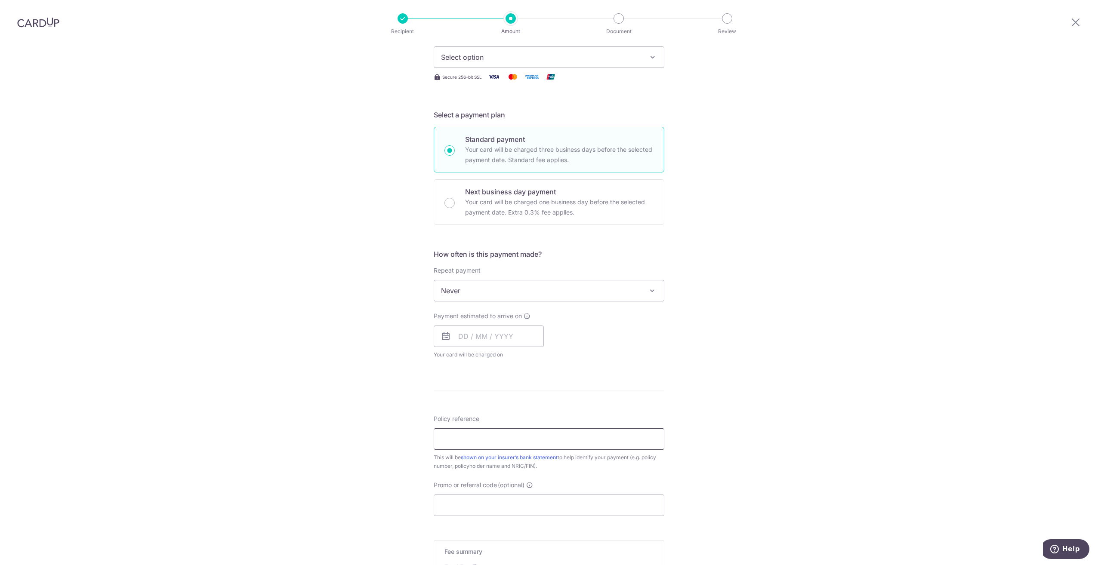
click at [474, 439] on input "Policy reference" at bounding box center [549, 440] width 231 height 22
paste input "85571307"
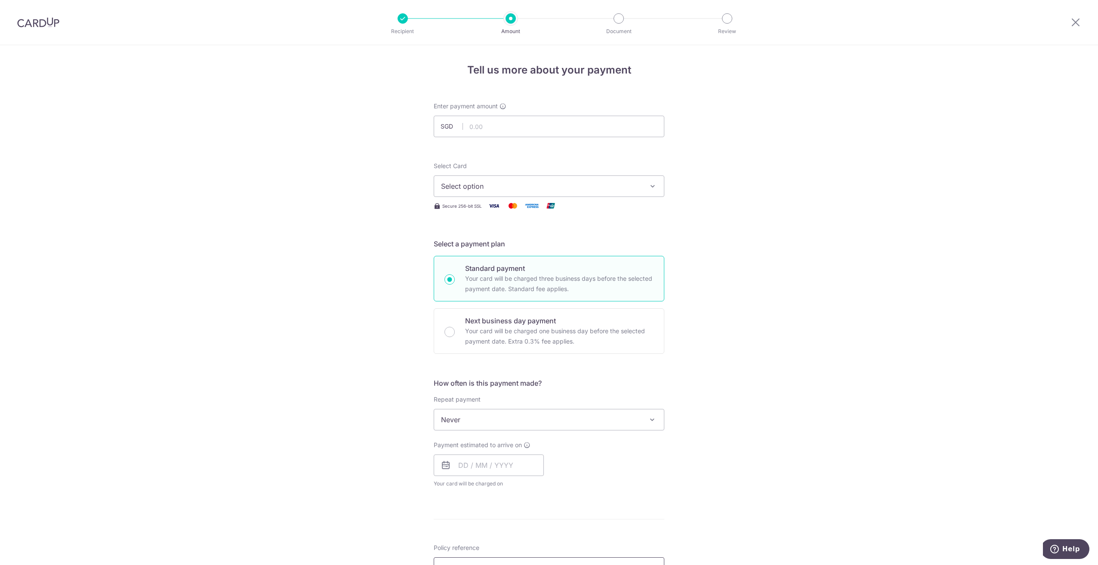
type input "85571307"
click at [489, 127] on input "text" at bounding box center [549, 127] width 231 height 22
type input "306.03"
click at [594, 182] on span "Select option" at bounding box center [541, 186] width 201 height 10
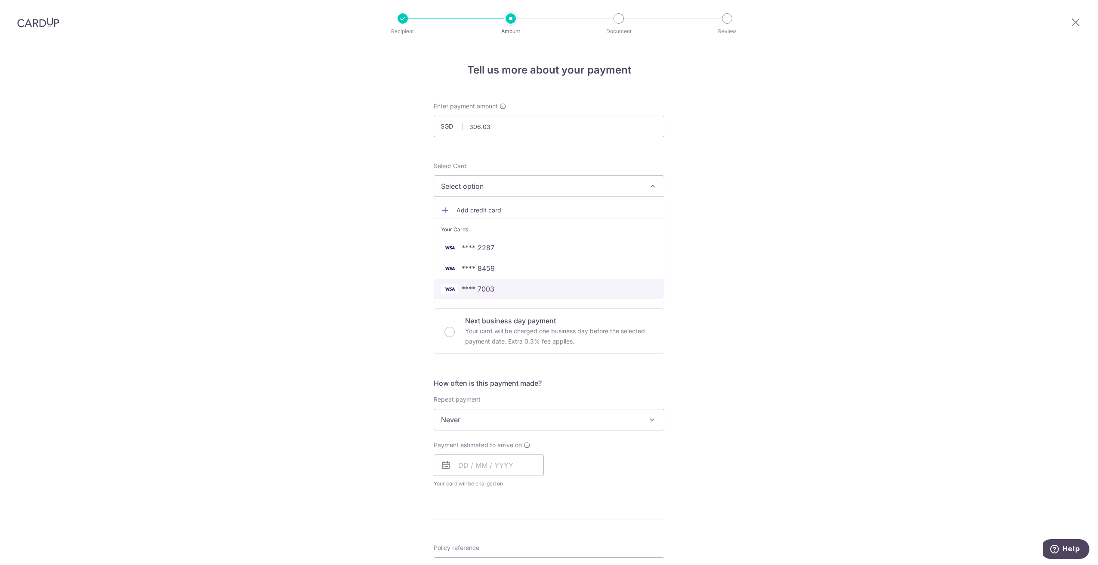
click at [529, 290] on span "**** 7003" at bounding box center [549, 289] width 216 height 10
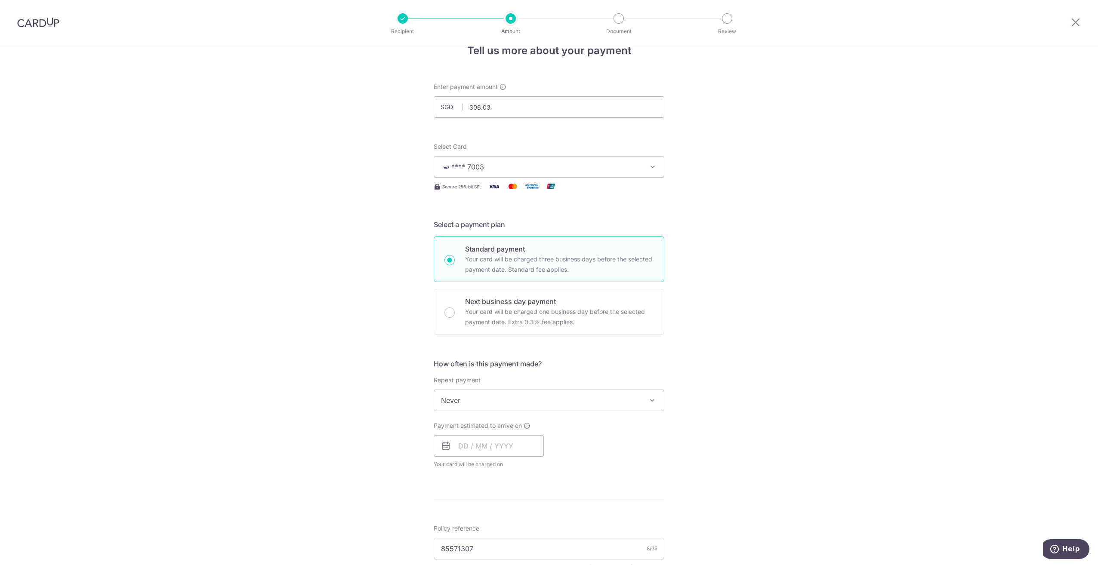
scroll to position [86, 0]
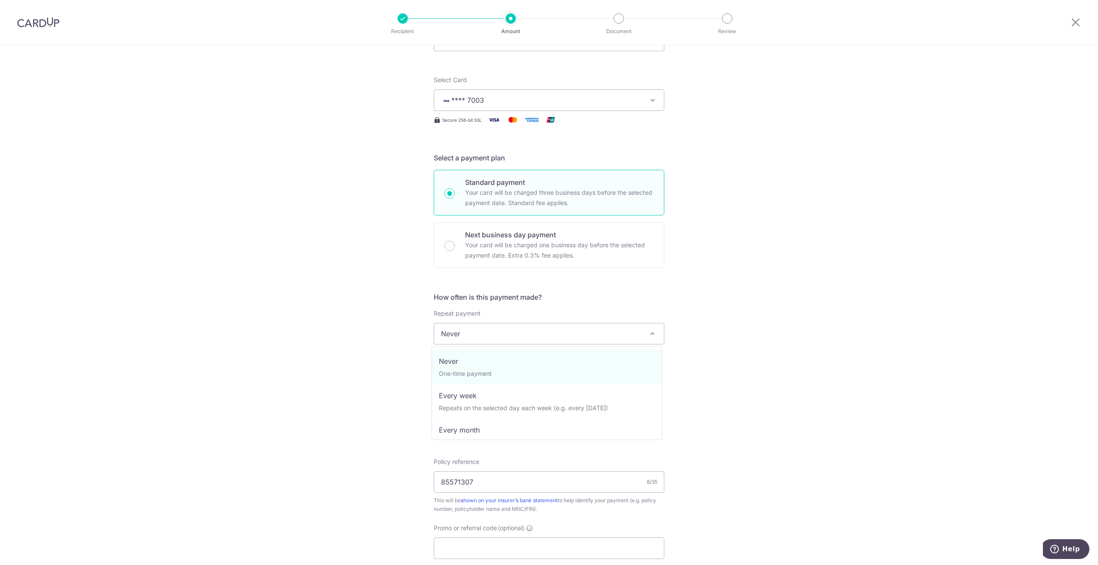
click at [499, 331] on span "Never" at bounding box center [549, 334] width 230 height 21
select select "3"
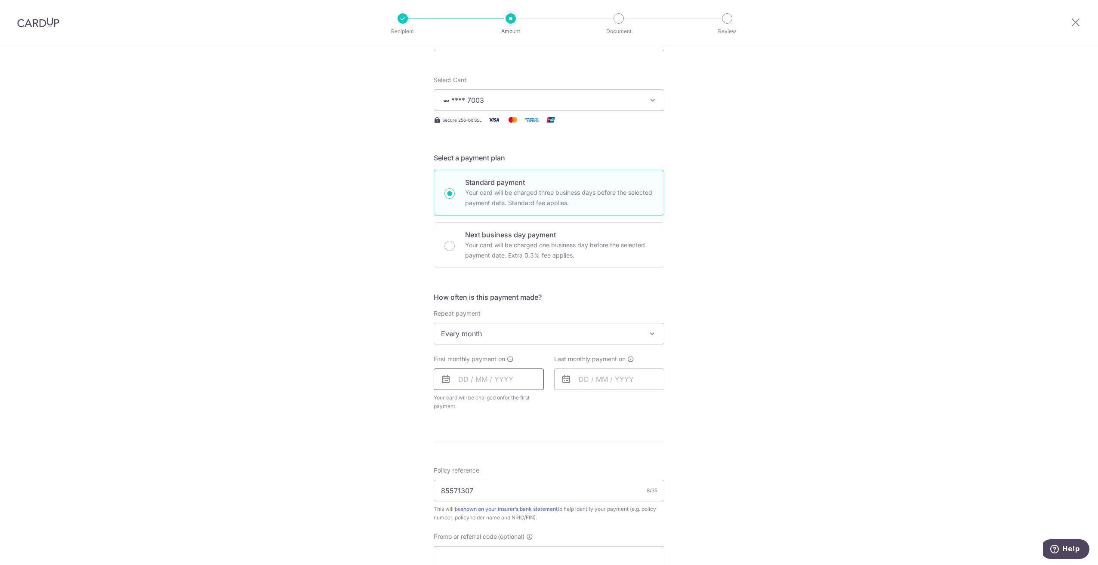
click at [471, 386] on input "text" at bounding box center [489, 380] width 110 height 22
click at [481, 402] on select "Oct Nov Dec" at bounding box center [482, 402] width 23 height 7
click at [620, 383] on input "text" at bounding box center [609, 380] width 110 height 22
click at [640, 405] on select "2025 2026 2027 2028 2029 2030 2031 2032 2033 2034 2035" at bounding box center [643, 402] width 23 height 7
click at [600, 404] on select "Jan Feb Mar Apr May Jun Jul Aug Sep Oct Nov Dec" at bounding box center [603, 402] width 23 height 7
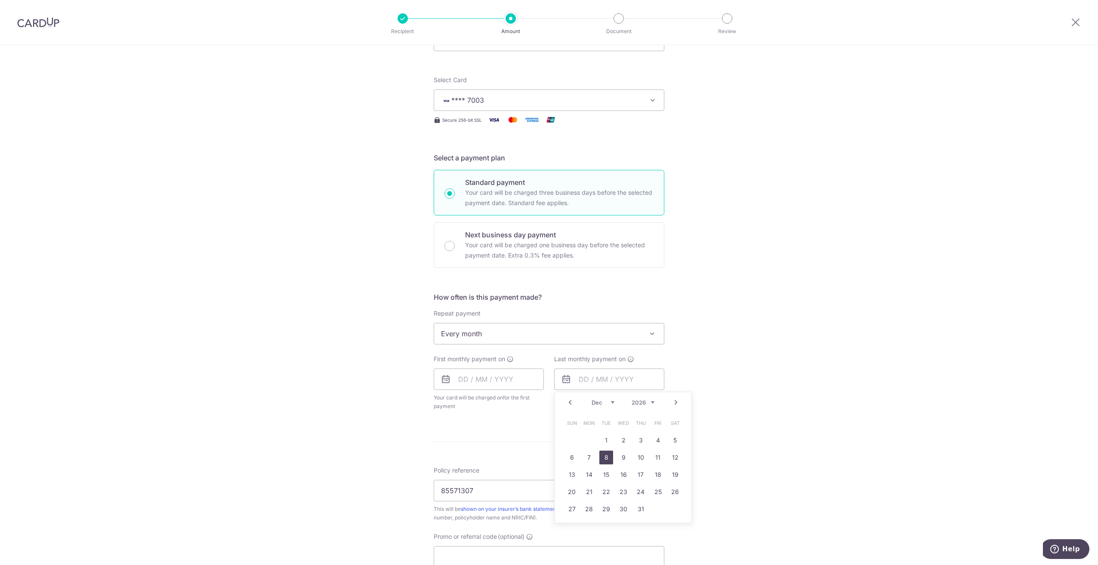
click at [599, 460] on link "8" at bounding box center [606, 458] width 14 height 14
type input "08/12/2026"
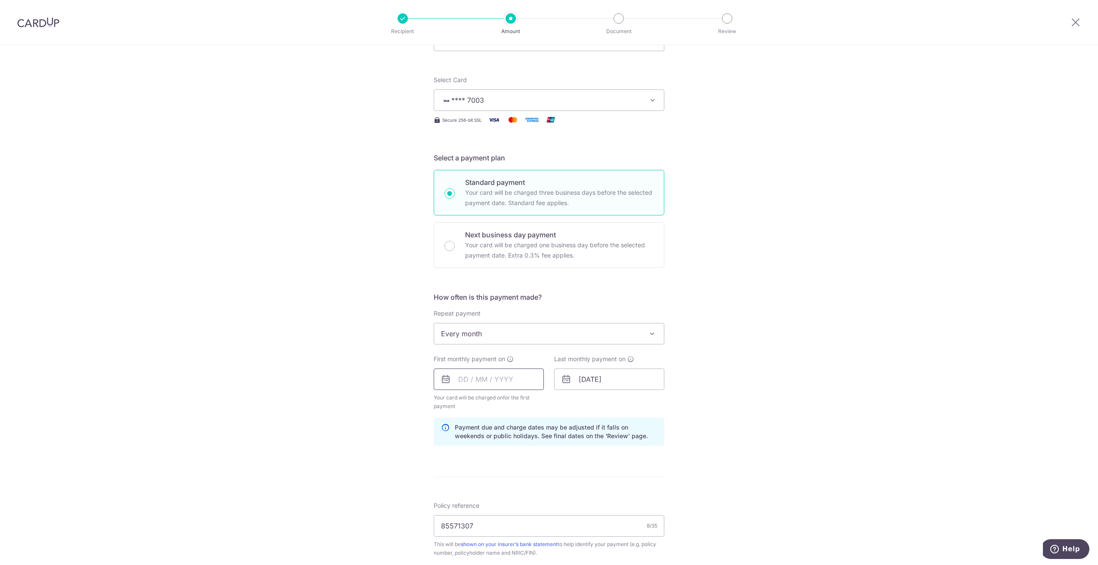
click at [516, 379] on input "text" at bounding box center [489, 380] width 110 height 22
click at [484, 404] on select "Oct Nov Dec" at bounding box center [482, 402] width 23 height 7
click at [463, 458] on link "3" at bounding box center [469, 458] width 14 height 14
click at [482, 374] on input "03/11/2025" at bounding box center [489, 380] width 110 height 22
click at [535, 479] on link "14" at bounding box center [538, 475] width 14 height 14
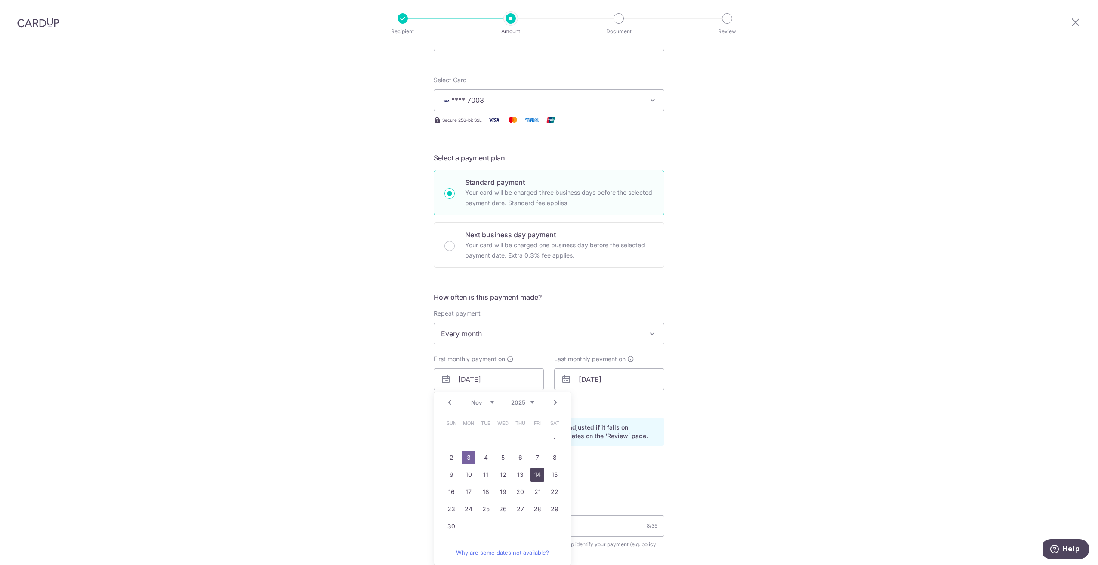
type input "14/11/2025"
click at [691, 454] on div "Tell us more about your payment Enter payment amount SGD 306.03 306.03 Select C…" at bounding box center [549, 370] width 1098 height 822
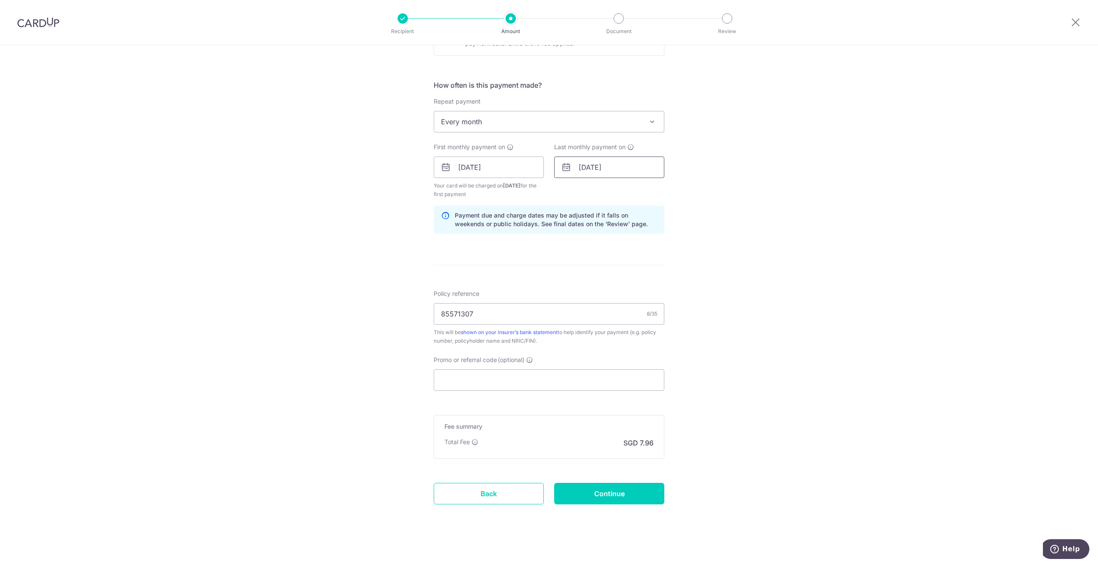
scroll to position [302, 0]
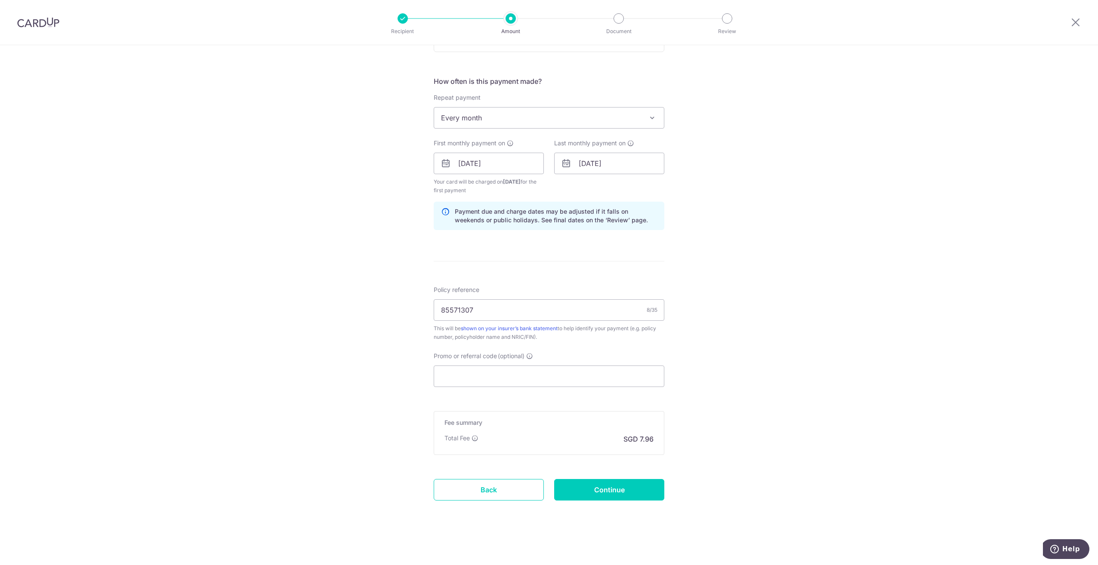
click at [625, 501] on form "Enter payment amount SGD 306.03 306.03 Select Card **** 7003 Add credit card Yo…" at bounding box center [549, 162] width 231 height 725
click at [627, 492] on input "Continue" at bounding box center [609, 490] width 110 height 22
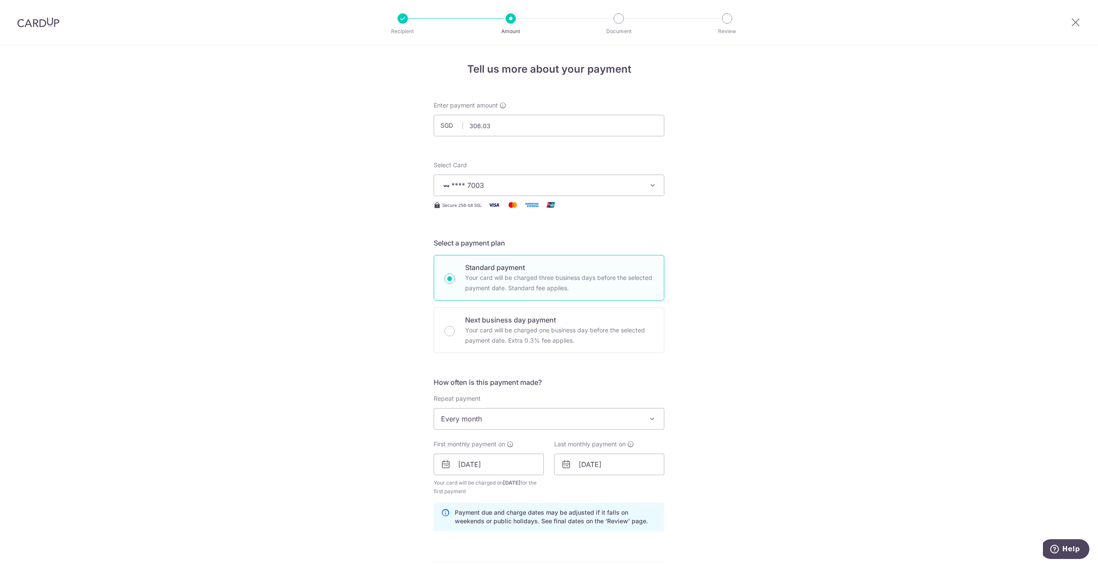
scroll to position [0, 0]
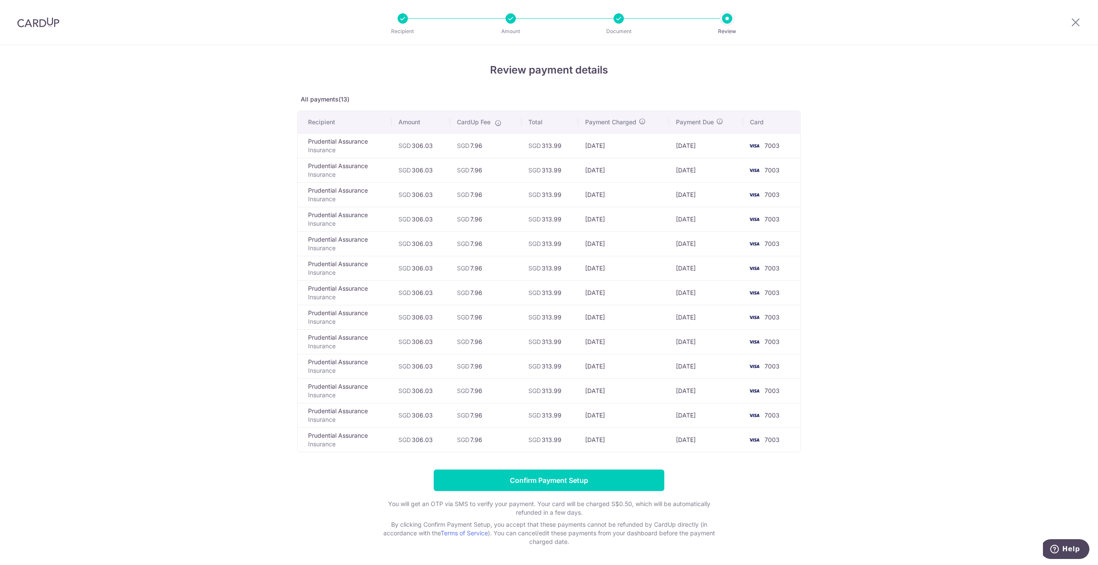
scroll to position [32, 0]
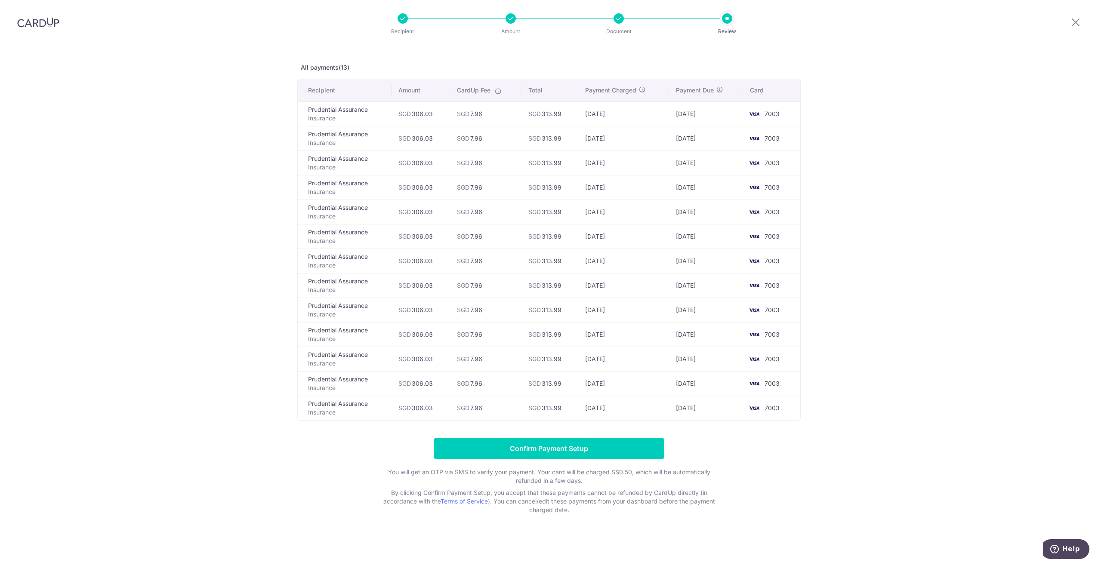
drag, startPoint x: 485, startPoint y: 405, endPoint x: 484, endPoint y: 388, distance: 16.9
click at [485, 405] on td "SGD 7.96" at bounding box center [485, 408] width 71 height 25
click at [483, 384] on td "SGD 7.96" at bounding box center [485, 383] width 71 height 25
drag, startPoint x: 481, startPoint y: 359, endPoint x: 482, endPoint y: 347, distance: 12.5
click at [481, 358] on td "SGD 7.96" at bounding box center [485, 359] width 71 height 25
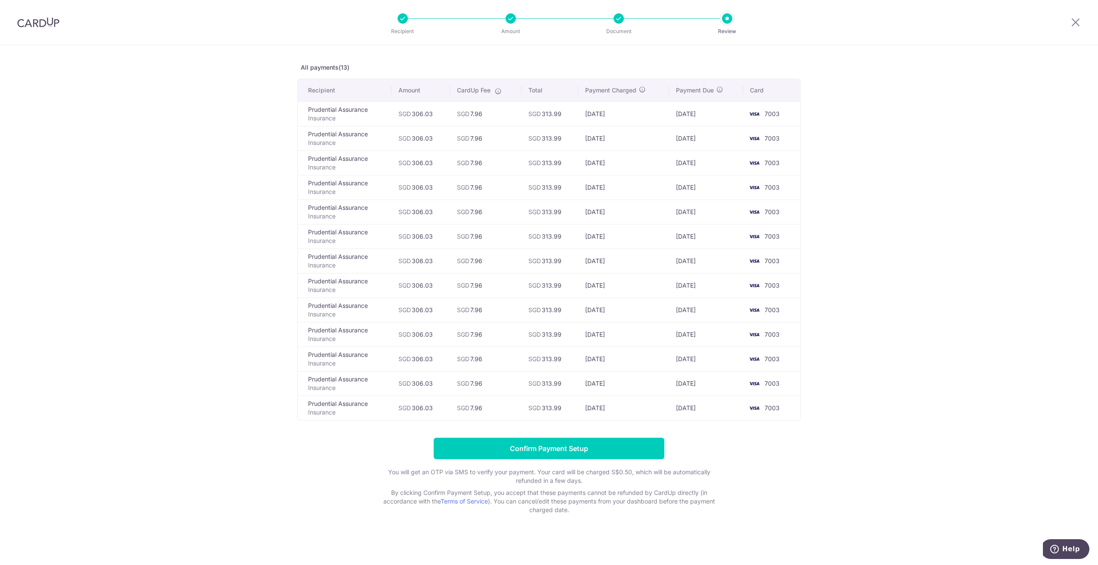
click at [482, 331] on td "SGD 7.96" at bounding box center [485, 334] width 71 height 25
drag, startPoint x: 482, startPoint y: 311, endPoint x: 478, endPoint y: 260, distance: 51.4
click at [478, 260] on tbody "Prudential Assurance Insurance SGD 306.03 SGD 7.96 SGD 313.99 [DATE] [DATE] 700…" at bounding box center [549, 261] width 503 height 319
click at [478, 260] on td "SGD 7.96" at bounding box center [485, 261] width 71 height 25
drag, startPoint x: 542, startPoint y: 259, endPoint x: 582, endPoint y: 262, distance: 40.6
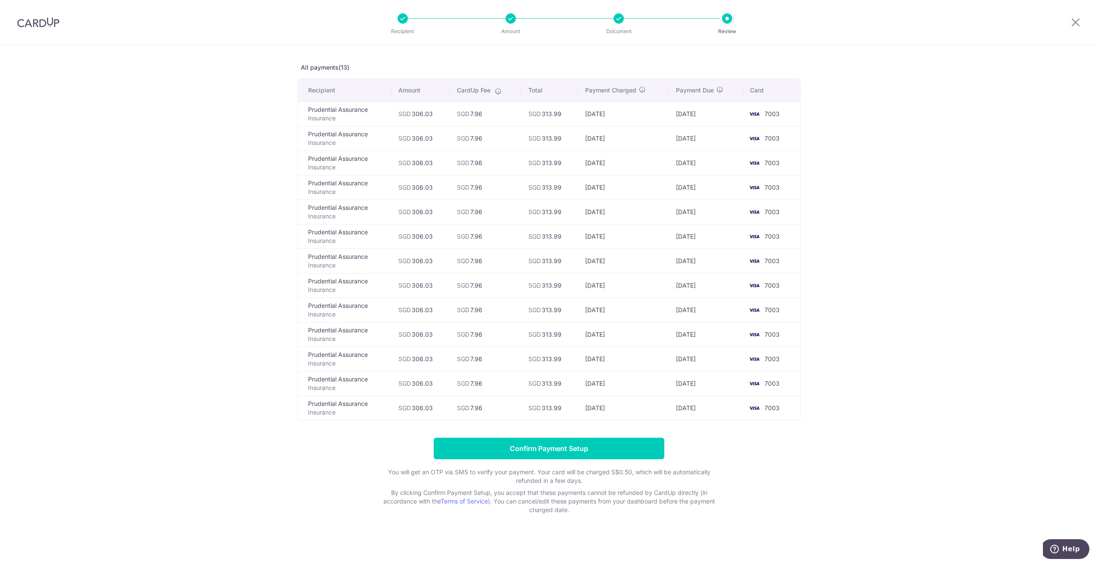
click at [582, 262] on tr "Prudential Assurance Insurance SGD 306.03 SGD 7.96 SGD 313.99 [DATE] [DATE] 7003" at bounding box center [549, 261] width 503 height 25
click at [582, 262] on td "[DATE]" at bounding box center [623, 261] width 90 height 25
drag, startPoint x: 576, startPoint y: 262, endPoint x: 527, endPoint y: 260, distance: 49.1
click at [527, 260] on td "SGD 313.99" at bounding box center [550, 261] width 57 height 25
click at [528, 260] on span "SGD" at bounding box center [534, 260] width 12 height 7
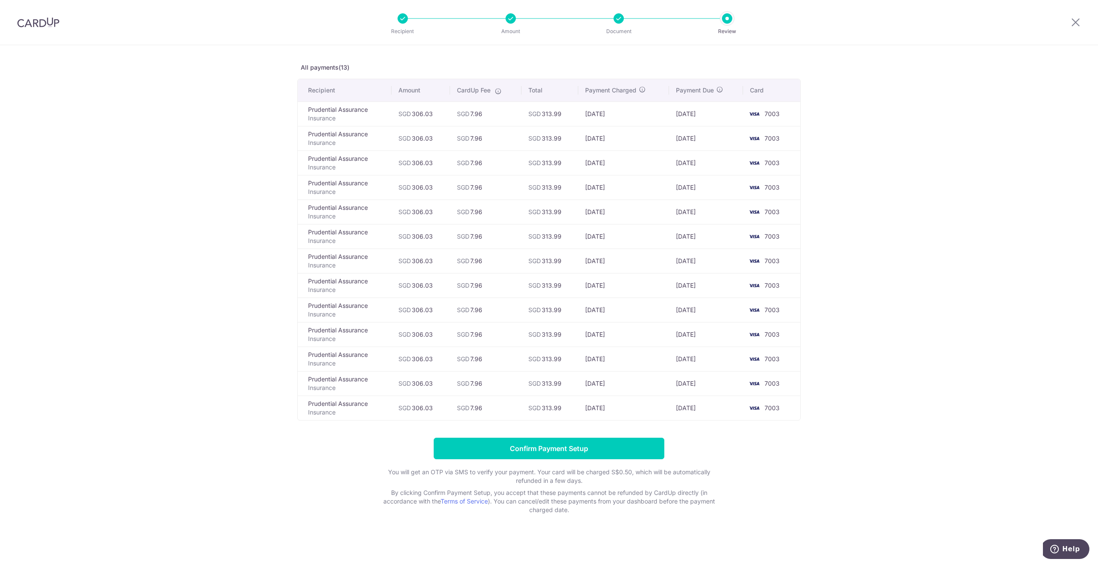
click at [522, 263] on td "SGD 313.99" at bounding box center [550, 261] width 57 height 25
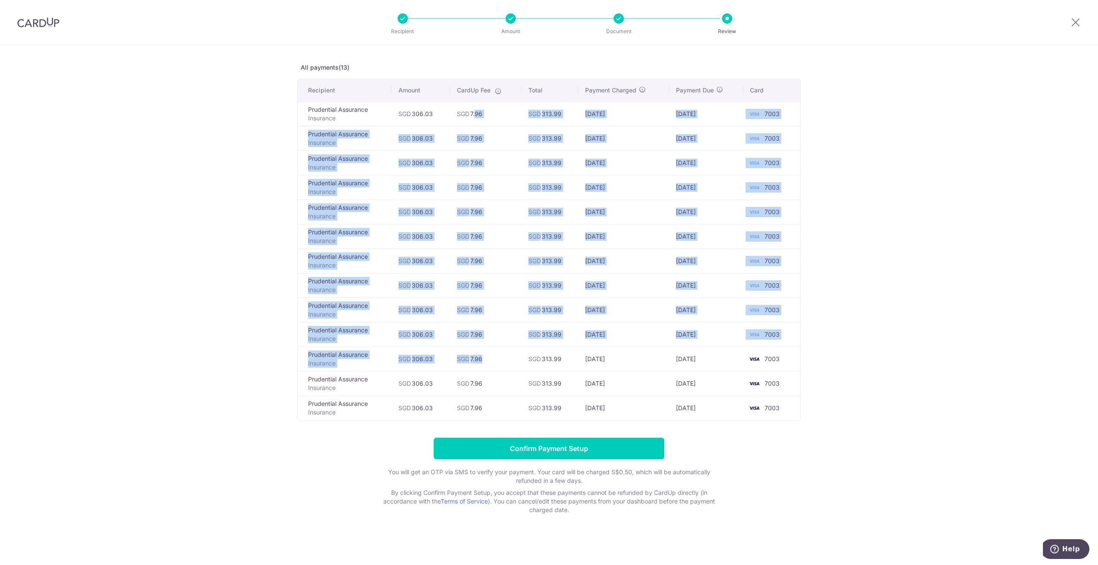
drag, startPoint x: 471, startPoint y: 111, endPoint x: 478, endPoint y: 355, distance: 243.2
click at [478, 355] on tbody "Prudential Assurance Insurance SGD 306.03 SGD 7.96 SGD 313.99 [DATE] [DATE] 700…" at bounding box center [549, 261] width 503 height 319
click at [478, 358] on td "SGD 7.96" at bounding box center [485, 359] width 71 height 25
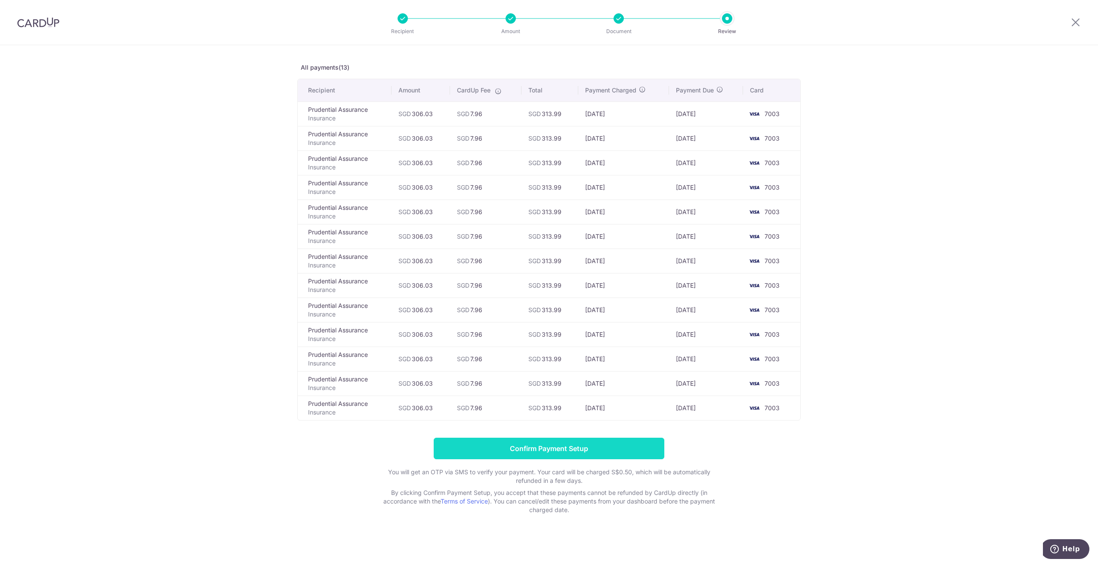
click at [500, 449] on input "Confirm Payment Setup" at bounding box center [549, 449] width 231 height 22
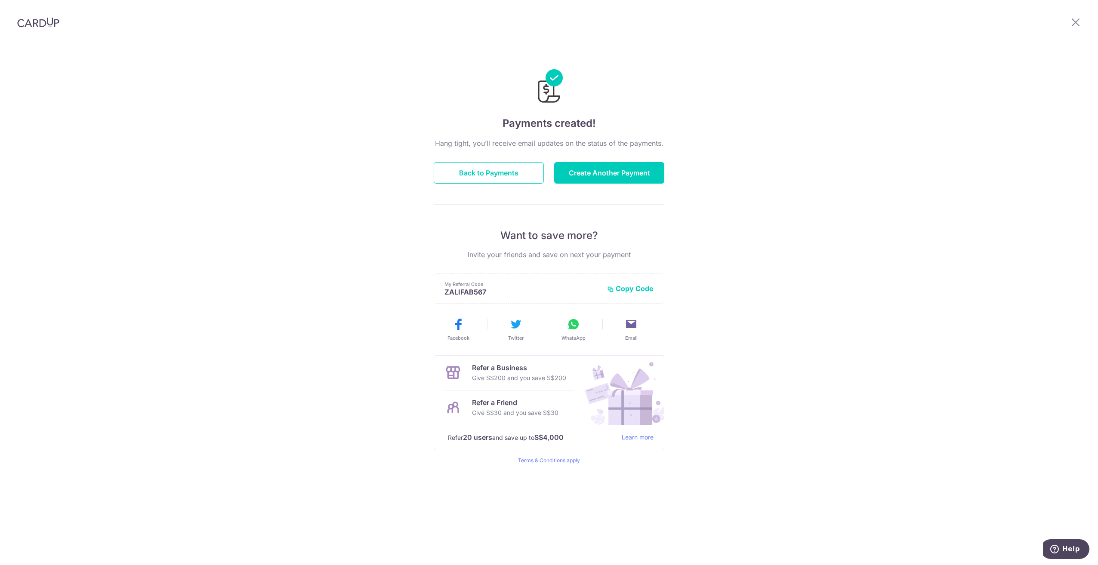
click at [473, 160] on div "Hang tight, you’ll receive email updates on the status of the payments. Back to…" at bounding box center [549, 301] width 231 height 326
click at [475, 170] on button "Back to Payments" at bounding box center [489, 173] width 110 height 22
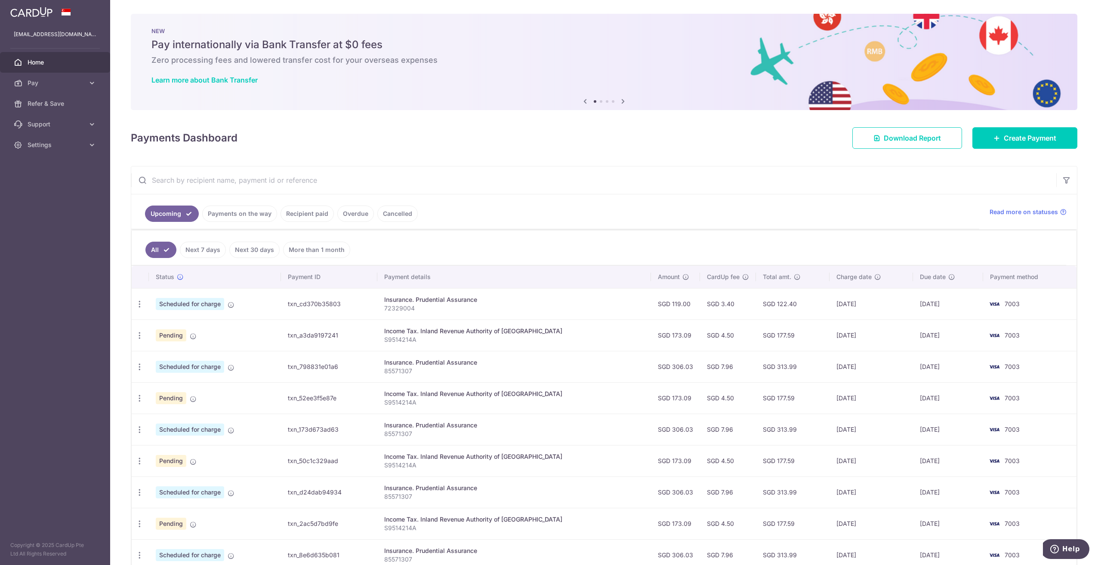
scroll to position [43, 0]
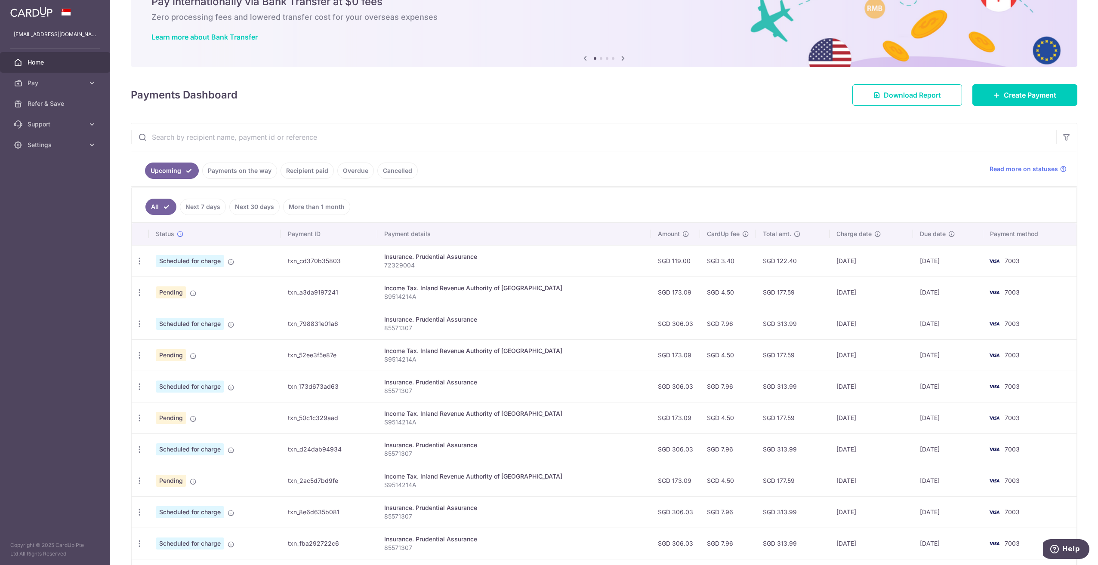
drag, startPoint x: 574, startPoint y: 259, endPoint x: 668, endPoint y: 267, distance: 94.6
click at [668, 267] on tr "Update payment Cancel payment Scheduled for charge txn_cd370b35803 Insurance. P…" at bounding box center [604, 260] width 945 height 31
drag, startPoint x: 668, startPoint y: 267, endPoint x: 657, endPoint y: 265, distance: 11.3
click at [668, 267] on td "SGD 119.00" at bounding box center [675, 260] width 49 height 31
click at [602, 254] on div "Insurance. Prudential Assurance" at bounding box center [514, 257] width 260 height 9
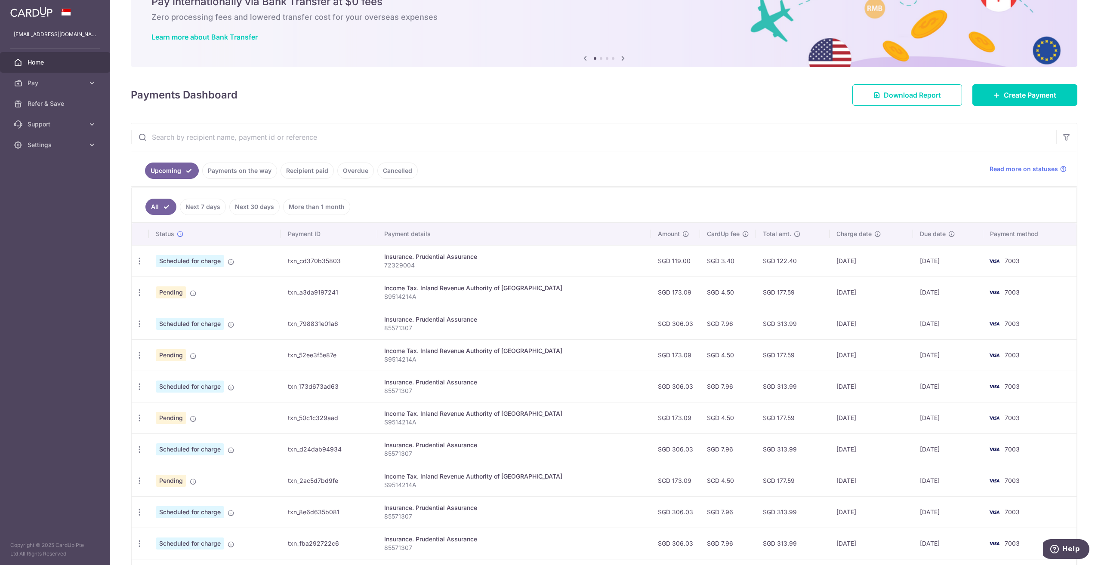
drag, startPoint x: 612, startPoint y: 258, endPoint x: 636, endPoint y: 288, distance: 38.9
click at [636, 288] on tbody "Update payment Cancel payment Scheduled for charge txn_cd370b35803 Insurance. P…" at bounding box center [604, 402] width 945 height 314
click at [651, 288] on td "SGD 173.09" at bounding box center [675, 292] width 49 height 31
click at [651, 297] on td "SGD 173.09" at bounding box center [675, 292] width 49 height 31
drag, startPoint x: 636, startPoint y: 292, endPoint x: 693, endPoint y: 297, distance: 57.1
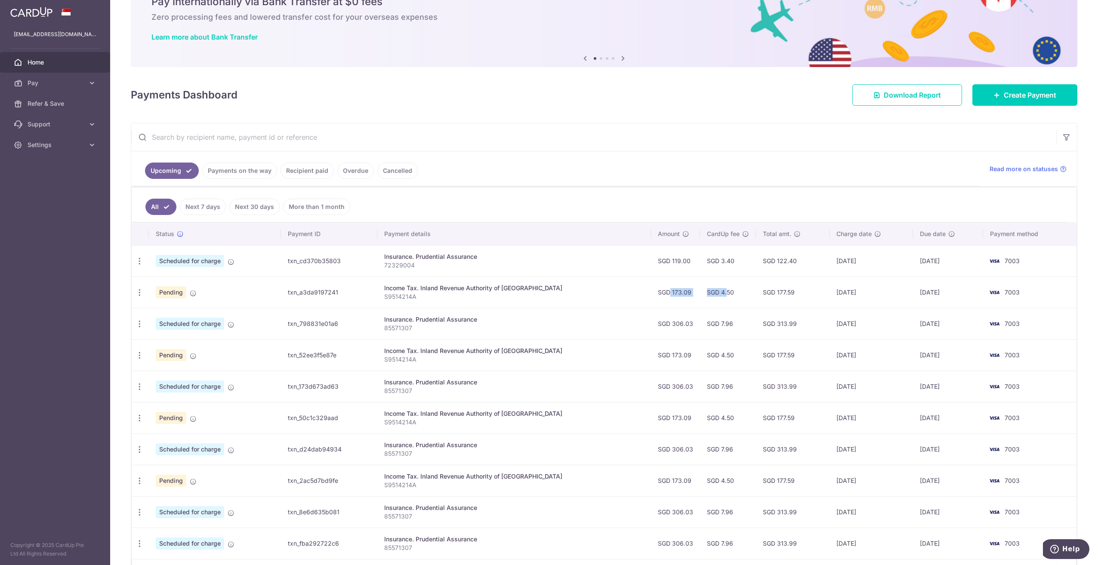
click at [693, 297] on tr "Update payment Cancel payment Pending txn_a3da9197241 Income Tax. Inland Revenu…" at bounding box center [604, 292] width 945 height 31
drag, startPoint x: 693, startPoint y: 297, endPoint x: 606, endPoint y: 278, distance: 89.1
click at [700, 297] on td "SGD 4.50" at bounding box center [728, 292] width 56 height 31
click at [569, 264] on p "72329004" at bounding box center [514, 265] width 260 height 9
drag, startPoint x: 633, startPoint y: 277, endPoint x: 674, endPoint y: 276, distance: 40.5
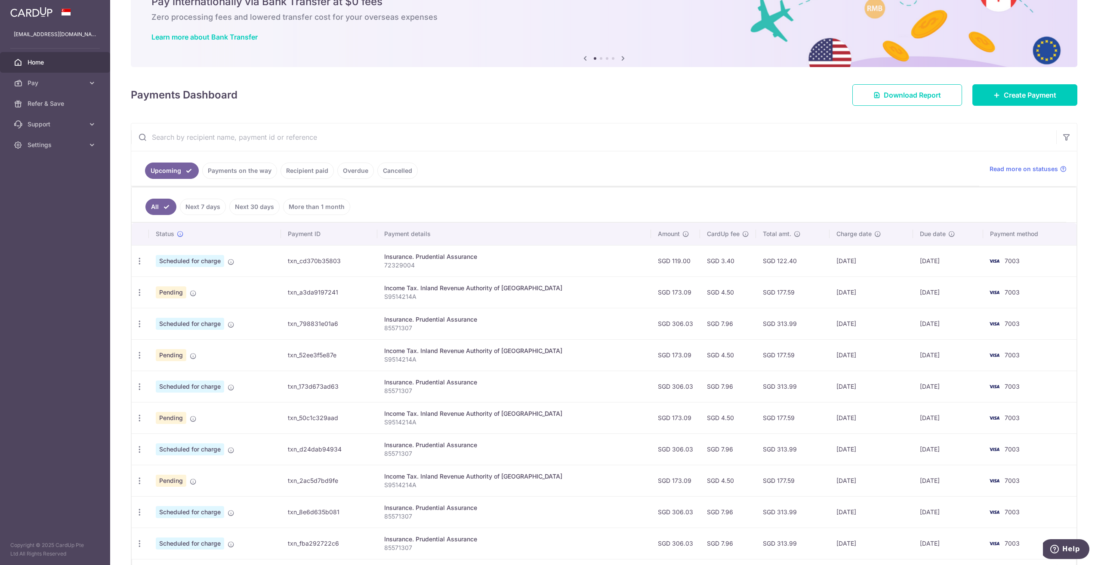
click at [674, 276] on tbody "Update payment Cancel payment Scheduled for charge txn_cd370b35803 Insurance. P…" at bounding box center [604, 402] width 945 height 314
drag, startPoint x: 674, startPoint y: 276, endPoint x: 661, endPoint y: 289, distance: 17.6
click at [674, 276] on td "SGD 119.00" at bounding box center [675, 260] width 49 height 31
click at [651, 303] on td "SGD 173.09" at bounding box center [675, 292] width 49 height 31
drag, startPoint x: 581, startPoint y: 294, endPoint x: 663, endPoint y: 296, distance: 82.2
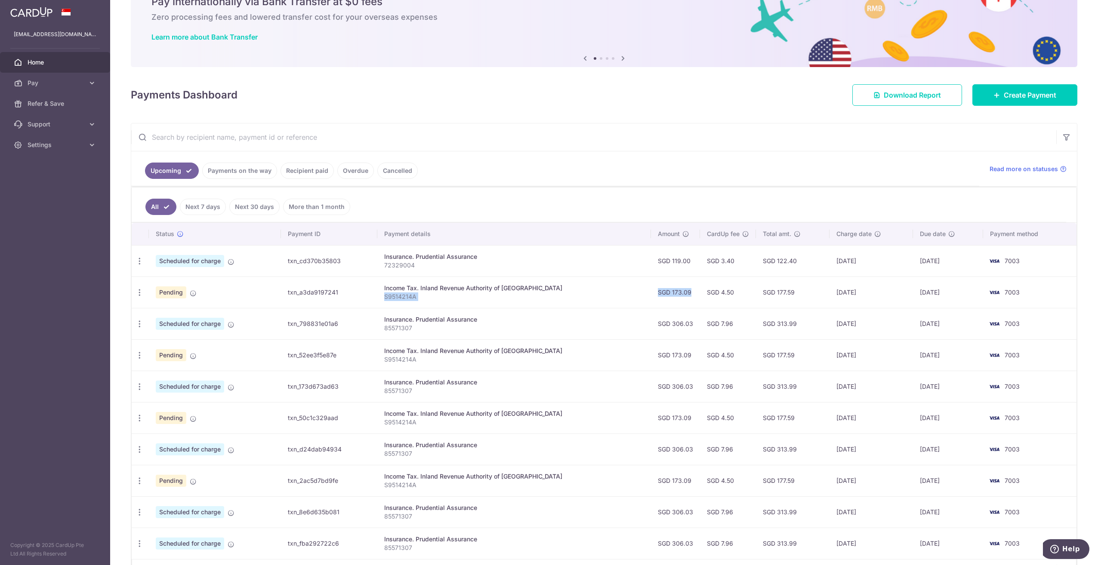
click at [663, 296] on tr "Update payment Cancel payment Pending txn_a3da9197241 Income Tax. Inland Revenu…" at bounding box center [604, 292] width 945 height 31
drag, startPoint x: 663, startPoint y: 296, endPoint x: 658, endPoint y: 297, distance: 5.0
click at [663, 296] on td "SGD 173.09" at bounding box center [675, 292] width 49 height 31
click at [630, 300] on td "Income Tax. Inland Revenue Authority of [GEOGRAPHIC_DATA] S9514214A" at bounding box center [514, 292] width 274 height 31
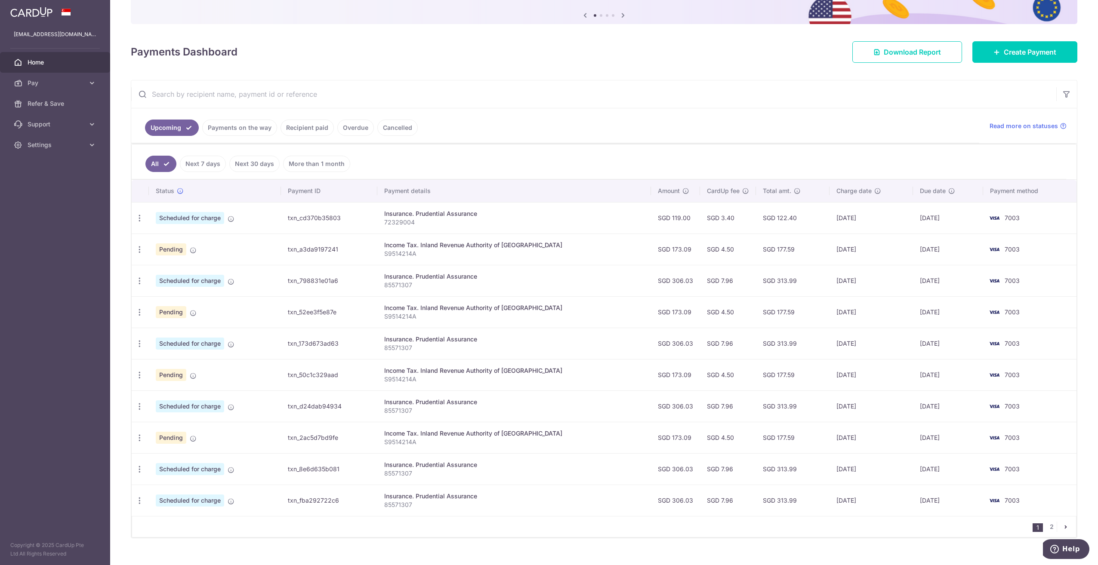
drag, startPoint x: 628, startPoint y: 256, endPoint x: 679, endPoint y: 252, distance: 50.9
click at [679, 252] on tr "Update payment Cancel payment Pending txn_a3da9197241 Income Tax. Inland Revenu…" at bounding box center [604, 249] width 945 height 31
click at [679, 252] on td "SGD 173.09" at bounding box center [675, 249] width 49 height 31
drag, startPoint x: 696, startPoint y: 252, endPoint x: 738, endPoint y: 262, distance: 43.4
click at [738, 262] on tr "Update payment Cancel payment Pending txn_a3da9197241 Income Tax. Inland Revenu…" at bounding box center [604, 249] width 945 height 31
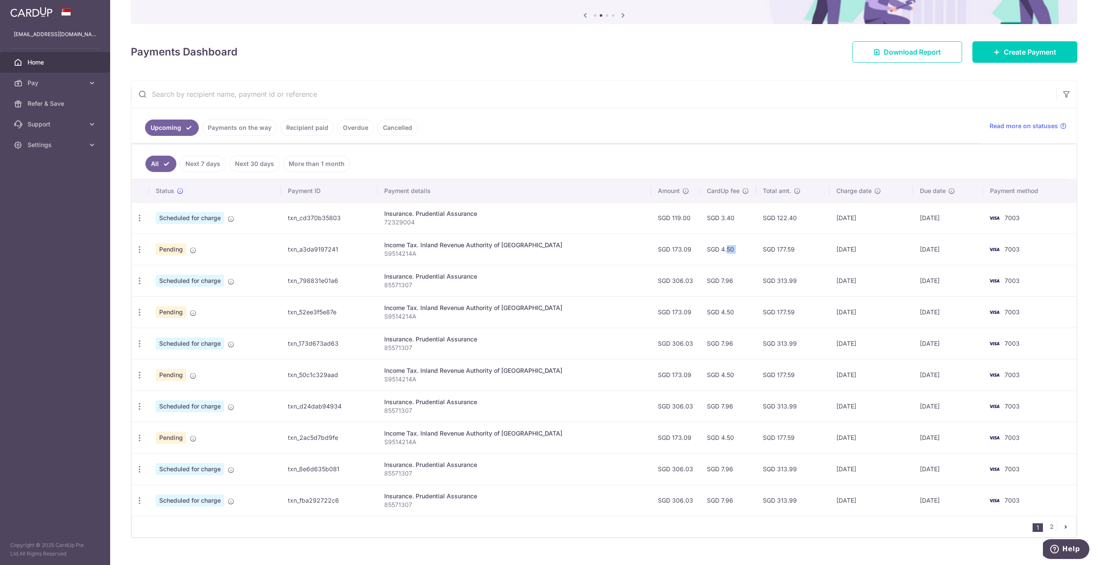
click at [756, 262] on td "SGD 177.59" at bounding box center [793, 249] width 74 height 31
drag, startPoint x: 747, startPoint y: 281, endPoint x: 783, endPoint y: 289, distance: 37.0
click at [783, 289] on td "SGD 313.99" at bounding box center [793, 280] width 74 height 31
click at [830, 287] on td "[DATE]" at bounding box center [871, 280] width 83 height 31
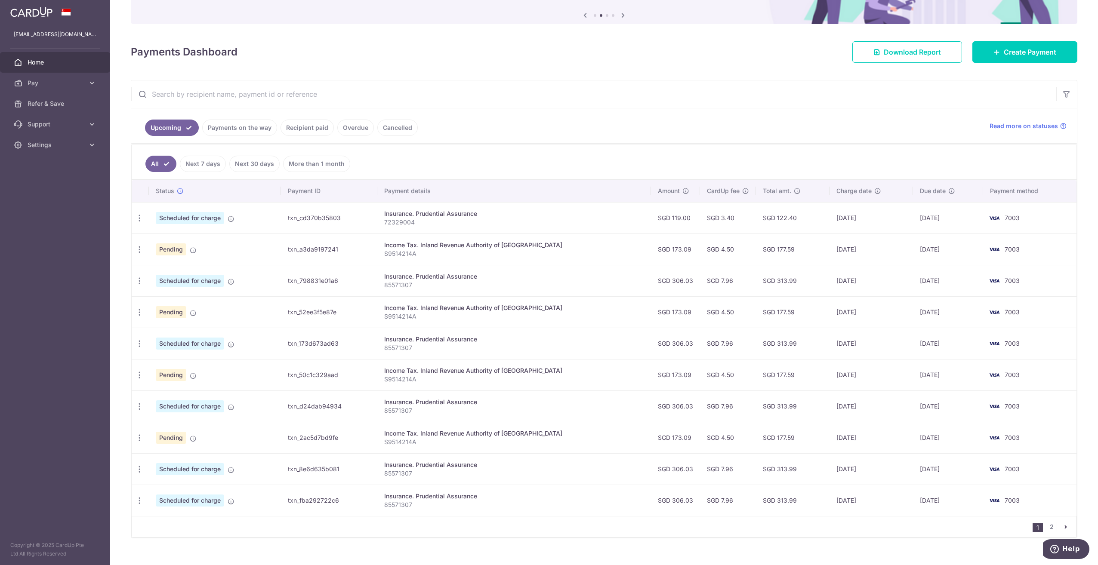
drag, startPoint x: 824, startPoint y: 247, endPoint x: 845, endPoint y: 247, distance: 21.5
click at [845, 247] on td "[DATE]" at bounding box center [871, 249] width 83 height 31
drag, startPoint x: 888, startPoint y: 249, endPoint x: 931, endPoint y: 249, distance: 43.5
click at [931, 249] on tr "Update payment Cancel payment Pending txn_a3da9197241 Income Tax. Inland Revenu…" at bounding box center [604, 249] width 945 height 31
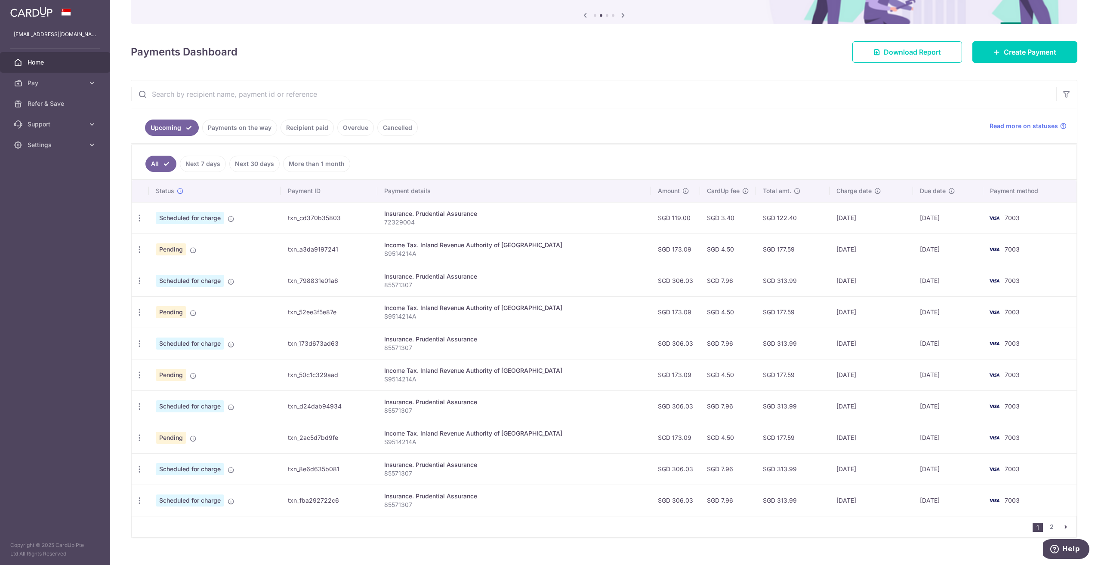
drag, startPoint x: 931, startPoint y: 249, endPoint x: 926, endPoint y: 250, distance: 5.4
click at [931, 249] on td "[DATE]" at bounding box center [948, 249] width 70 height 31
drag, startPoint x: 854, startPoint y: 248, endPoint x: 822, endPoint y: 247, distance: 31.9
click at [830, 247] on td "[DATE]" at bounding box center [871, 249] width 83 height 31
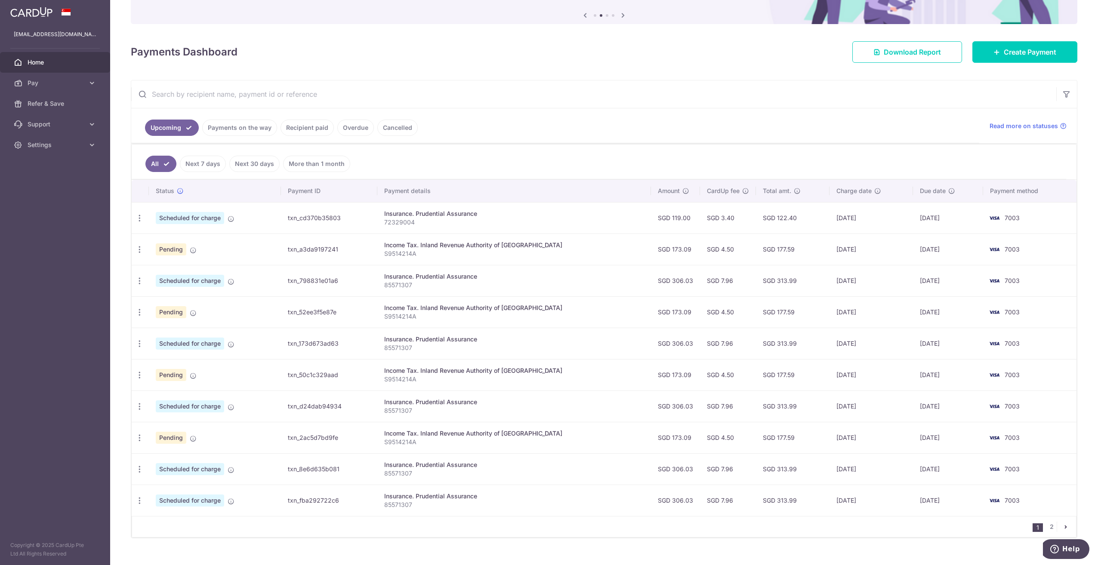
drag, startPoint x: 818, startPoint y: 251, endPoint x: 866, endPoint y: 252, distance: 48.6
click at [866, 252] on td "[DATE]" at bounding box center [871, 249] width 83 height 31
drag, startPoint x: 866, startPoint y: 252, endPoint x: 824, endPoint y: 247, distance: 42.5
click at [830, 247] on td "[DATE]" at bounding box center [871, 249] width 83 height 31
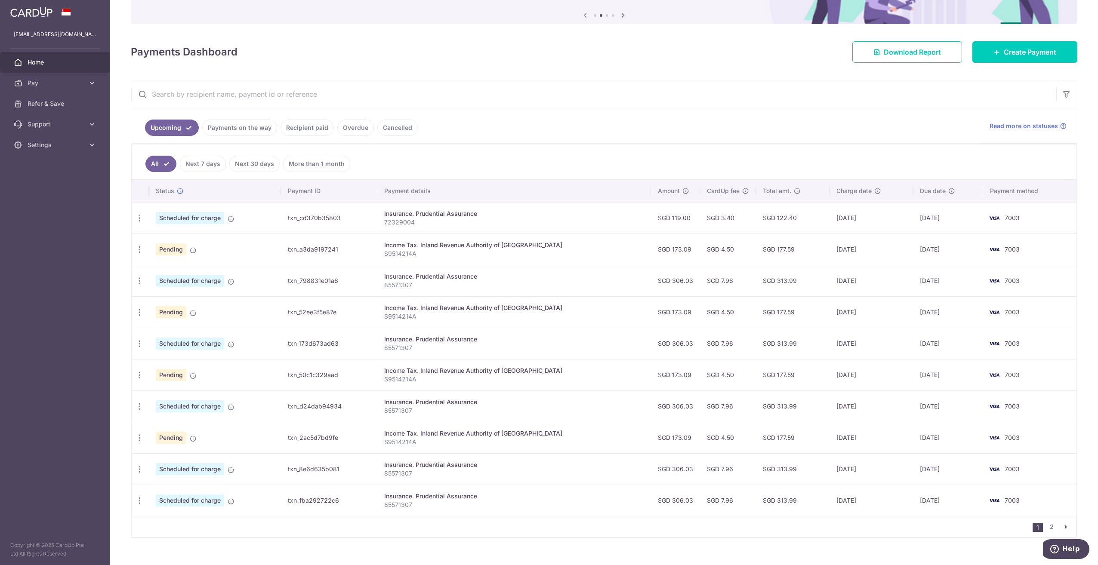
drag, startPoint x: 824, startPoint y: 247, endPoint x: 886, endPoint y: 248, distance: 61.6
click at [886, 248] on td "[DATE]" at bounding box center [871, 249] width 83 height 31
drag, startPoint x: 912, startPoint y: 249, endPoint x: 942, endPoint y: 252, distance: 29.4
click at [942, 252] on td "[DATE]" at bounding box center [948, 249] width 70 height 31
drag, startPoint x: 942, startPoint y: 252, endPoint x: 896, endPoint y: 260, distance: 46.8
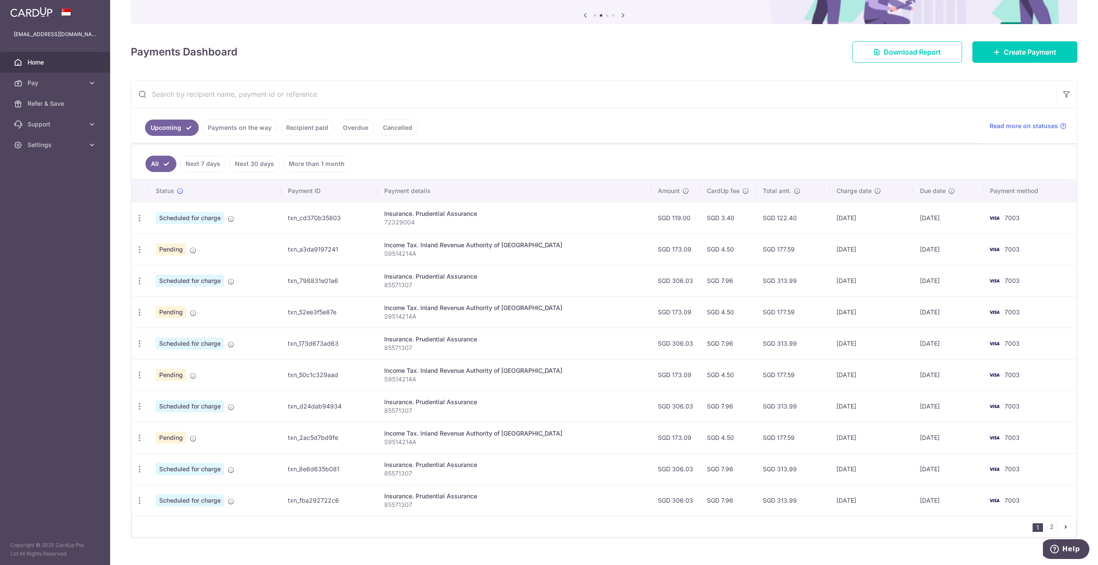
click at [896, 260] on td "[DATE]" at bounding box center [871, 249] width 83 height 31
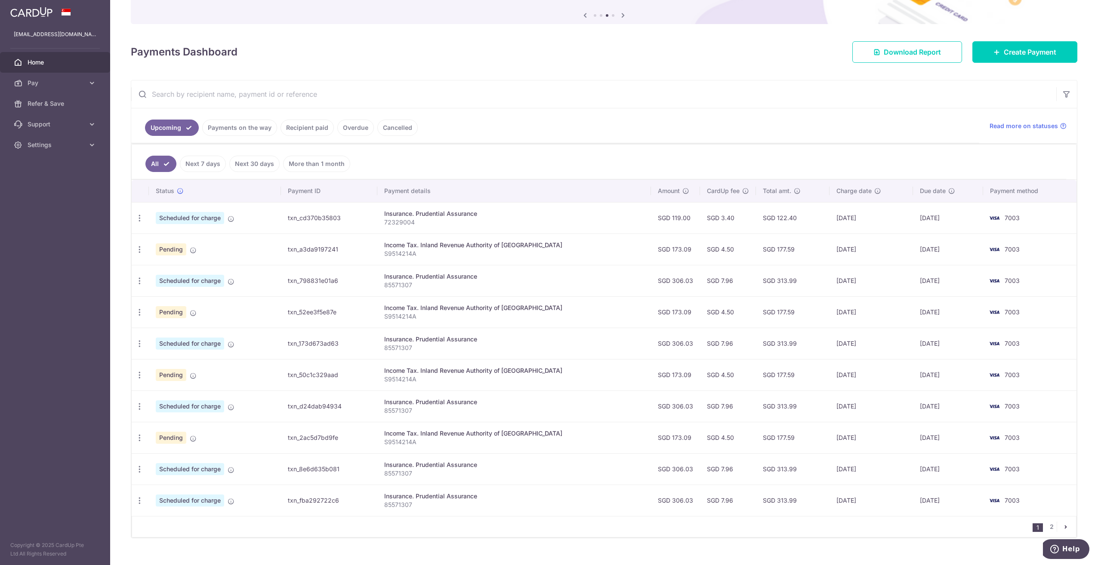
drag, startPoint x: 814, startPoint y: 312, endPoint x: 852, endPoint y: 312, distance: 38.3
click at [852, 312] on tr "Update payment Cancel payment Pending txn_52ee3f5e87e Income Tax. Inland Revenu…" at bounding box center [604, 312] width 945 height 31
click at [852, 312] on td "[DATE]" at bounding box center [871, 312] width 83 height 31
drag, startPoint x: 876, startPoint y: 314, endPoint x: 925, endPoint y: 314, distance: 49.1
click at [925, 314] on tr "Update payment Cancel payment Pending txn_52ee3f5e87e Income Tax. Inland Revenu…" at bounding box center [604, 312] width 945 height 31
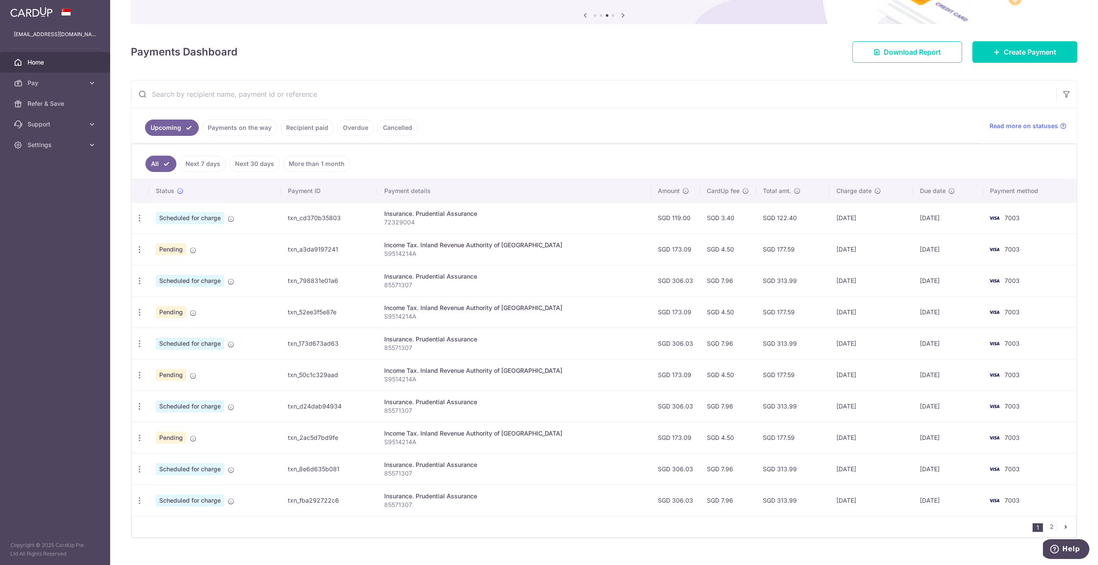
click at [925, 314] on td "[DATE]" at bounding box center [948, 312] width 70 height 31
click at [881, 312] on td "[DATE]" at bounding box center [871, 312] width 83 height 31
click at [856, 265] on td "[DATE]" at bounding box center [871, 280] width 83 height 31
drag, startPoint x: 822, startPoint y: 280, endPoint x: 833, endPoint y: 287, distance: 13.3
click at [833, 287] on td "[DATE]" at bounding box center [871, 280] width 83 height 31
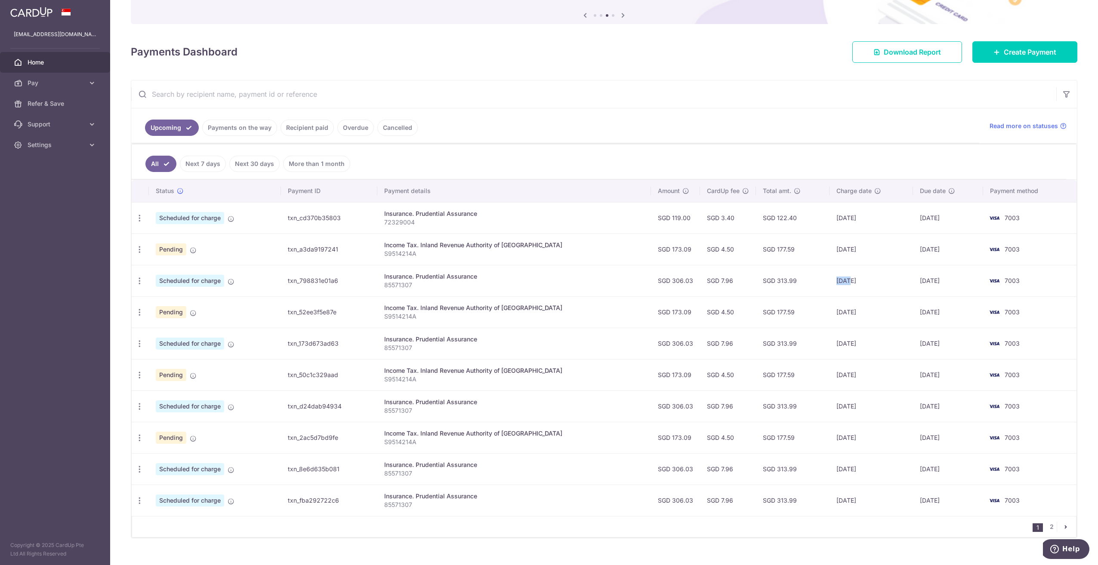
drag, startPoint x: 833, startPoint y: 287, endPoint x: 833, endPoint y: 281, distance: 5.6
click at [833, 281] on td "[DATE]" at bounding box center [871, 280] width 83 height 31
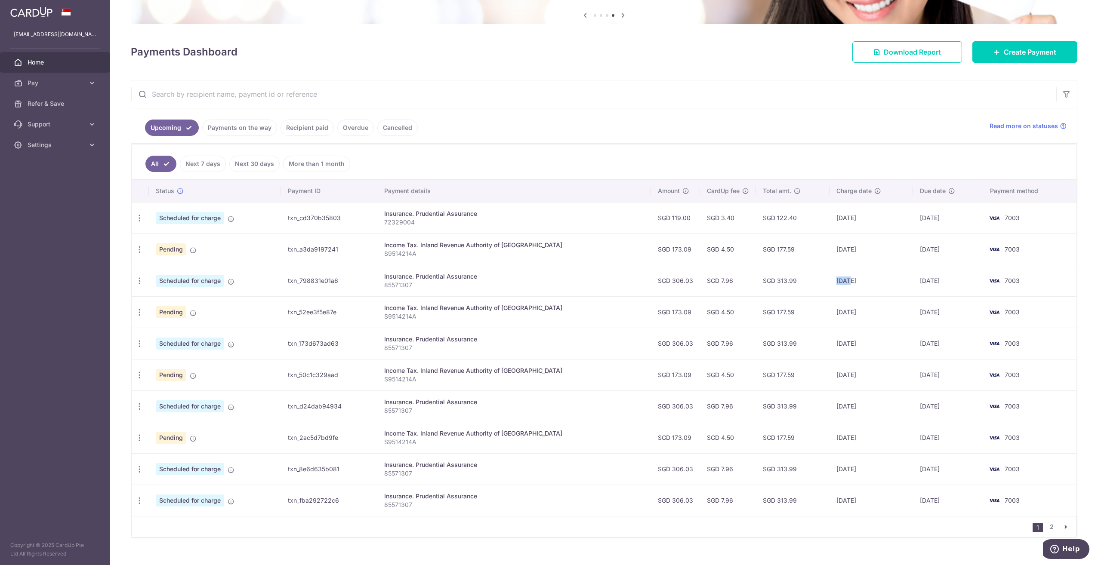
drag, startPoint x: 823, startPoint y: 343, endPoint x: 845, endPoint y: 352, distance: 24.1
click at [845, 352] on td "[DATE]" at bounding box center [871, 343] width 83 height 31
drag, startPoint x: 845, startPoint y: 352, endPoint x: 828, endPoint y: 376, distance: 29.5
click at [830, 376] on td "[DATE]" at bounding box center [871, 374] width 83 height 31
drag, startPoint x: 823, startPoint y: 408, endPoint x: 843, endPoint y: 409, distance: 19.8
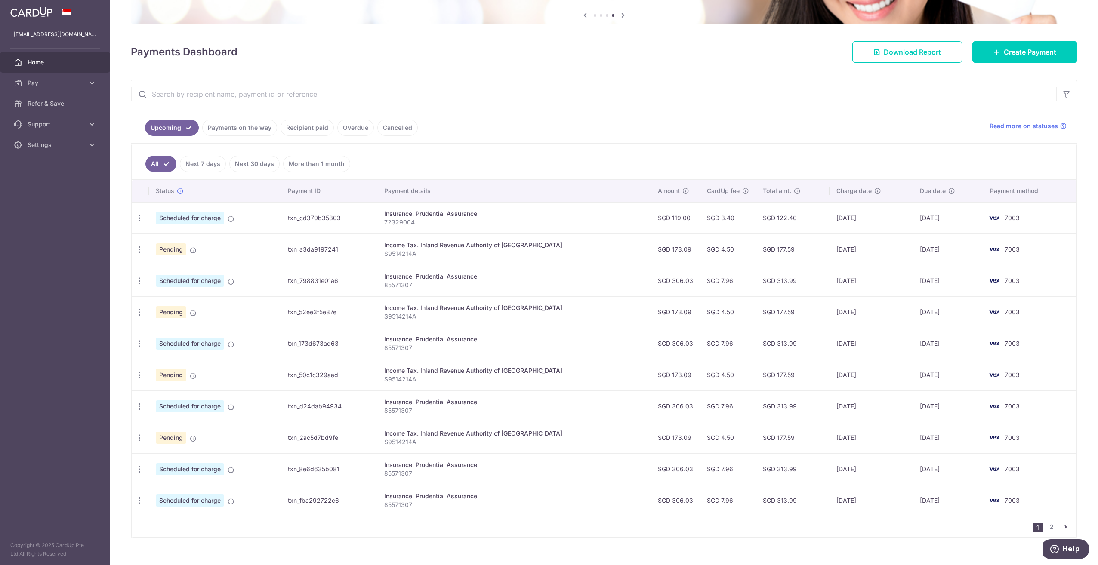
click at [843, 409] on td "[DATE]" at bounding box center [871, 406] width 83 height 31
drag, startPoint x: 843, startPoint y: 409, endPoint x: 831, endPoint y: 275, distance: 134.4
click at [831, 275] on td "[DATE]" at bounding box center [871, 280] width 83 height 31
drag, startPoint x: 823, startPoint y: 278, endPoint x: 845, endPoint y: 287, distance: 23.9
click at [845, 287] on td "[DATE]" at bounding box center [871, 280] width 83 height 31
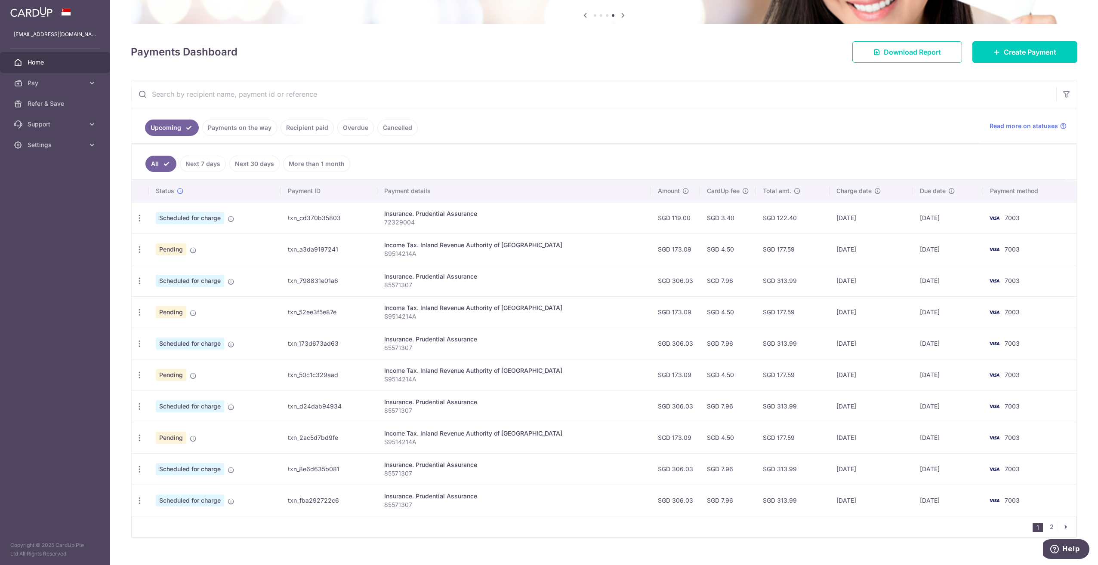
click at [845, 287] on td "[DATE]" at bounding box center [871, 280] width 83 height 31
click at [136, 248] on icon "button" at bounding box center [139, 249] width 9 height 9
click at [155, 273] on link "Update payment" at bounding box center [177, 273] width 90 height 21
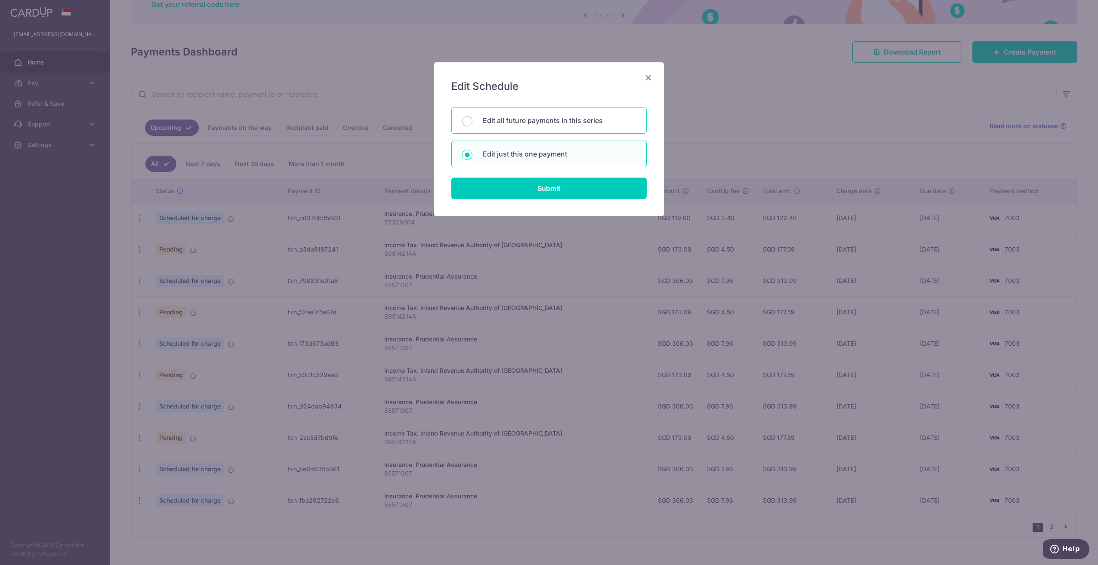
click at [540, 130] on div "Edit all future payments in this series" at bounding box center [548, 120] width 195 height 27
radio input "true"
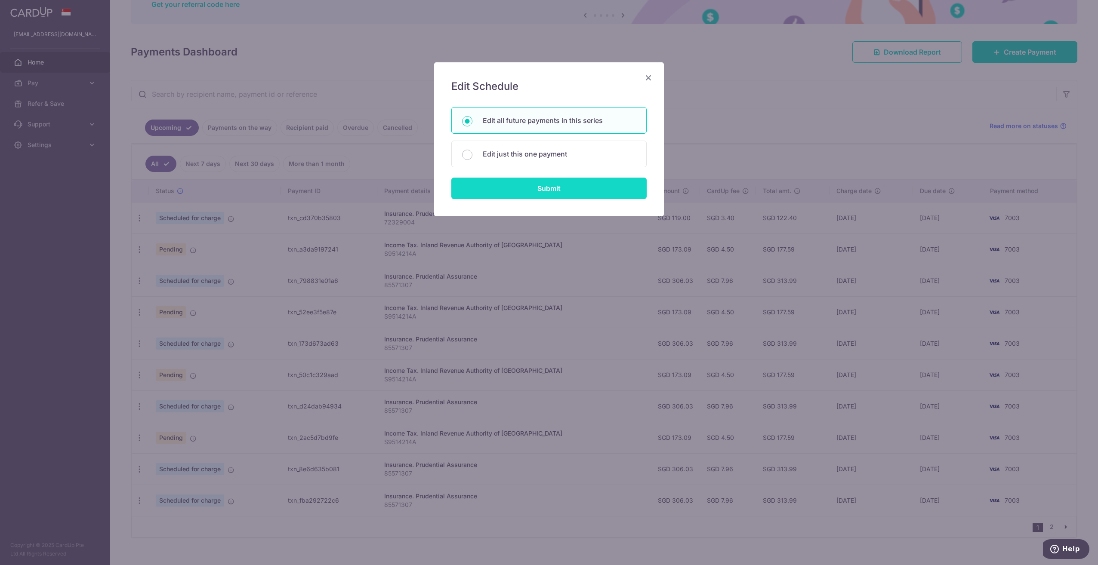
click at [535, 198] on input "Submit" at bounding box center [548, 189] width 195 height 22
radio input "true"
type input "173.09"
type input "S9514214A"
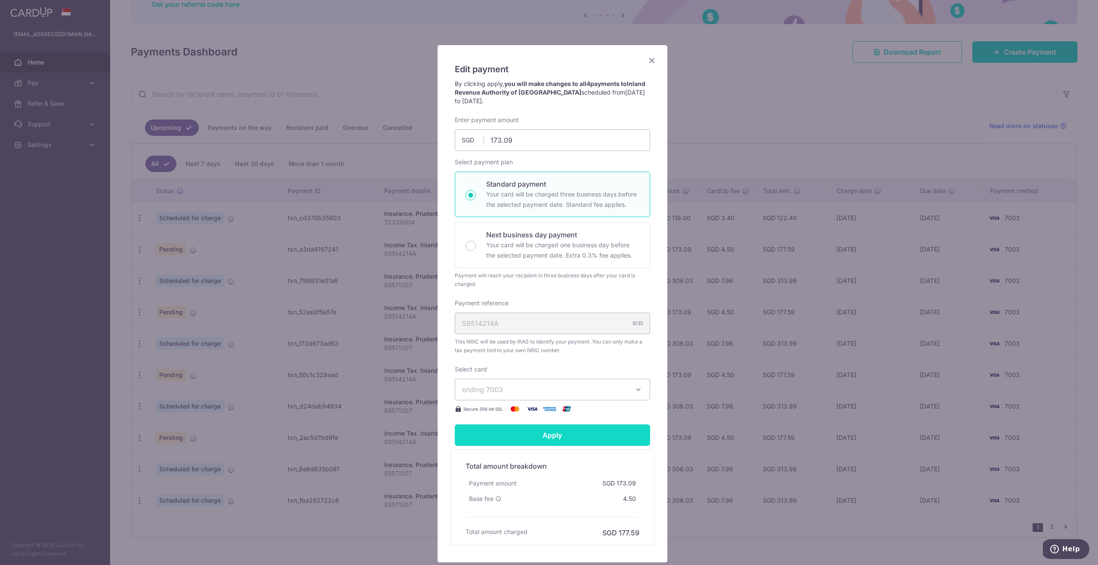
scroll to position [0, 0]
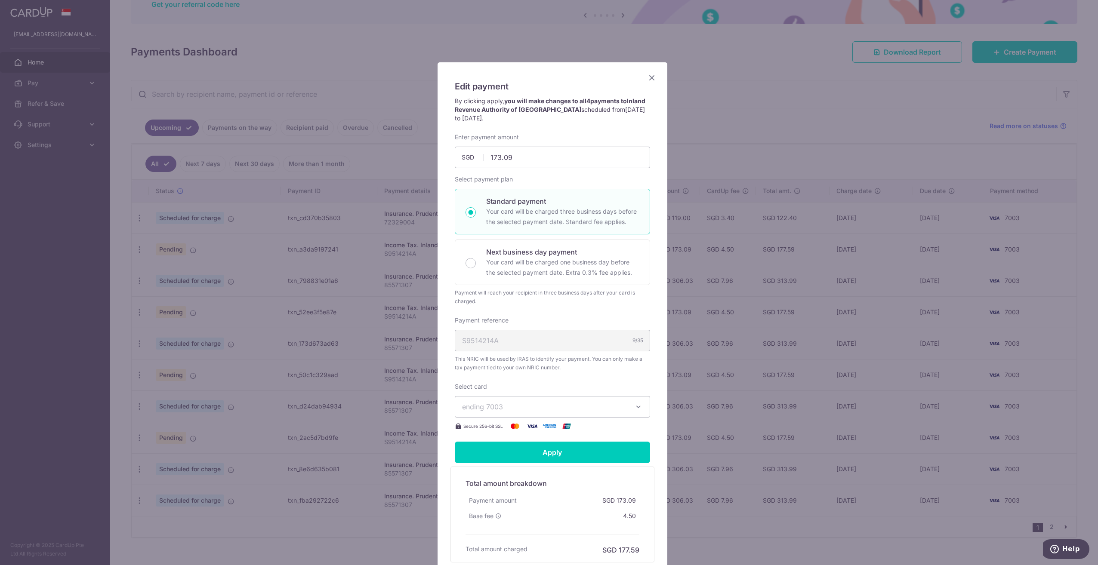
click at [519, 417] on button "ending 7003" at bounding box center [552, 407] width 195 height 22
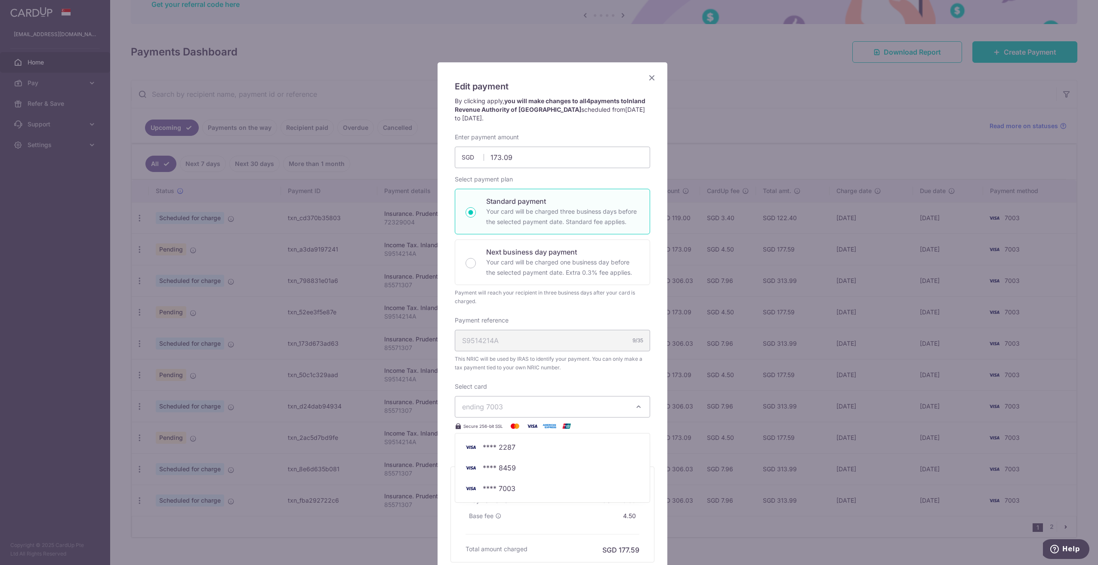
click at [647, 77] on icon "Close" at bounding box center [652, 77] width 10 height 11
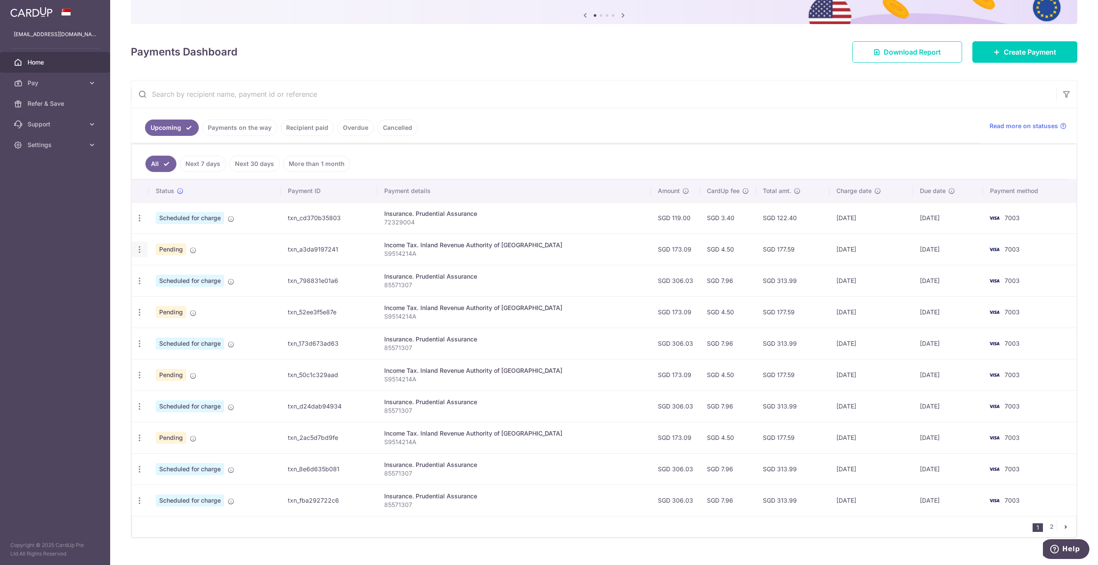
click at [145, 250] on div "Update payment Cancel payment" at bounding box center [140, 250] width 16 height 16
click at [143, 250] on icon "button" at bounding box center [139, 249] width 9 height 9
click at [152, 292] on link "Cancel payment" at bounding box center [177, 295] width 90 height 22
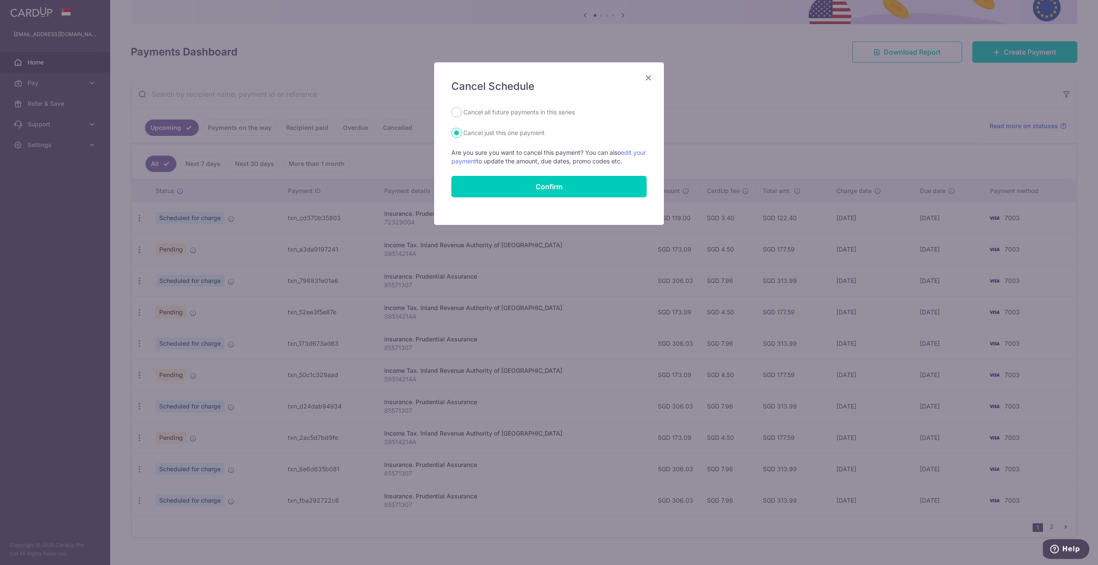
click at [511, 111] on label "Cancel all future payments in this series" at bounding box center [518, 112] width 111 height 10
click at [462, 111] on input "Cancel all future payments in this series" at bounding box center [456, 112] width 10 height 10
radio input "true"
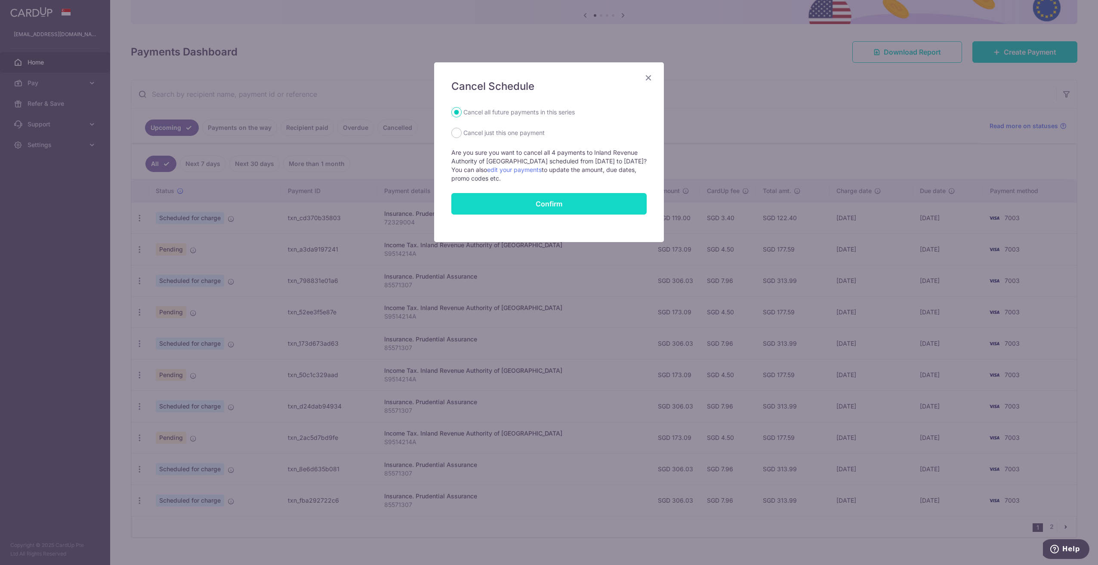
click at [505, 196] on button "Confirm" at bounding box center [548, 204] width 195 height 22
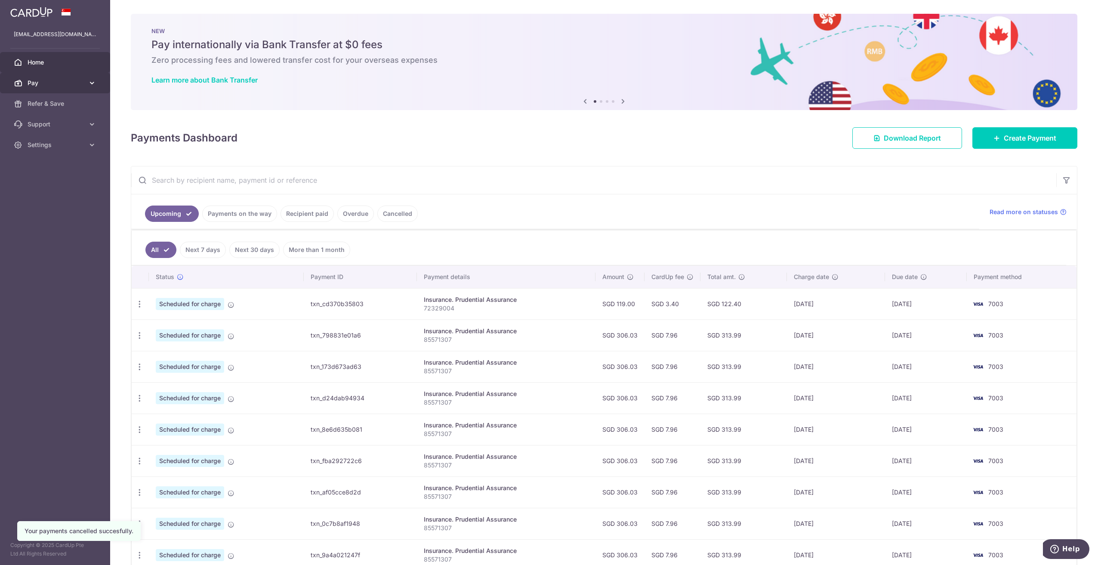
click at [81, 78] on link "Pay" at bounding box center [55, 83] width 110 height 21
click at [83, 109] on link "Payments" at bounding box center [55, 103] width 110 height 21
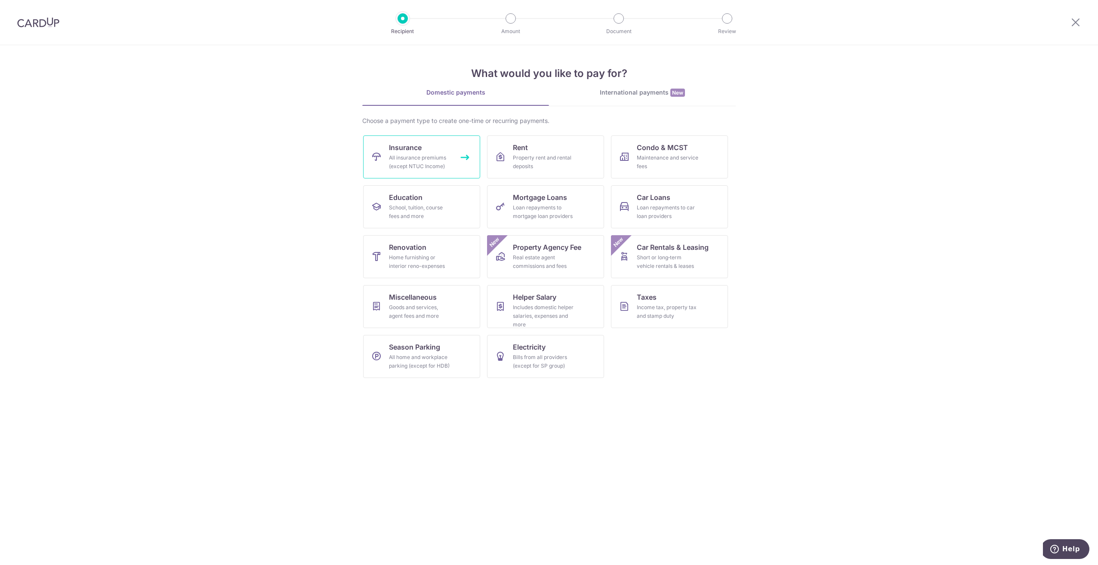
click at [384, 147] on link "Insurance All insurance premiums (except NTUC Income)" at bounding box center [421, 157] width 117 height 43
click at [642, 299] on span "Taxes" at bounding box center [647, 297] width 20 height 10
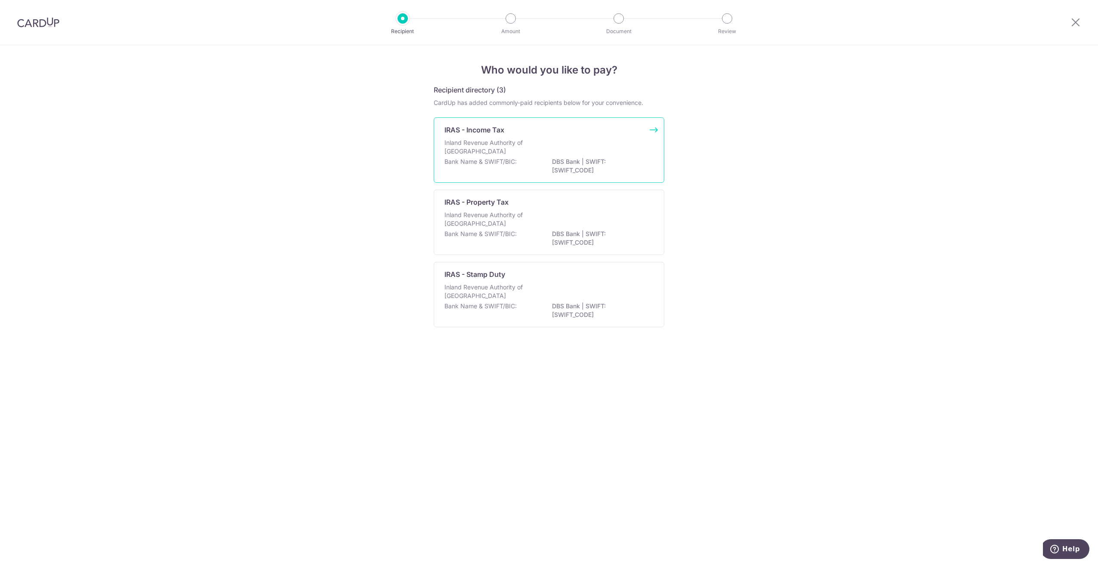
click at [534, 167] on div "Bank Name & SWIFT/BIC: DBS Bank | SWIFT: [SWIFT_CODE]" at bounding box center [549, 167] width 209 height 18
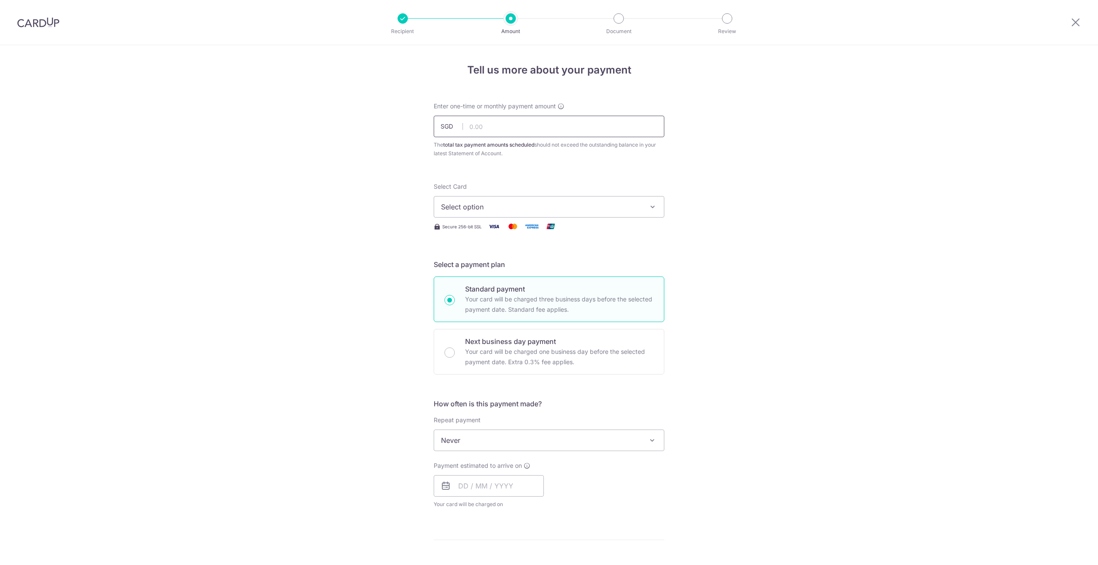
click at [484, 117] on input "text" at bounding box center [549, 127] width 231 height 22
type input "173.09"
click at [470, 207] on span "Select option" at bounding box center [541, 207] width 201 height 10
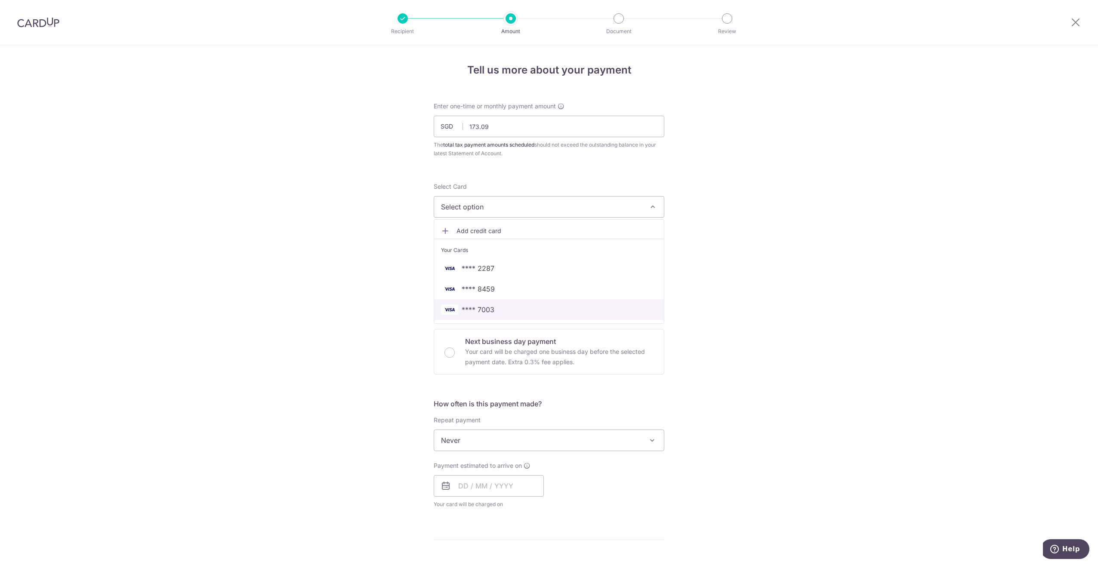
click at [482, 309] on span "**** 7003" at bounding box center [478, 310] width 33 height 10
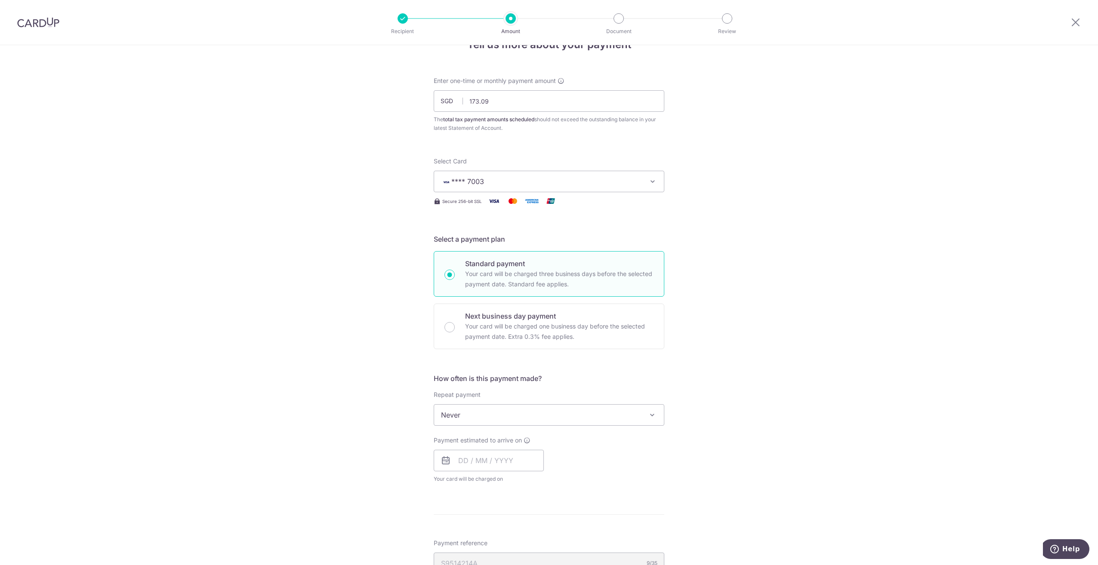
scroll to position [86, 0]
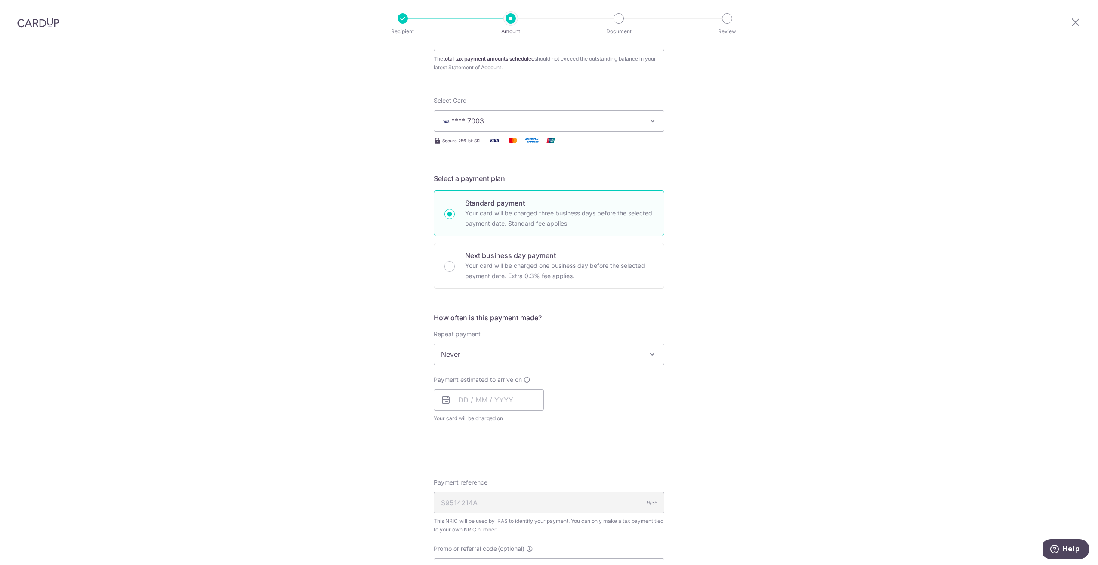
click at [476, 349] on span "Never" at bounding box center [549, 354] width 230 height 21
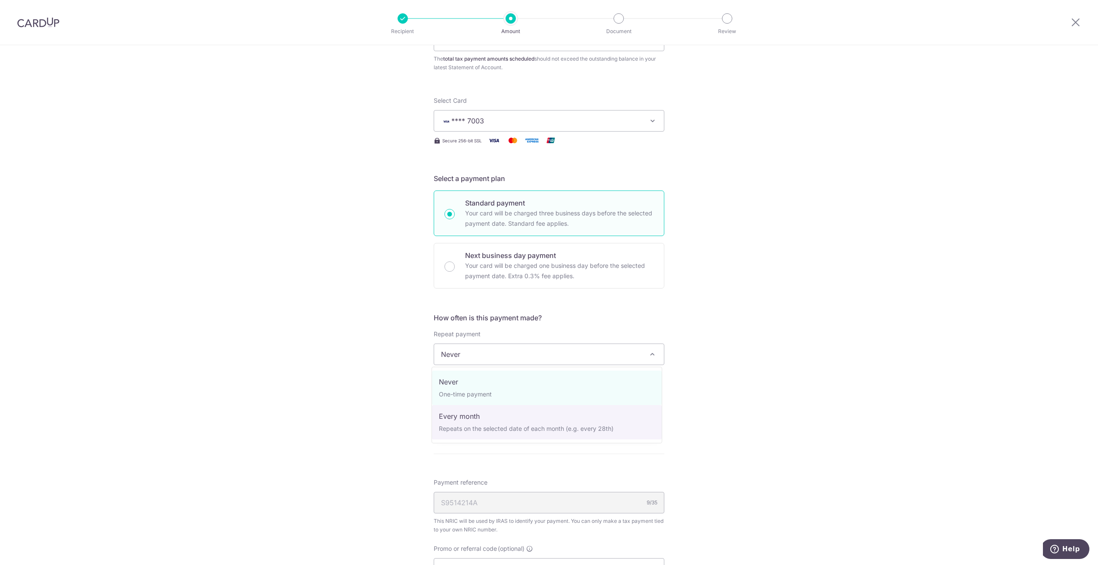
select select "3"
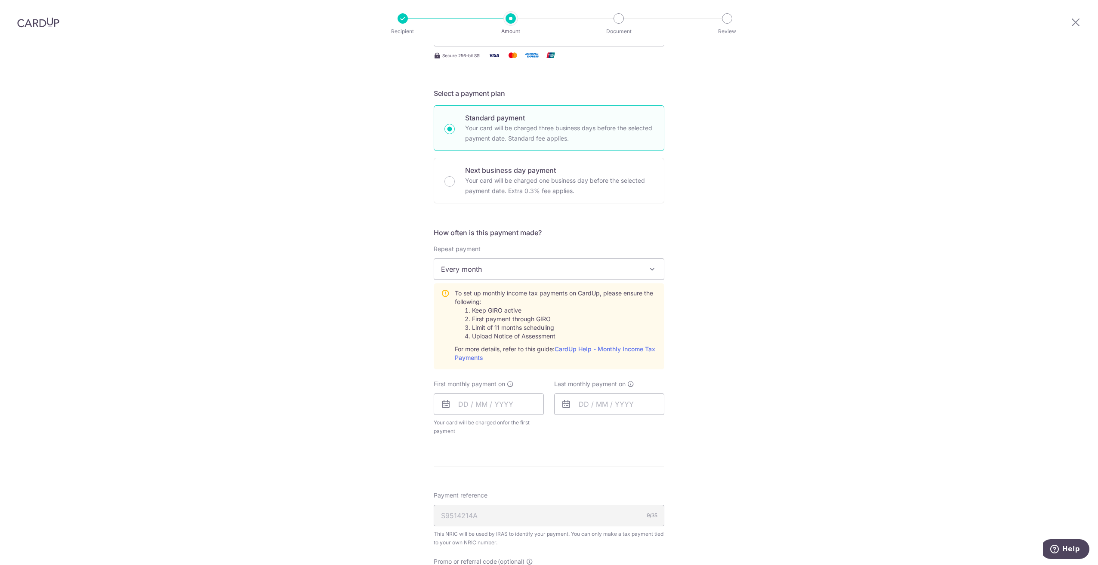
scroll to position [172, 0]
click at [495, 400] on input "text" at bounding box center [489, 404] width 110 height 22
click at [489, 431] on div "Prev Next Oct Nov Dec 2025 2026" at bounding box center [502, 427] width 137 height 21
click at [488, 426] on select "Oct Nov Dec" at bounding box center [482, 426] width 23 height 7
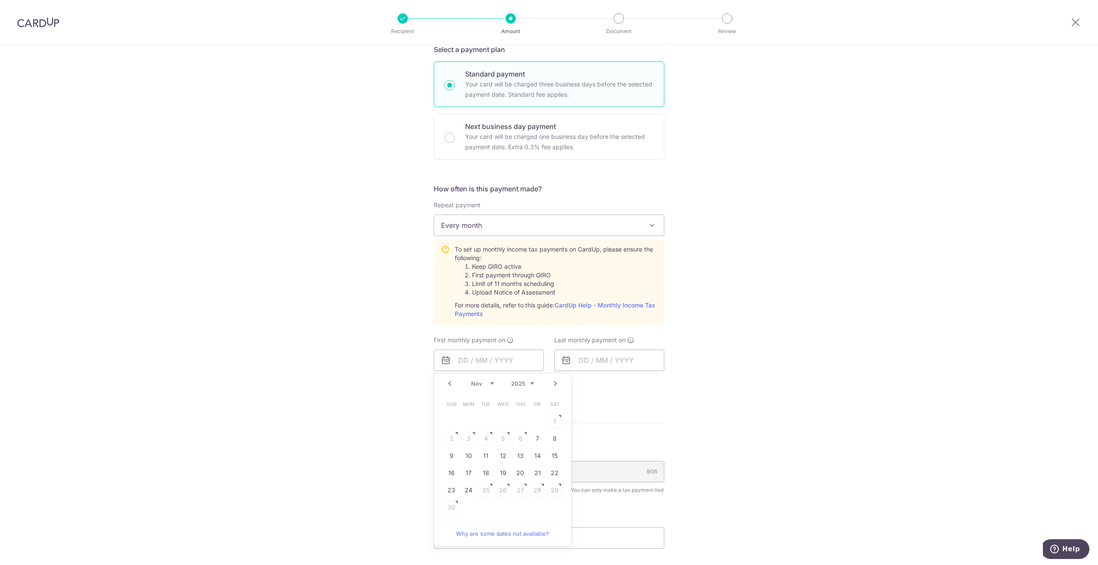
click at [489, 385] on select "Oct Nov Dec" at bounding box center [482, 383] width 23 height 7
click at [478, 379] on div "Prev Next Oct Nov Dec 2025 2026" at bounding box center [502, 384] width 137 height 21
click at [477, 384] on select "Oct Nov Dec" at bounding box center [482, 383] width 23 height 7
click at [470, 491] on link "24" at bounding box center [469, 491] width 14 height 14
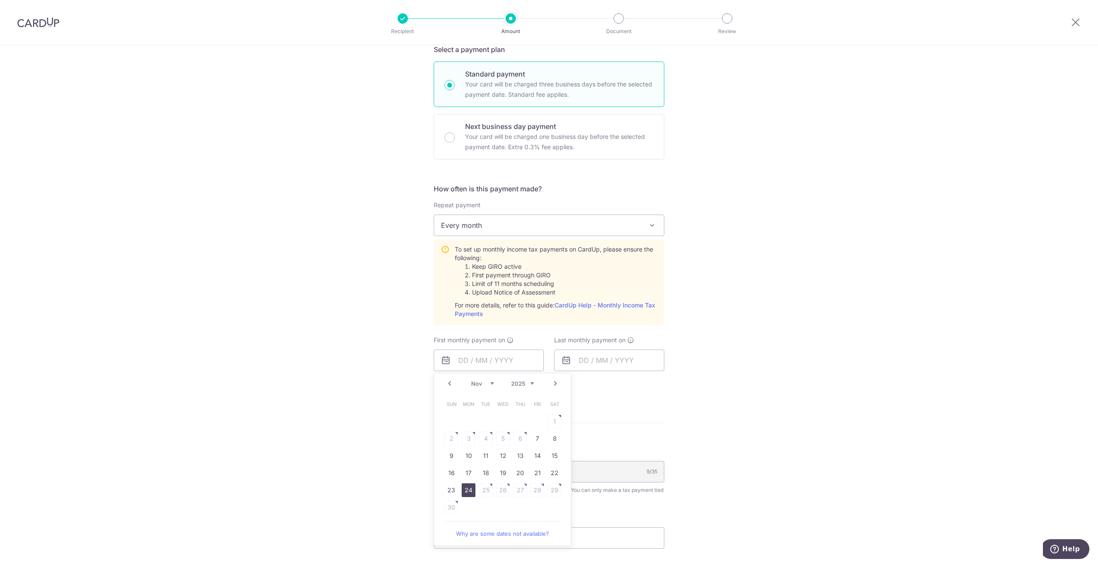
type input "[DATE]"
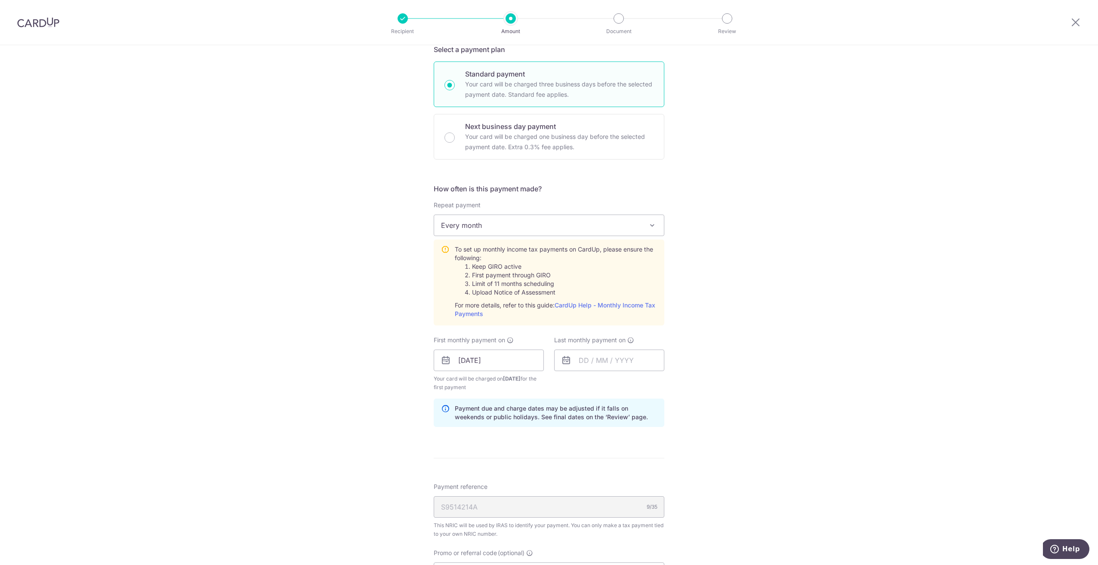
click at [568, 365] on icon at bounding box center [566, 360] width 10 height 10
click at [576, 363] on input "text" at bounding box center [609, 361] width 110 height 22
click at [642, 385] on select "2025 2026" at bounding box center [643, 383] width 23 height 7
click at [604, 379] on div "Prev Next Jan Feb Mar Apr May Jun Jul Aug Sep Oct Nov 2025 2026" at bounding box center [623, 384] width 137 height 21
click at [602, 383] on select "Jan Feb Mar Apr May Jun Jul Aug Sep Oct Nov" at bounding box center [603, 383] width 23 height 7
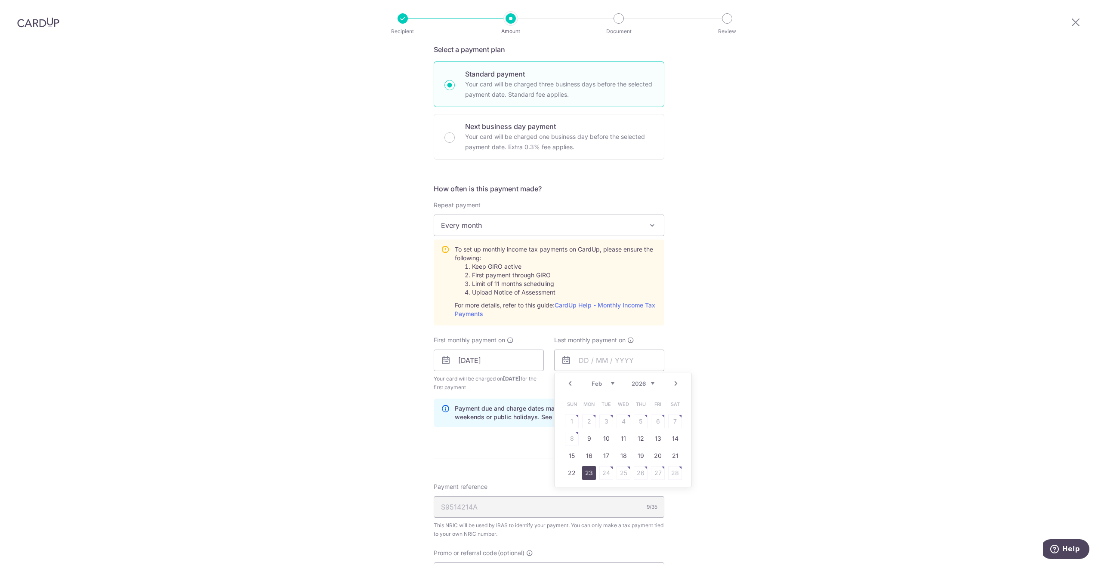
click at [588, 471] on link "23" at bounding box center [589, 474] width 14 height 14
type input "23/02/2026"
click at [573, 443] on form "Enter one-time or monthly payment amount SGD 173.09 173.09 The total tax paymen…" at bounding box center [549, 304] width 231 height 835
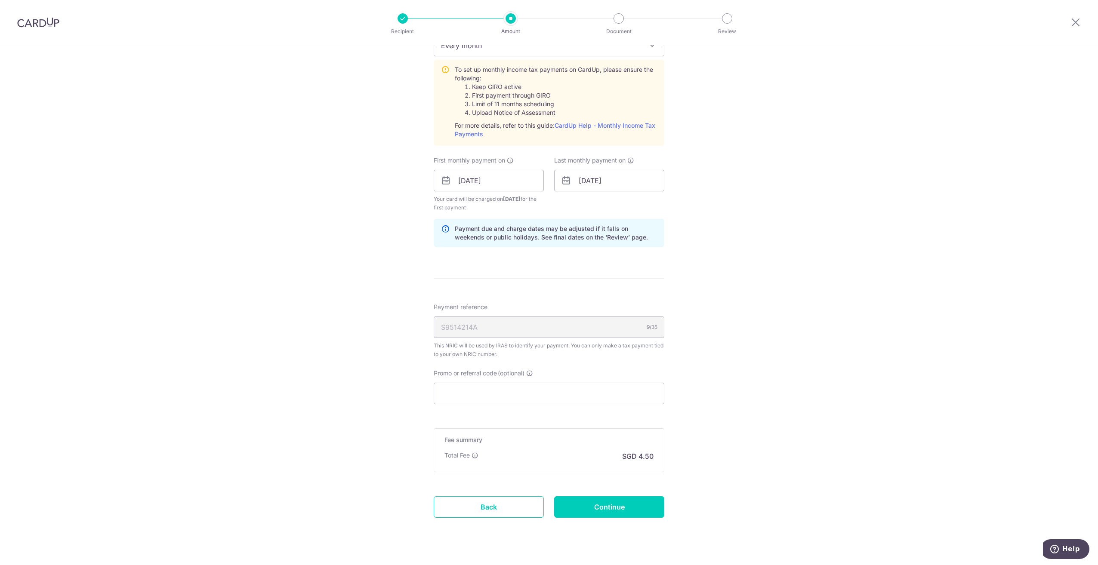
scroll to position [412, 0]
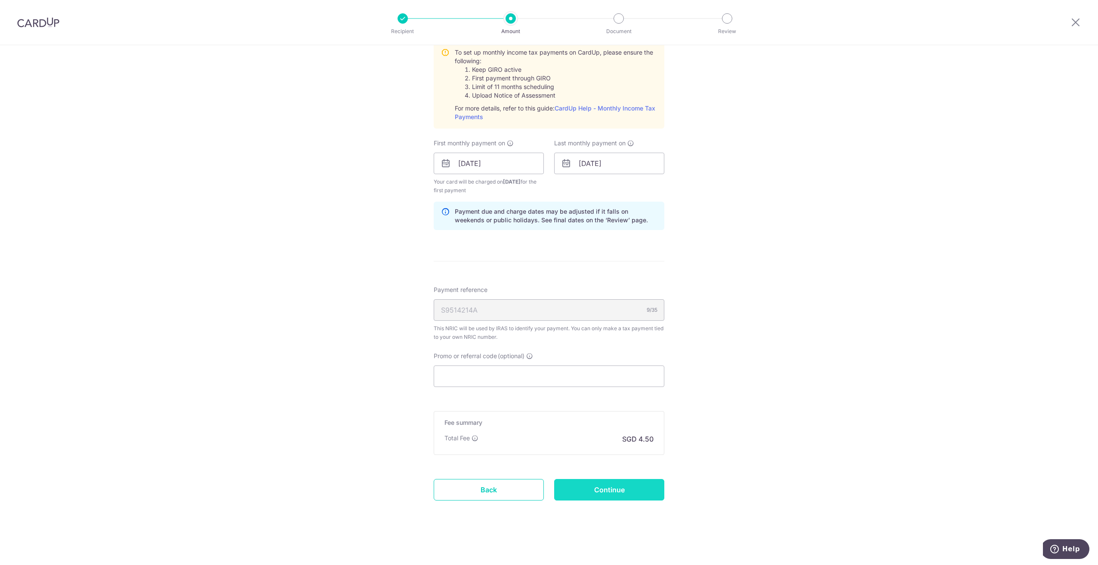
click at [591, 489] on input "Continue" at bounding box center [609, 490] width 110 height 22
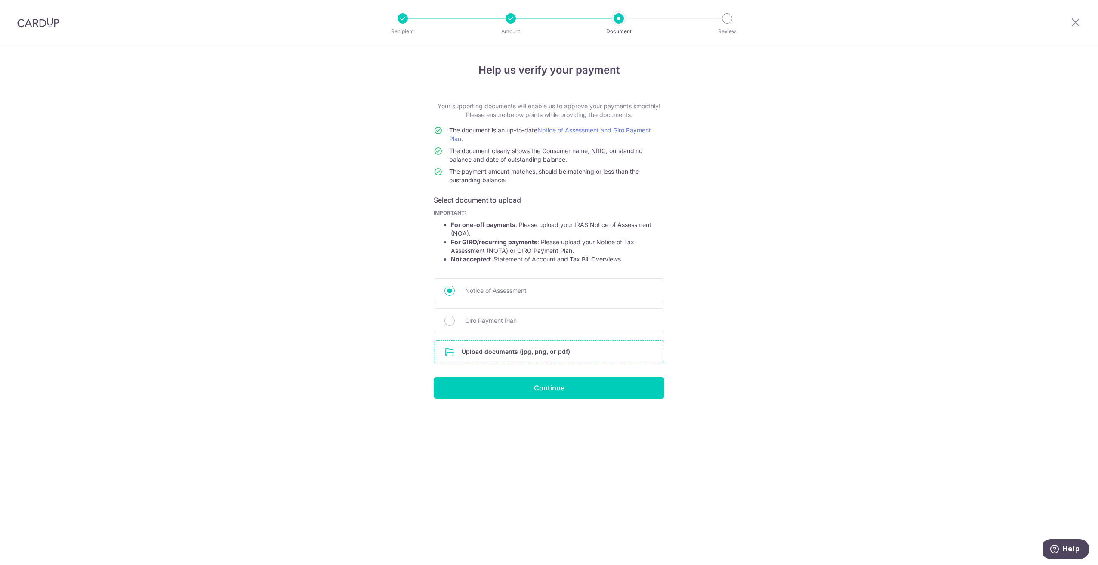
click at [518, 346] on input "file" at bounding box center [549, 352] width 230 height 22
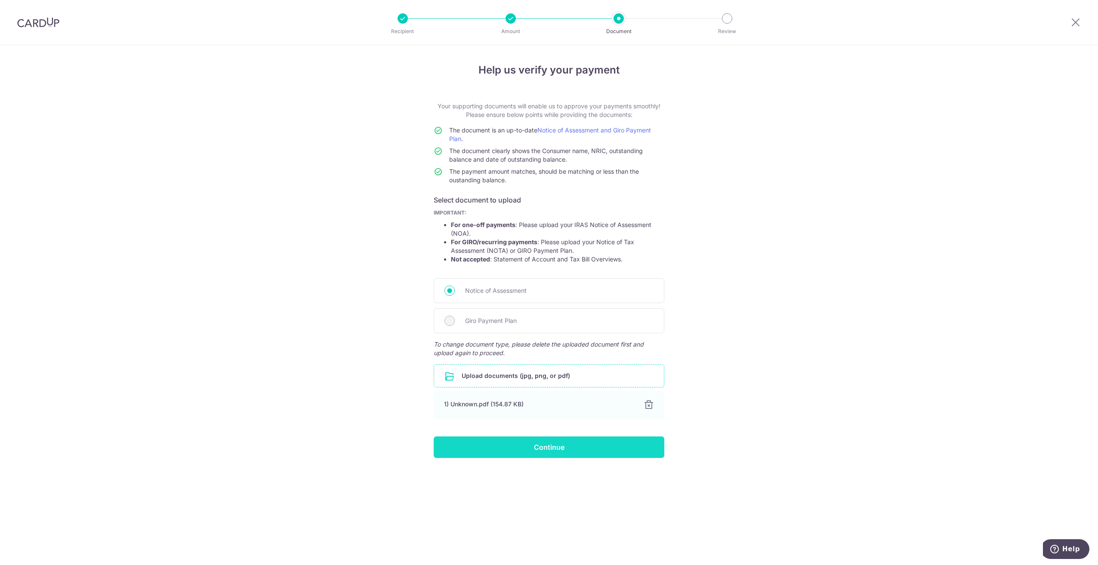
click at [540, 444] on input "Continue" at bounding box center [549, 448] width 231 height 22
click at [546, 456] on div "Continue" at bounding box center [549, 448] width 241 height 22
click at [547, 453] on div "Continue" at bounding box center [549, 448] width 241 height 22
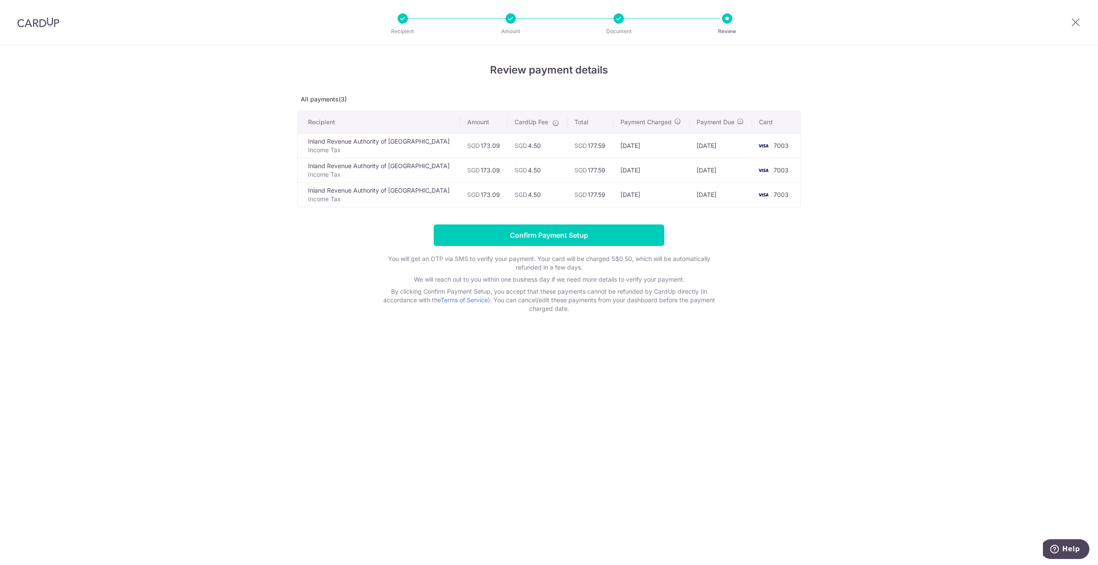
drag, startPoint x: 614, startPoint y: 146, endPoint x: 660, endPoint y: 147, distance: 46.5
click at [660, 147] on td "[DATE]" at bounding box center [652, 145] width 76 height 25
drag, startPoint x: 672, startPoint y: 145, endPoint x: 727, endPoint y: 152, distance: 55.5
click at [727, 152] on tr "Inland Revenue Authority of Singapore Income Tax SGD 173.09 SGD 4.50 SGD 177.59…" at bounding box center [549, 145] width 503 height 25
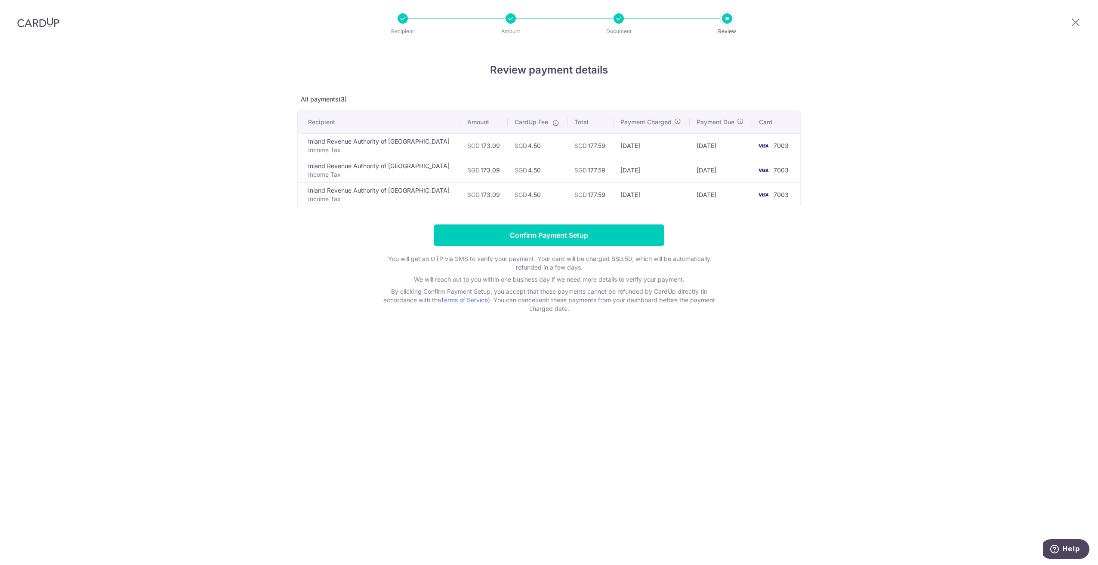
click at [727, 152] on td "[DATE]" at bounding box center [721, 145] width 62 height 25
drag, startPoint x: 603, startPoint y: 171, endPoint x: 639, endPoint y: 170, distance: 35.7
click at [639, 170] on td "[DATE]" at bounding box center [652, 170] width 76 height 25
drag, startPoint x: 639, startPoint y: 170, endPoint x: 680, endPoint y: 168, distance: 41.4
click at [680, 168] on td "[DATE]" at bounding box center [652, 170] width 76 height 25
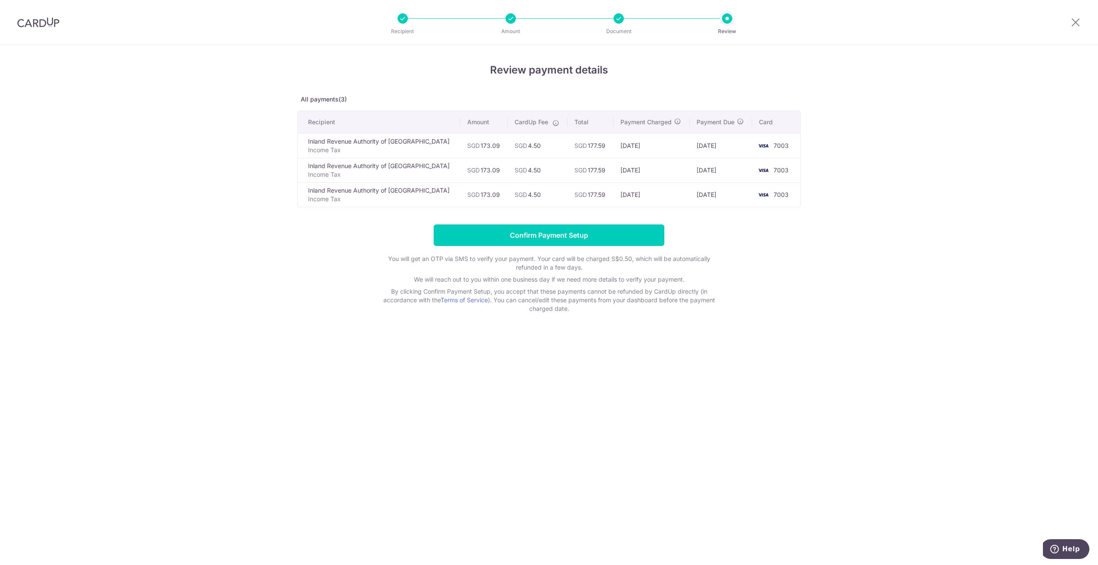
drag, startPoint x: 680, startPoint y: 168, endPoint x: 704, endPoint y: 170, distance: 24.2
click at [704, 170] on tr "Inland Revenue Authority of Singapore Income Tax SGD 173.09 SGD 4.50 SGD 177.59…" at bounding box center [549, 170] width 503 height 25
drag, startPoint x: 704, startPoint y: 170, endPoint x: 646, endPoint y: 149, distance: 61.1
click at [646, 149] on td "[DATE]" at bounding box center [652, 145] width 76 height 25
click at [647, 170] on td "[DATE]" at bounding box center [652, 170] width 76 height 25
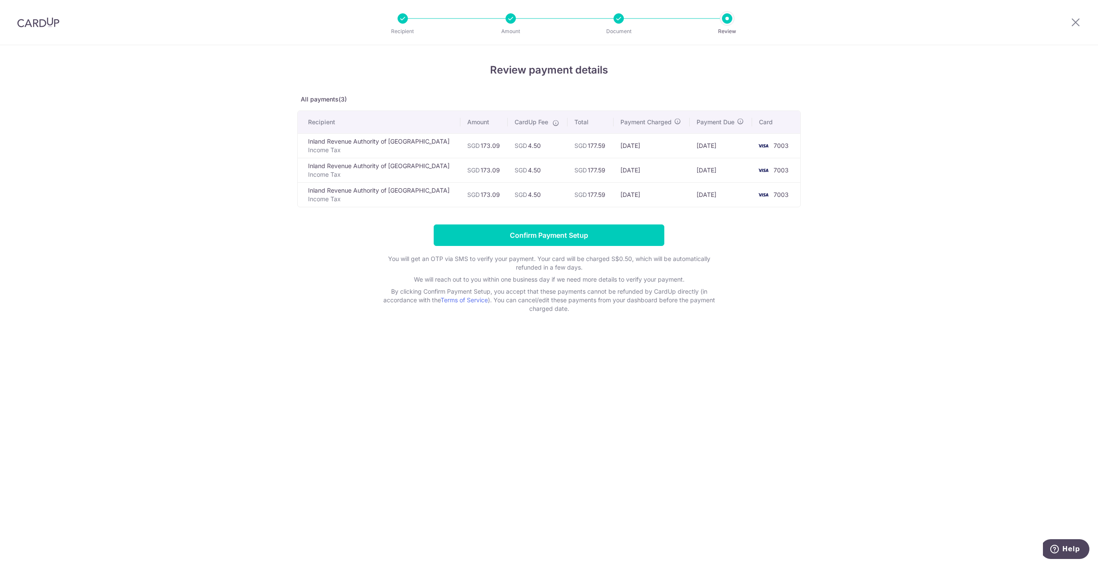
drag, startPoint x: 601, startPoint y: 175, endPoint x: 627, endPoint y: 174, distance: 25.9
click at [627, 174] on tr "Inland Revenue Authority of Singapore Income Tax SGD 173.09 SGD 4.50 SGD 177.59…" at bounding box center [549, 170] width 503 height 25
click at [627, 174] on td "[DATE]" at bounding box center [652, 170] width 76 height 25
drag, startPoint x: 622, startPoint y: 195, endPoint x: 677, endPoint y: 196, distance: 54.7
click at [677, 196] on td "[DATE]" at bounding box center [652, 194] width 76 height 25
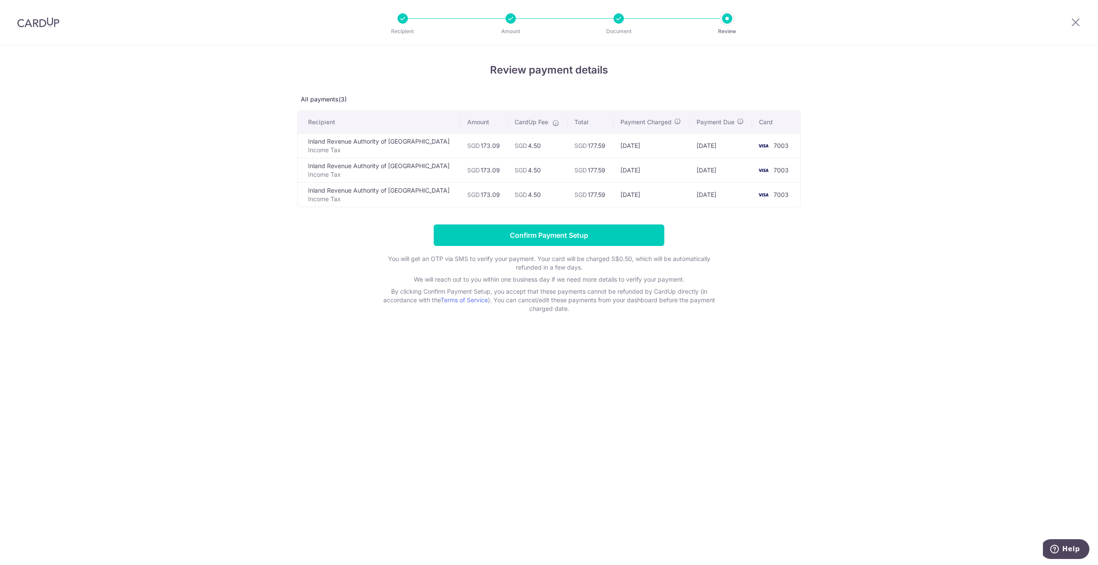
click at [677, 196] on td "20/01/2026" at bounding box center [652, 194] width 76 height 25
drag, startPoint x: 687, startPoint y: 195, endPoint x: 716, endPoint y: 195, distance: 28.8
click at [716, 195] on tr "Inland Revenue Authority of Singapore Income Tax SGD 173.09 SGD 4.50 SGD 177.59…" at bounding box center [549, 194] width 503 height 25
click at [716, 195] on td "24/01/2026" at bounding box center [721, 194] width 62 height 25
click at [691, 195] on td "24/01/2026" at bounding box center [721, 194] width 62 height 25
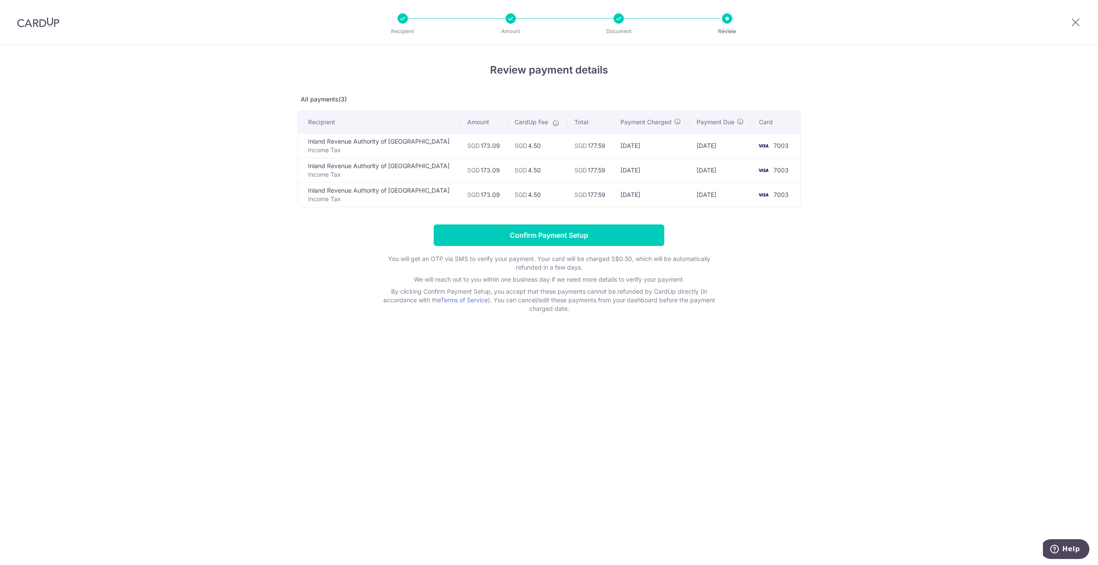
click at [628, 195] on td "20/01/2026" at bounding box center [652, 194] width 76 height 25
drag, startPoint x: 587, startPoint y: 194, endPoint x: 707, endPoint y: 193, distance: 119.6
click at [707, 193] on tr "Inland Revenue Authority of Singapore Income Tax SGD 173.09 SGD 4.50 SGD 177.59…" at bounding box center [549, 194] width 503 height 25
click at [707, 193] on td "[DATE]" at bounding box center [721, 194] width 62 height 25
drag, startPoint x: 723, startPoint y: 193, endPoint x: 768, endPoint y: 193, distance: 45.6
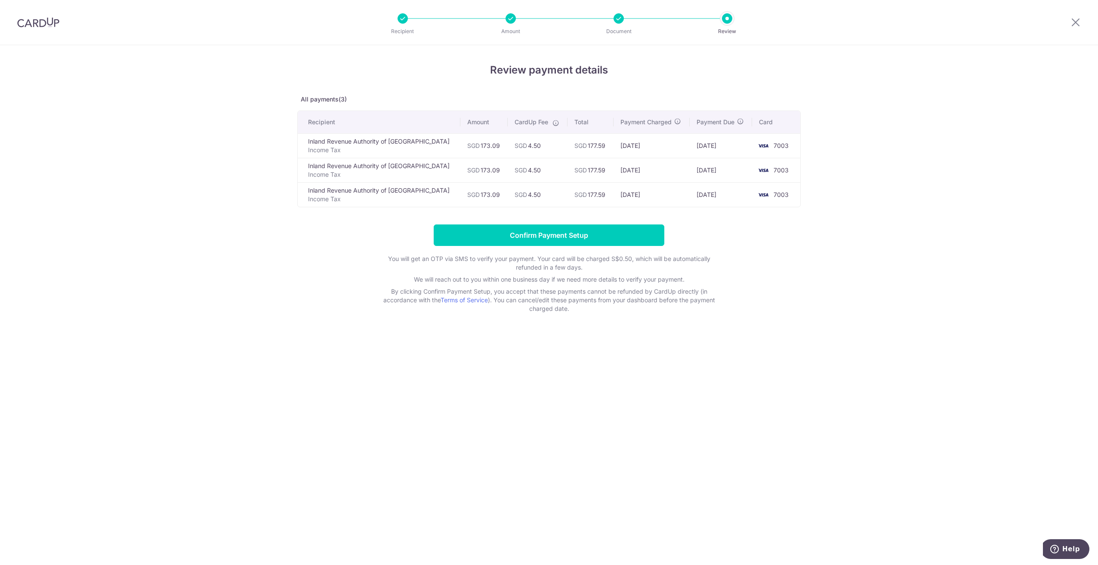
click at [768, 193] on tr "Inland Revenue Authority of Singapore Income Tax SGD 173.09 SGD 4.50 SGD 177.59…" at bounding box center [549, 194] width 503 height 25
drag, startPoint x: 768, startPoint y: 193, endPoint x: 669, endPoint y: 192, distance: 99.0
click at [669, 192] on td "[DATE]" at bounding box center [652, 194] width 76 height 25
click at [521, 239] on input "Confirm Payment Setup" at bounding box center [549, 236] width 231 height 22
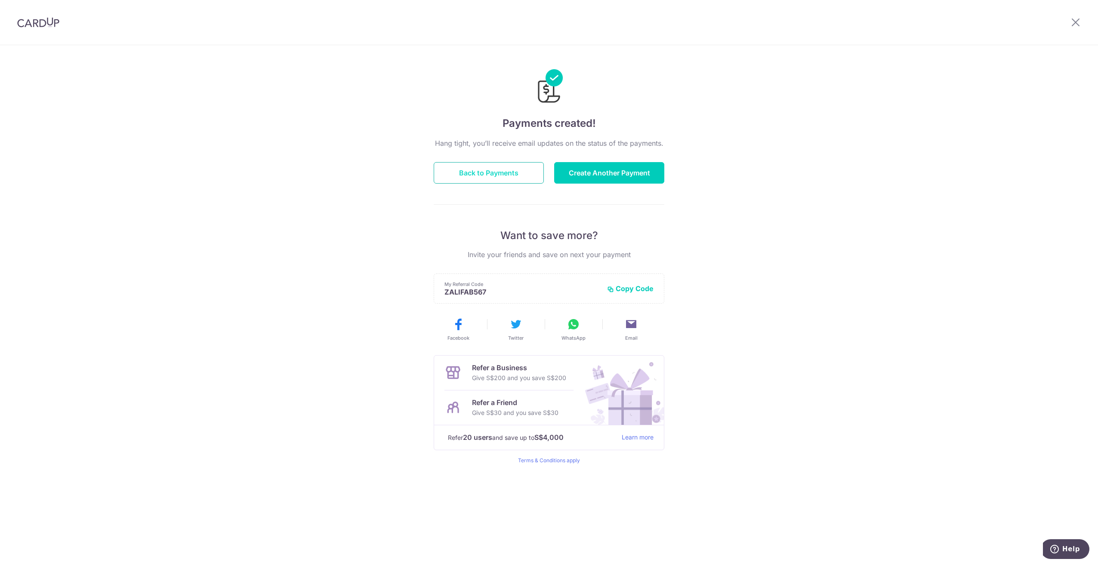
click at [537, 170] on button "Back to Payments" at bounding box center [489, 173] width 110 height 22
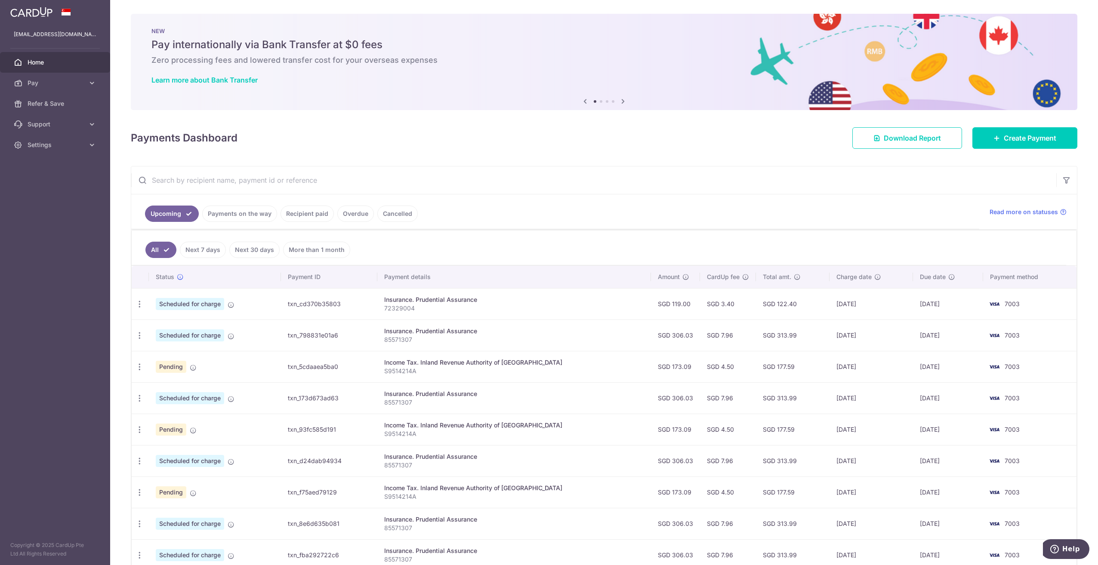
scroll to position [43, 0]
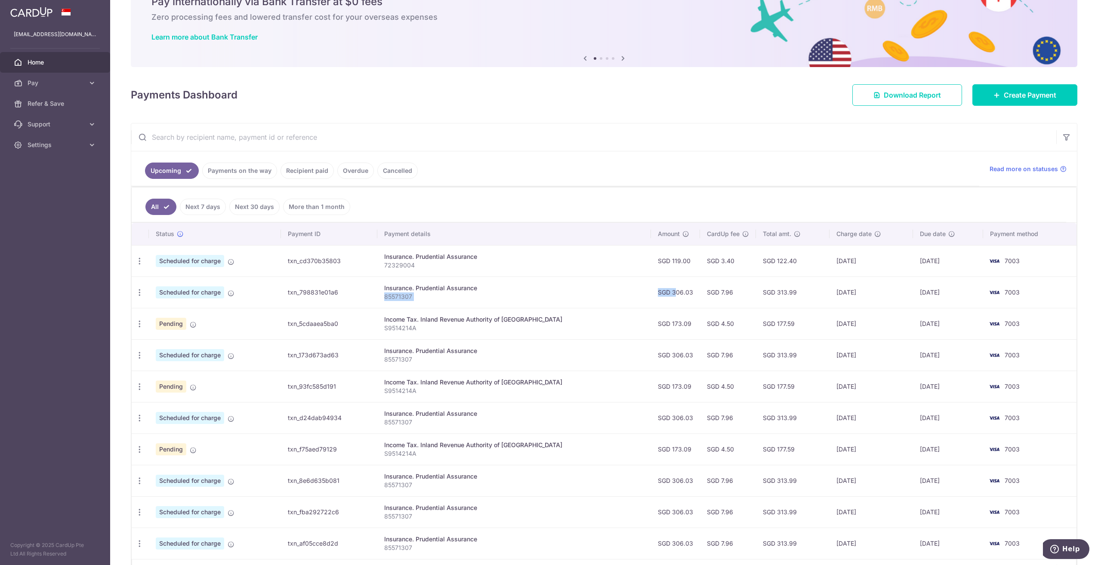
drag, startPoint x: 592, startPoint y: 298, endPoint x: 647, endPoint y: 299, distance: 54.7
click at [647, 299] on tr "Update payment Cancel payment Scheduled for charge txn_798831e01a6 Insurance. P…" at bounding box center [604, 292] width 945 height 31
drag, startPoint x: 775, startPoint y: 300, endPoint x: 800, endPoint y: 300, distance: 25.0
click at [776, 300] on td "SGD 313.99" at bounding box center [793, 292] width 74 height 31
click at [812, 300] on td "SGD 313.99" at bounding box center [793, 292] width 74 height 31
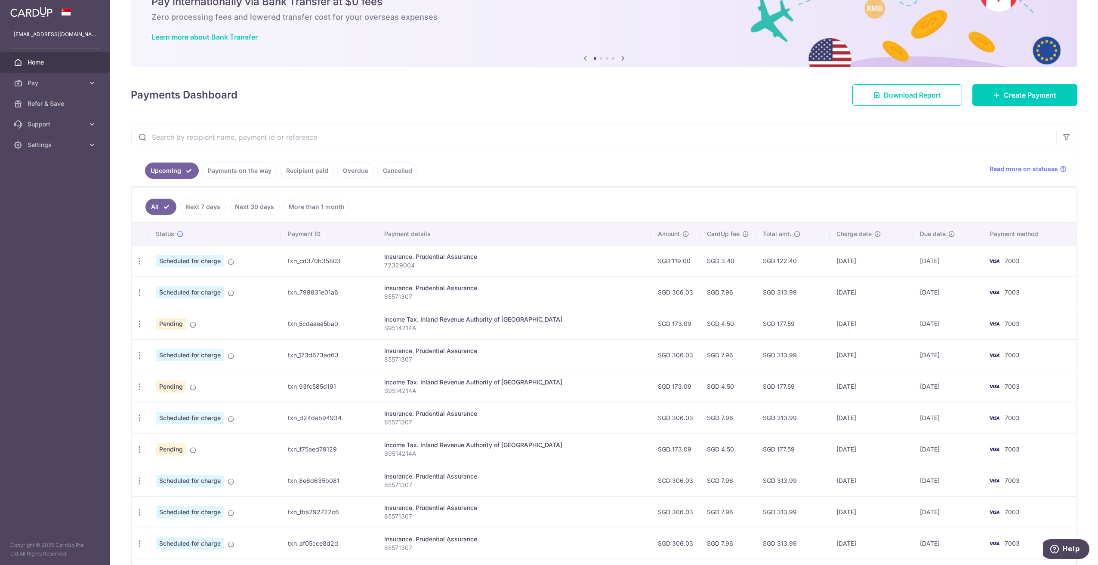
scroll to position [86, 0]
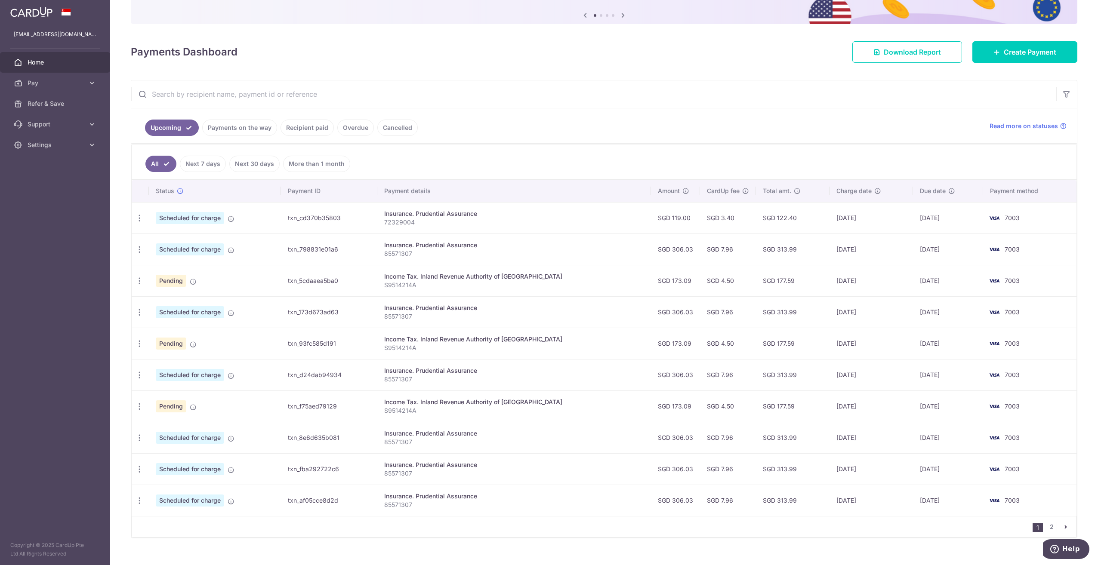
drag, startPoint x: 657, startPoint y: 292, endPoint x: 933, endPoint y: 298, distance: 276.8
click at [933, 298] on tbody "Update payment Cancel payment Scheduled for charge txn_cd370b35803 Insurance. P…" at bounding box center [604, 359] width 945 height 314
drag, startPoint x: 933, startPoint y: 298, endPoint x: 884, endPoint y: 290, distance: 50.0
click at [887, 290] on td "[DATE]" at bounding box center [871, 280] width 83 height 31
click at [846, 283] on td "[DATE]" at bounding box center [871, 280] width 83 height 31
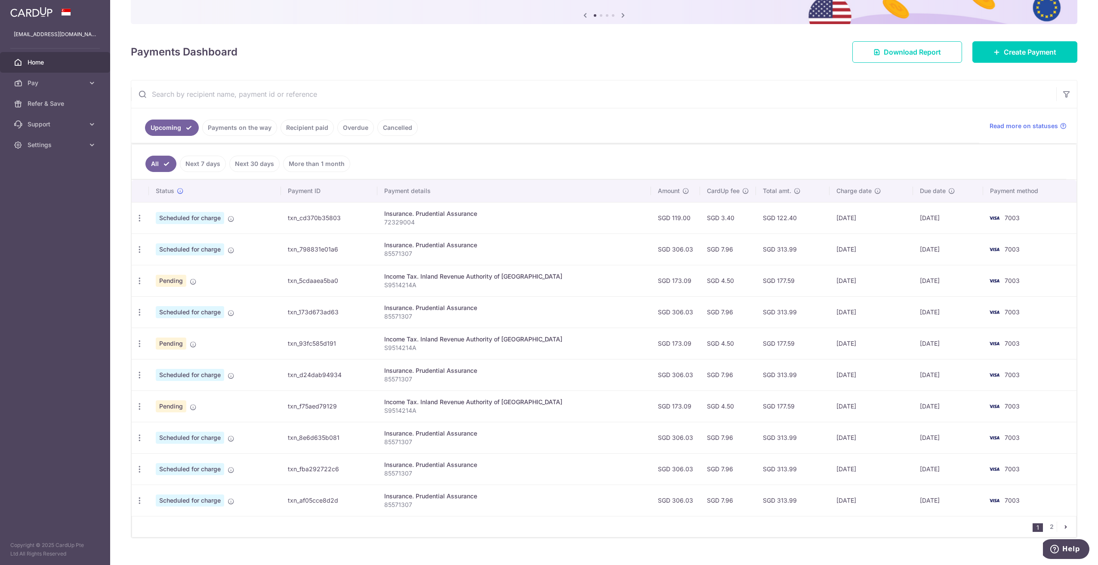
drag, startPoint x: 813, startPoint y: 283, endPoint x: 862, endPoint y: 284, distance: 48.6
click at [862, 284] on tr "Update payment Cancel payment Pending txn_5cdaaea5ba0 Income Tax. Inland Revenu…" at bounding box center [604, 280] width 945 height 31
click at [862, 284] on td "[DATE]" at bounding box center [871, 280] width 83 height 31
click at [853, 310] on td "[DATE]" at bounding box center [871, 312] width 83 height 31
click at [850, 324] on td "[DATE]" at bounding box center [871, 312] width 83 height 31
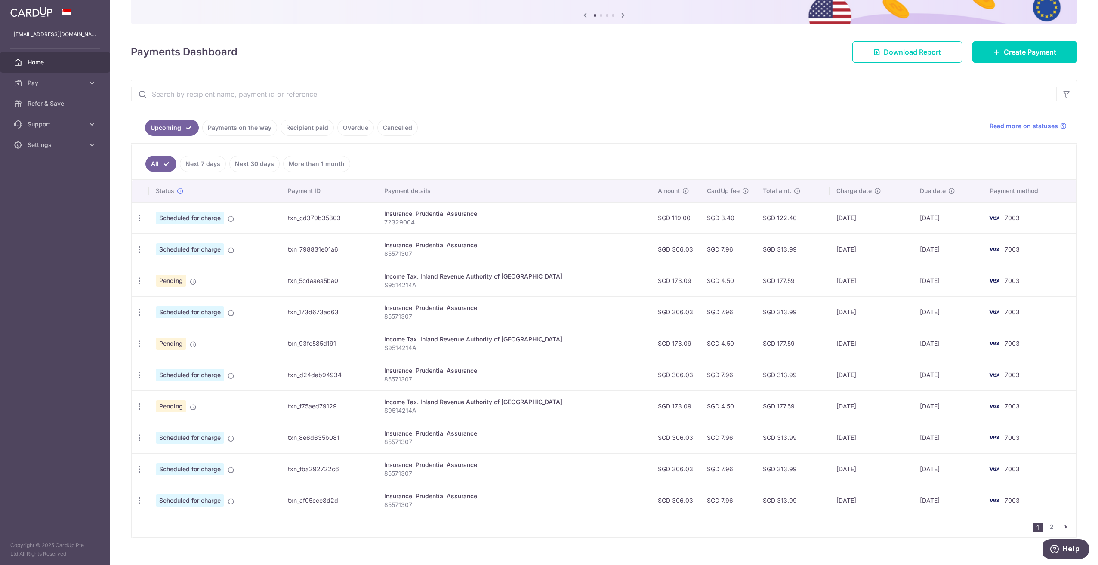
click at [845, 289] on td "[DATE]" at bounding box center [871, 280] width 83 height 31
drag, startPoint x: 831, startPoint y: 281, endPoint x: 831, endPoint y: 290, distance: 8.6
click at [831, 290] on td "[DATE]" at bounding box center [871, 280] width 83 height 31
drag, startPoint x: 822, startPoint y: 287, endPoint x: 868, endPoint y: 286, distance: 45.6
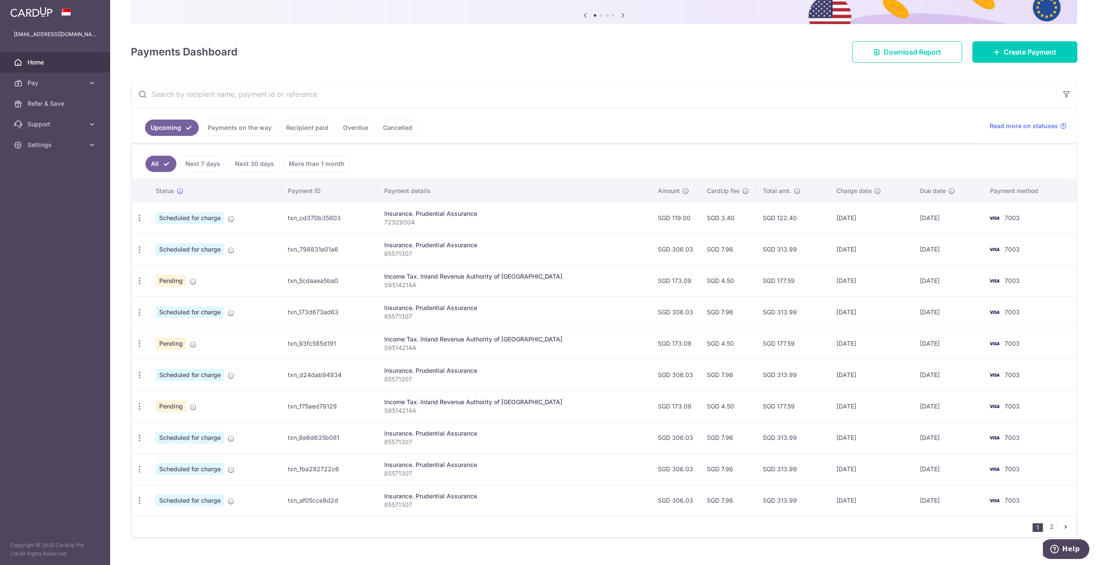
click at [868, 286] on td "[DATE]" at bounding box center [871, 280] width 83 height 31
drag, startPoint x: 868, startPoint y: 286, endPoint x: 826, endPoint y: 278, distance: 42.9
click at [830, 278] on td "[DATE]" at bounding box center [871, 280] width 83 height 31
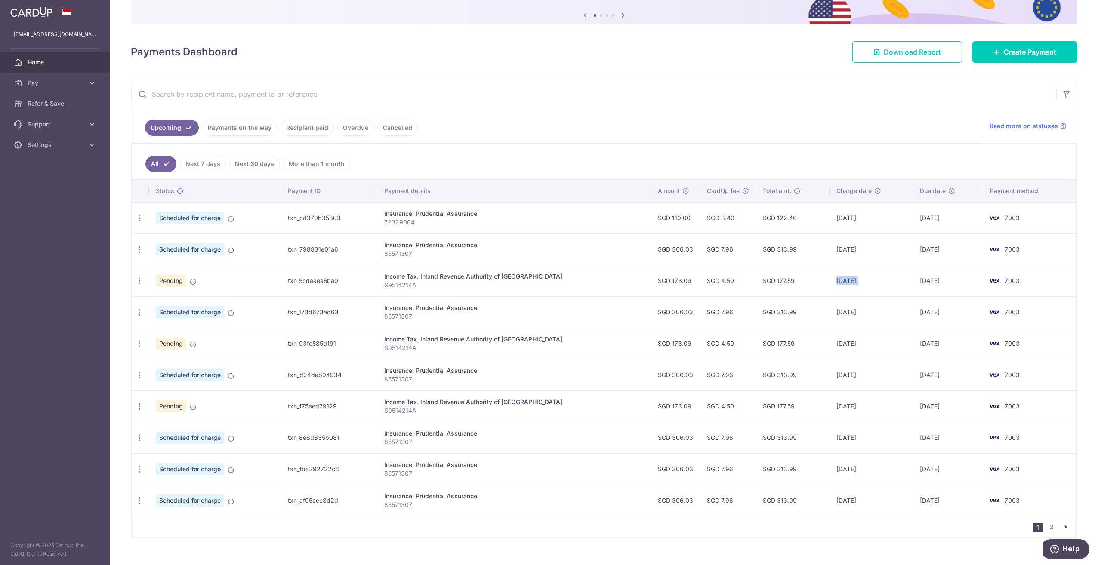
click at [830, 278] on td "[DATE]" at bounding box center [871, 280] width 83 height 31
drag, startPoint x: 826, startPoint y: 278, endPoint x: 827, endPoint y: 284, distance: 6.2
click at [830, 284] on td "[DATE]" at bounding box center [871, 280] width 83 height 31
click at [832, 359] on td "[DATE]" at bounding box center [871, 343] width 83 height 31
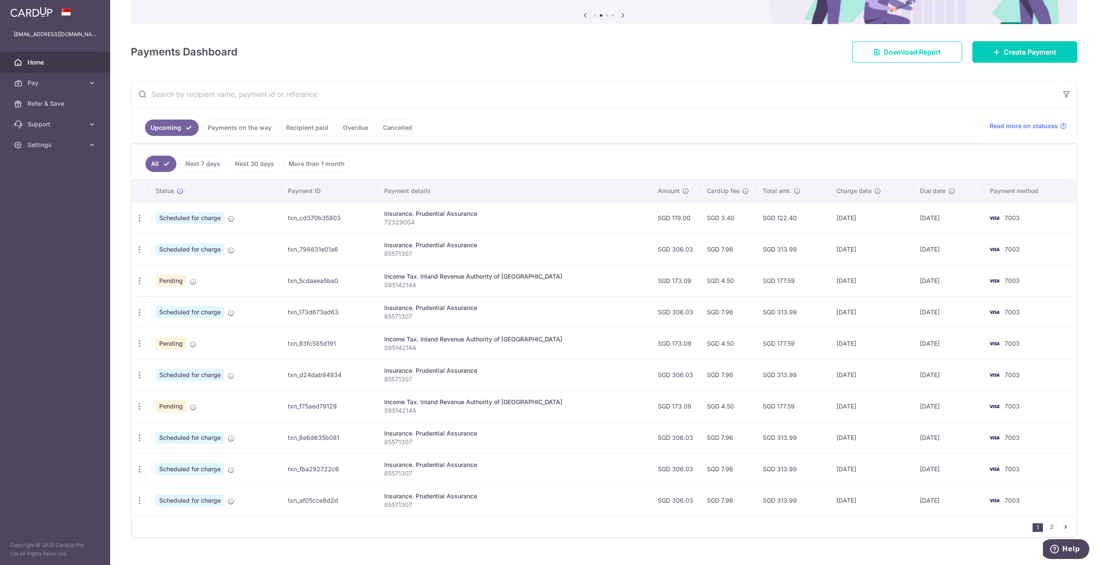
drag, startPoint x: 830, startPoint y: 373, endPoint x: 869, endPoint y: 377, distance: 38.9
click at [869, 377] on td "[DATE]" at bounding box center [871, 374] width 83 height 31
click at [874, 379] on td "[DATE]" at bounding box center [871, 374] width 83 height 31
drag, startPoint x: 898, startPoint y: 381, endPoint x: 924, endPoint y: 392, distance: 27.7
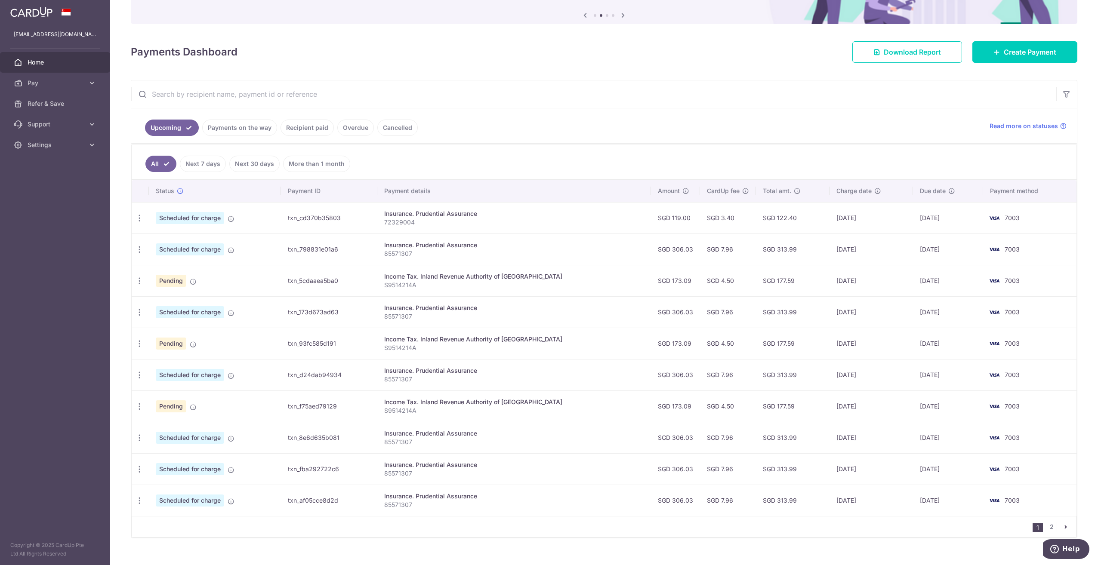
click at [924, 392] on tbody "Update payment Cancel payment Scheduled for charge txn_cd370b35803 Insurance. P…" at bounding box center [604, 359] width 945 height 314
drag, startPoint x: 924, startPoint y: 392, endPoint x: 919, endPoint y: 389, distance: 5.8
click at [924, 397] on td "[DATE]" at bounding box center [948, 406] width 70 height 31
click at [870, 383] on td "[DATE]" at bounding box center [871, 374] width 83 height 31
